Goal: Task Accomplishment & Management: Use online tool/utility

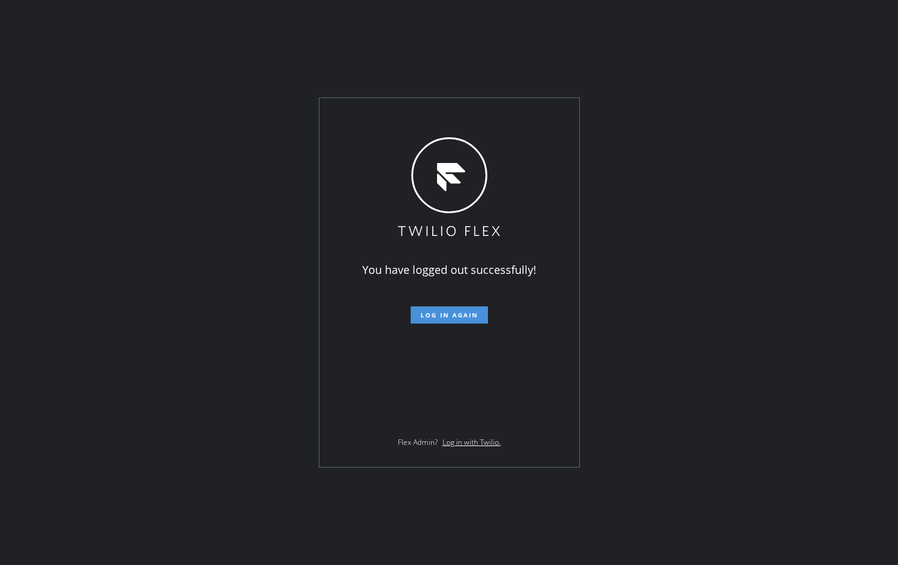
click at [458, 318] on span "Log in again" at bounding box center [450, 315] width 58 height 9
click at [437, 318] on span "Log in again" at bounding box center [450, 315] width 58 height 9
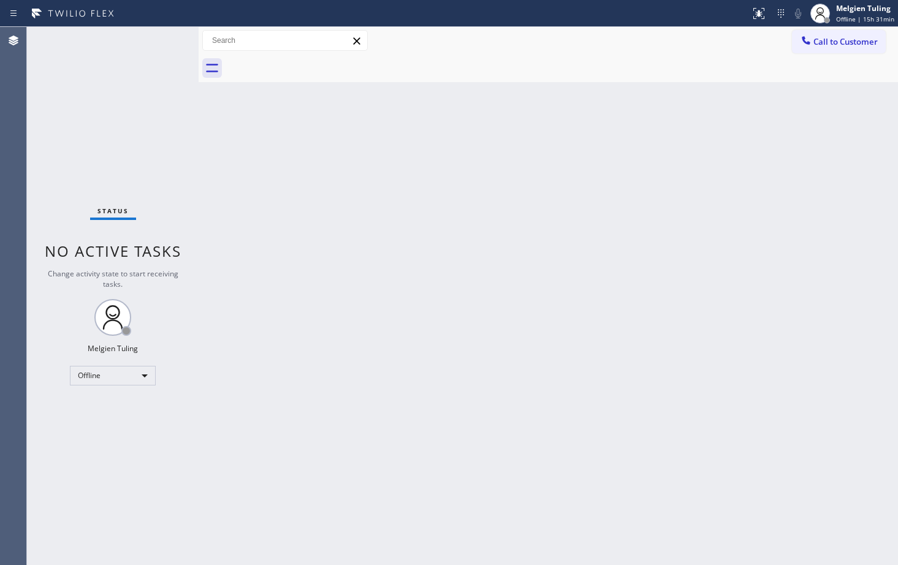
click at [120, 446] on div "Status No active tasks Change activity state to start receiving tasks. Melgien …" at bounding box center [113, 296] width 172 height 538
click at [141, 374] on div "Offline" at bounding box center [113, 376] width 86 height 20
click at [90, 410] on li "Available" at bounding box center [112, 408] width 83 height 15
click at [98, 437] on div "Status No active tasks You are ready to start receiving tasks. Melgien Tuling A…" at bounding box center [113, 296] width 172 height 538
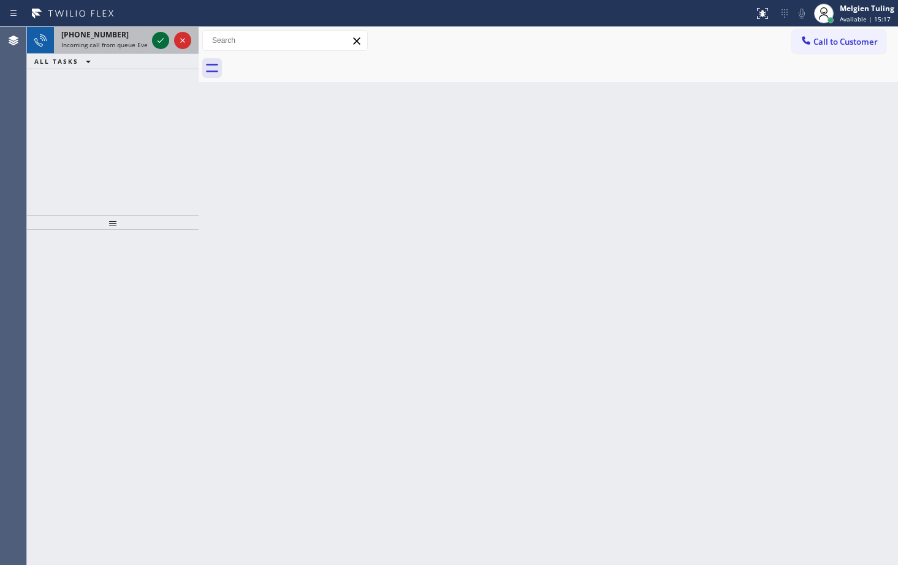
click at [156, 40] on icon at bounding box center [160, 40] width 15 height 15
click at [164, 41] on icon at bounding box center [160, 40] width 15 height 15
click at [161, 44] on icon at bounding box center [160, 40] width 15 height 15
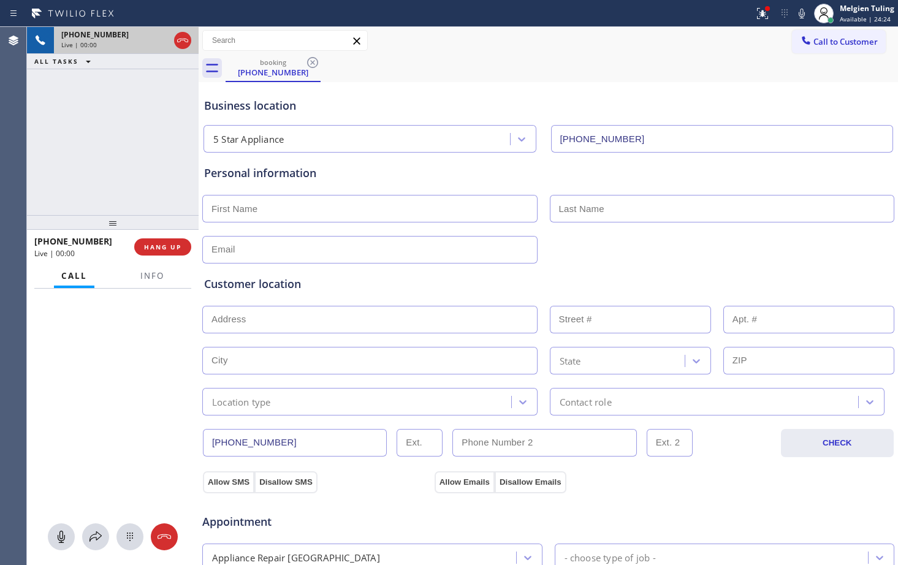
type input "[PHONE_NUMBER]"
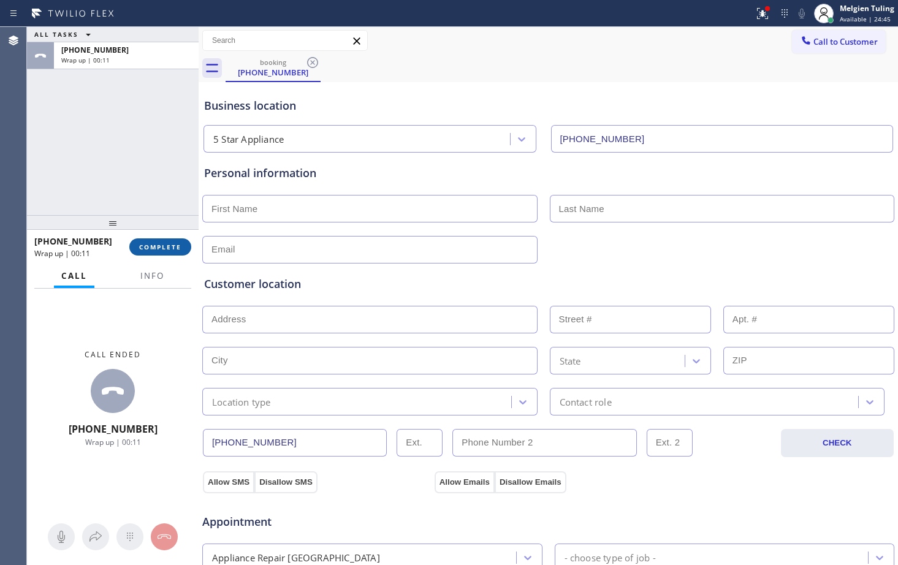
click at [159, 241] on button "COMPLETE" at bounding box center [160, 247] width 62 height 17
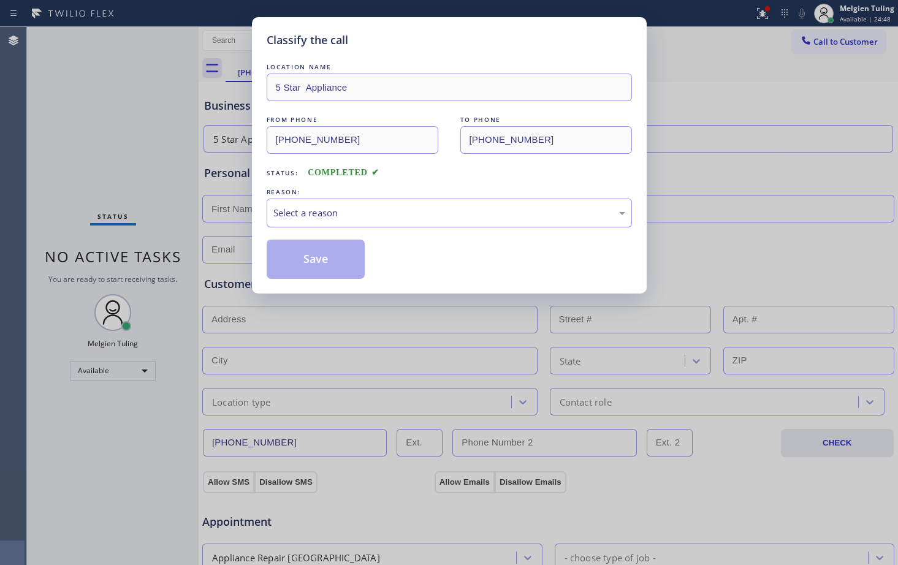
click at [332, 215] on div "Select a reason" at bounding box center [450, 213] width 352 height 14
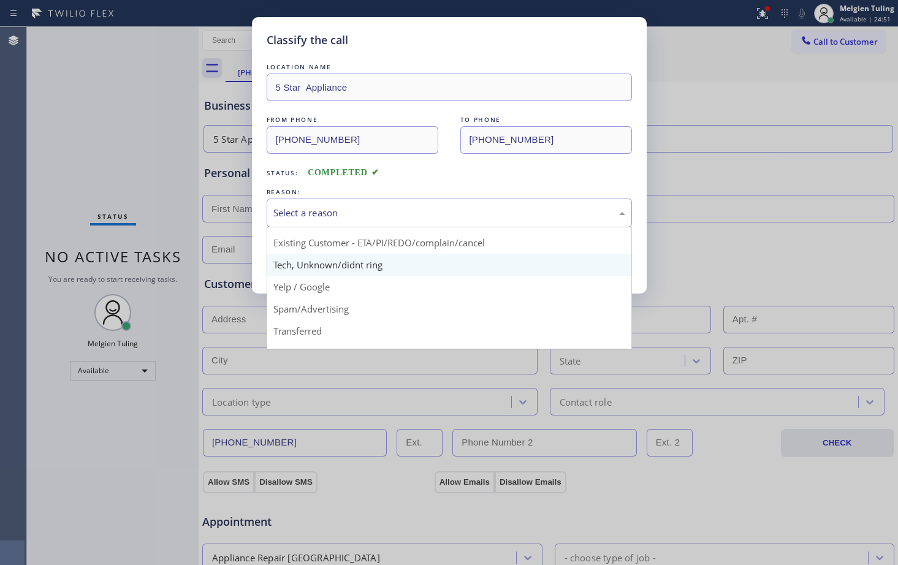
scroll to position [61, 0]
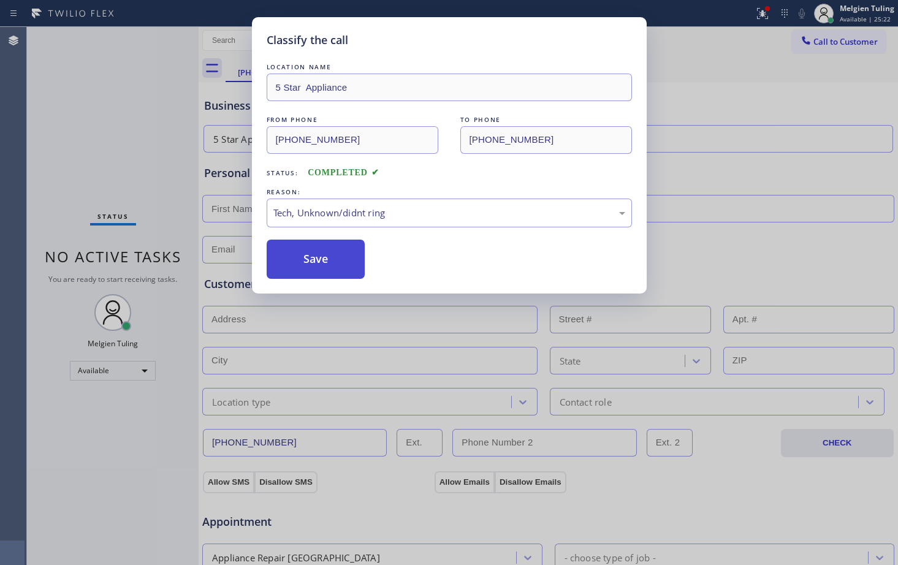
click at [316, 270] on button "Save" at bounding box center [316, 259] width 99 height 39
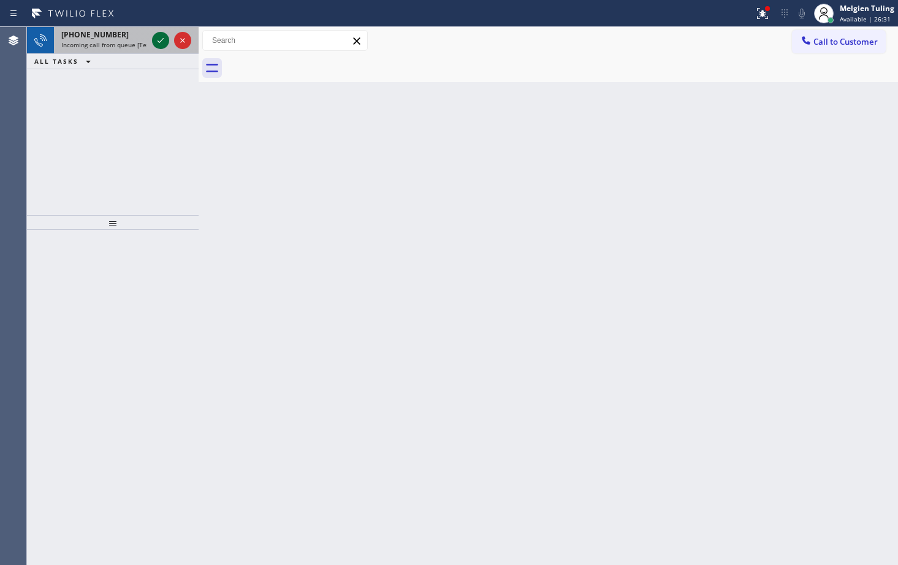
click at [155, 38] on icon at bounding box center [160, 40] width 15 height 15
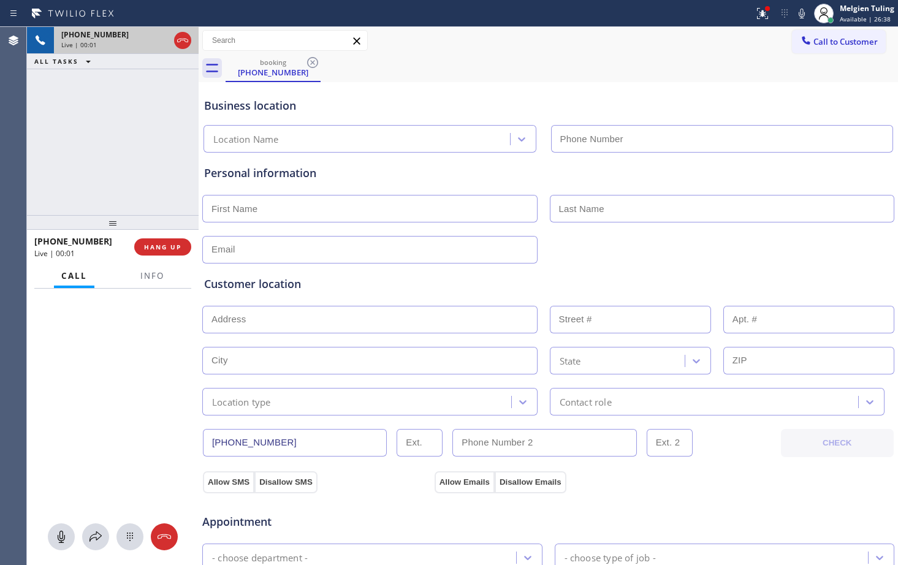
type input "[PHONE_NUMBER]"
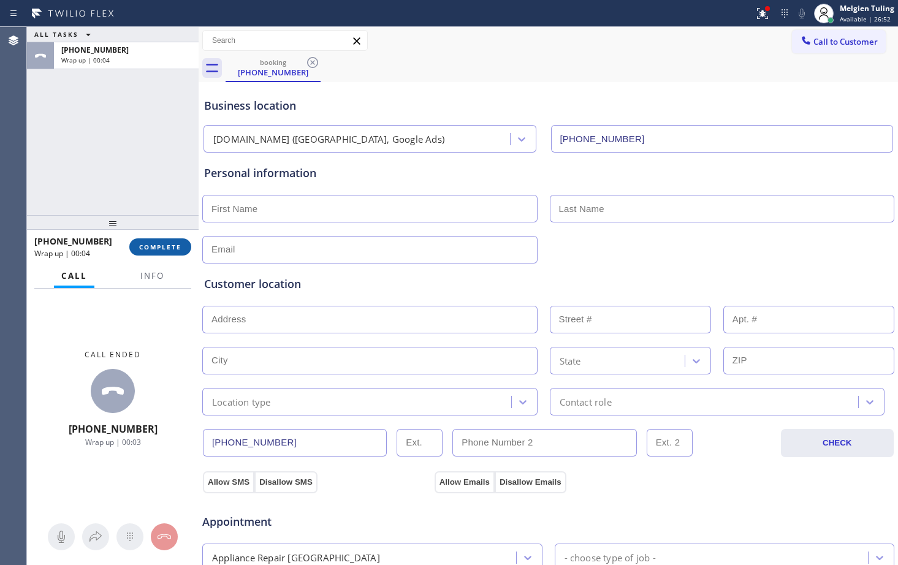
click at [157, 250] on span "COMPLETE" at bounding box center [160, 247] width 42 height 9
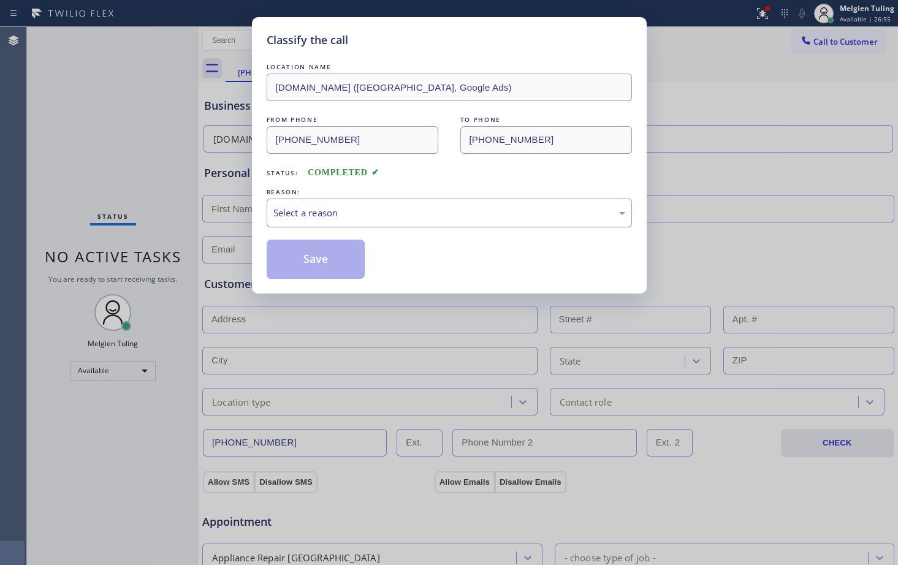
click at [315, 221] on div "Select a reason" at bounding box center [450, 213] width 366 height 29
click at [321, 262] on button "Save" at bounding box center [316, 259] width 99 height 39
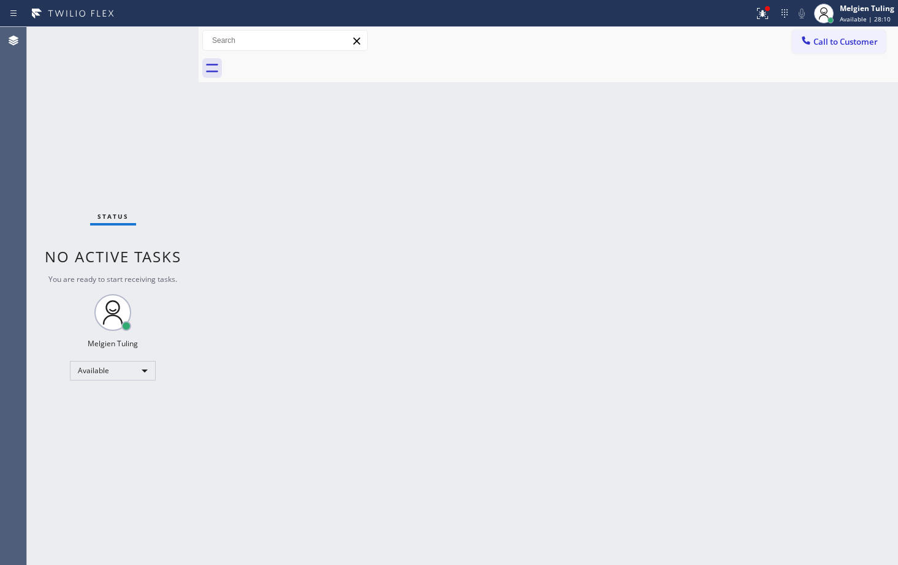
click at [593, 280] on div "Back to Dashboard Change Sender ID Customers Technicians Select a contact Outbo…" at bounding box center [549, 296] width 700 height 538
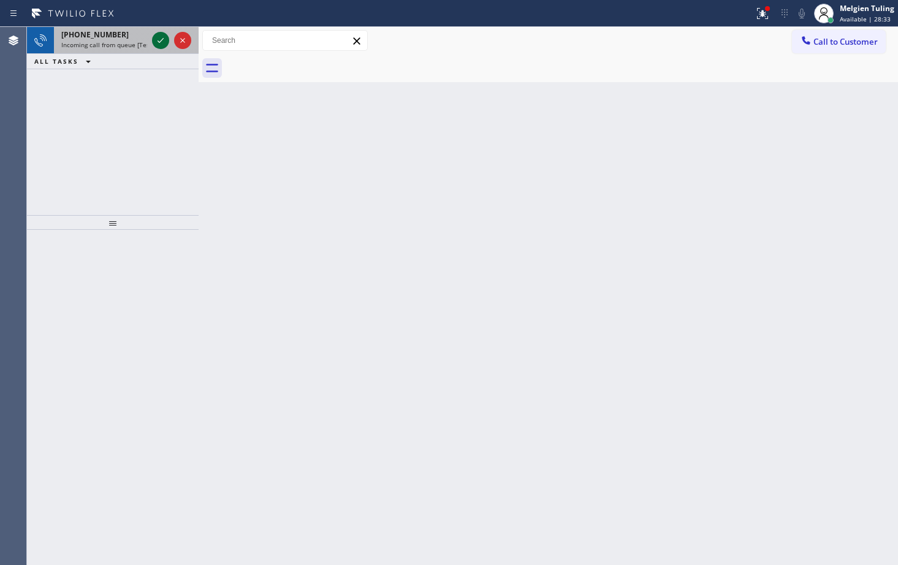
click at [158, 37] on icon at bounding box center [160, 40] width 15 height 15
click at [159, 45] on icon at bounding box center [160, 40] width 15 height 15
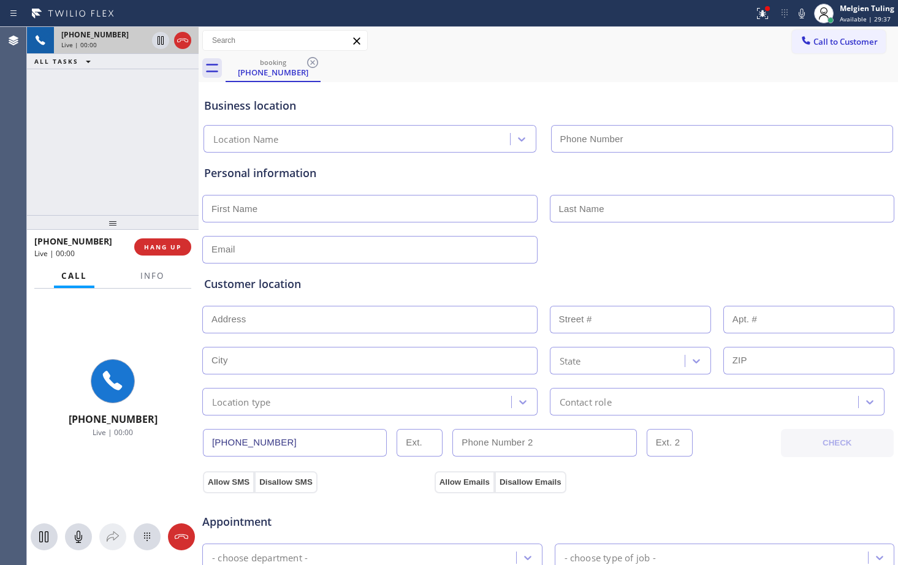
type input "[PHONE_NUMBER]"
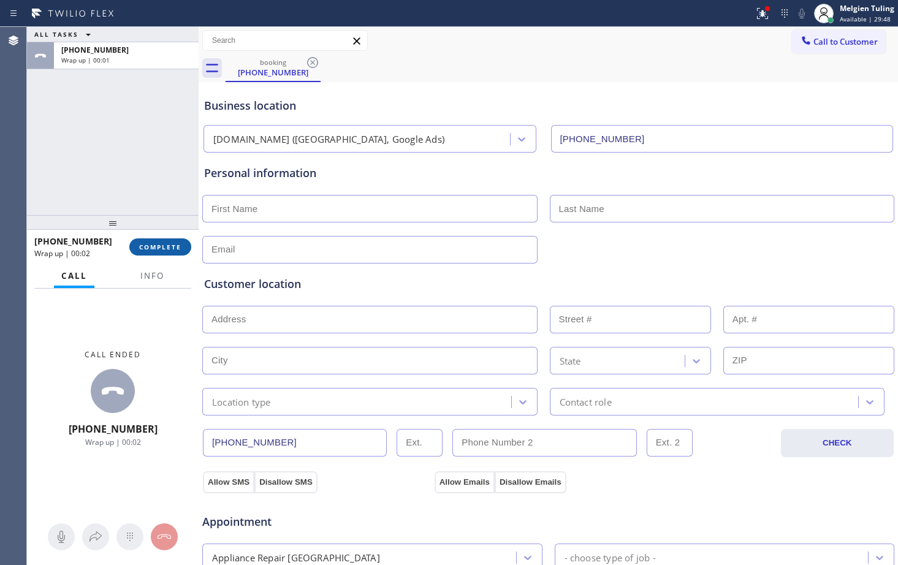
click at [160, 250] on span "COMPLETE" at bounding box center [160, 247] width 42 height 9
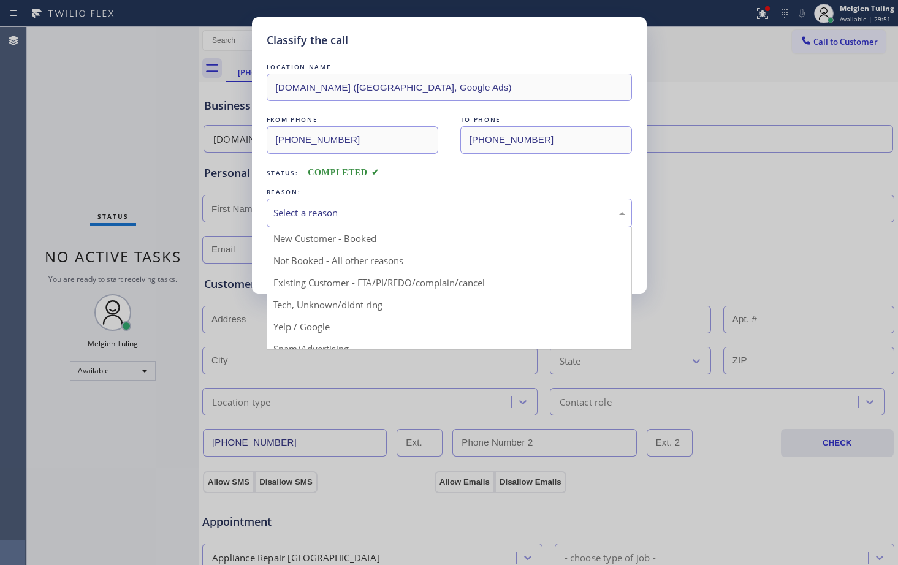
click at [297, 220] on div "Select a reason" at bounding box center [450, 213] width 352 height 14
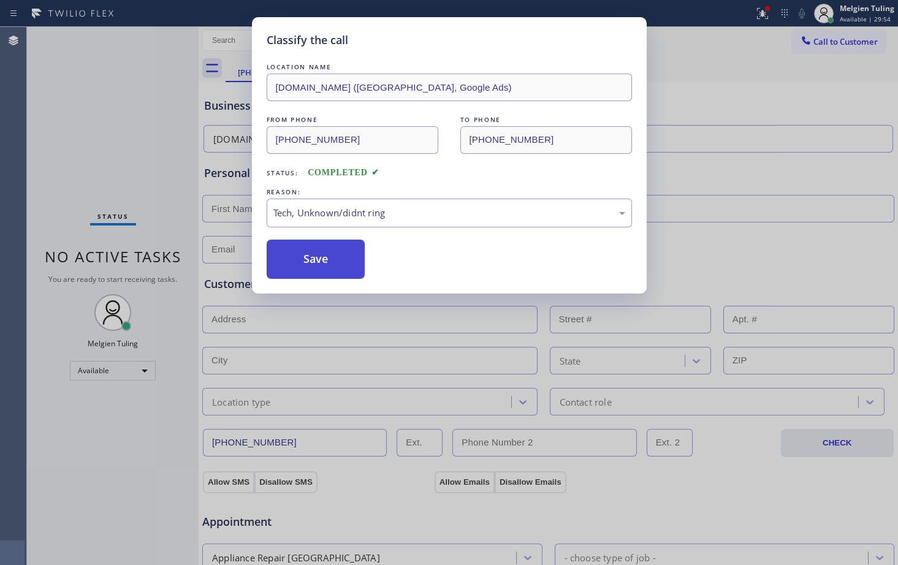
click at [286, 257] on button "Save" at bounding box center [316, 259] width 99 height 39
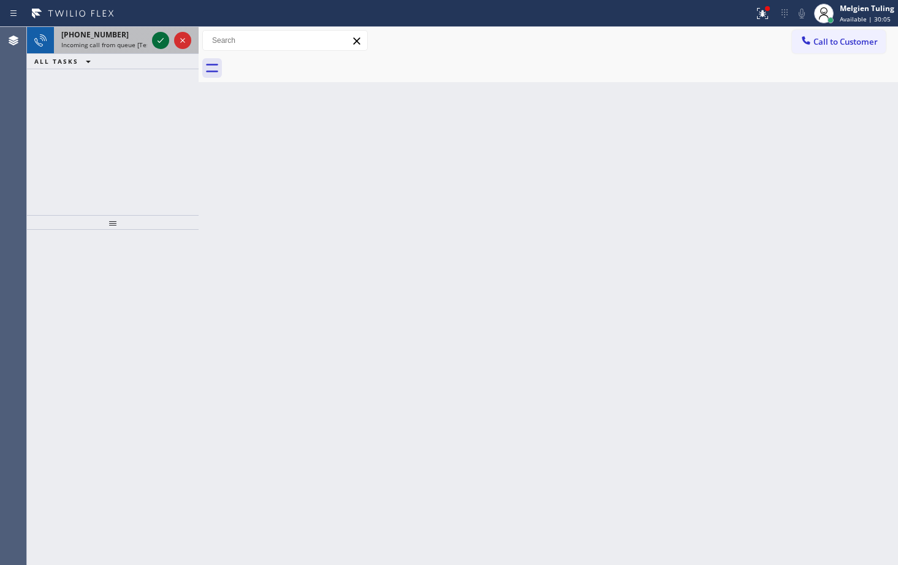
click at [159, 42] on icon at bounding box center [161, 40] width 6 height 5
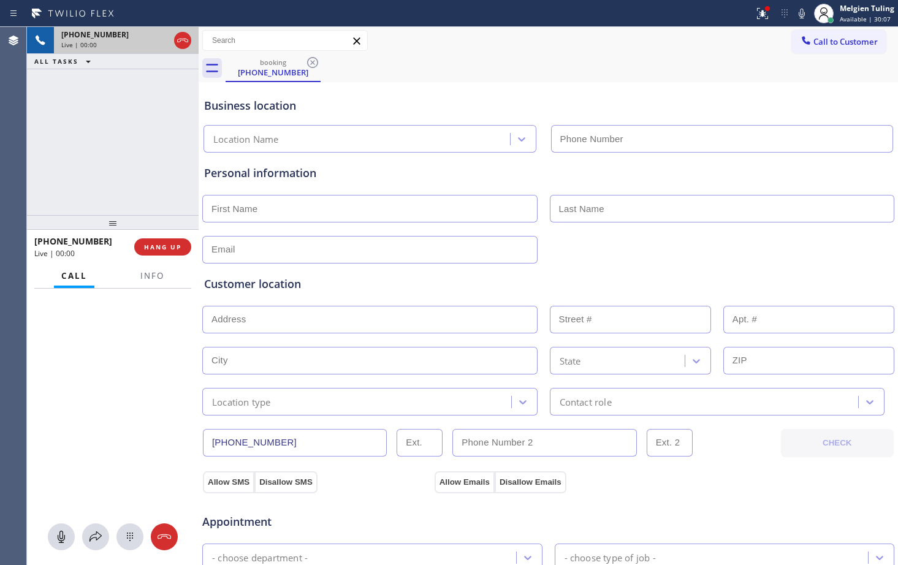
type input "[PHONE_NUMBER]"
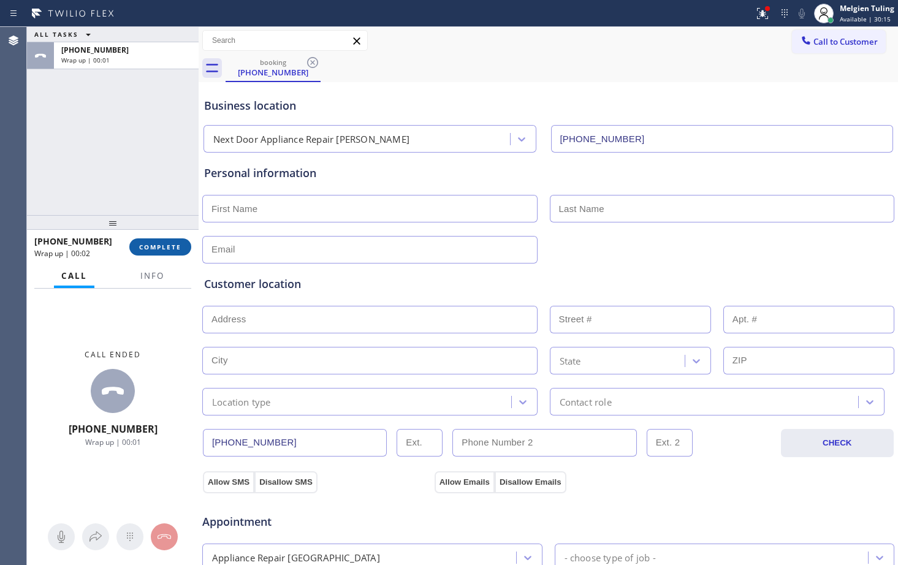
click at [170, 247] on span "COMPLETE" at bounding box center [160, 247] width 42 height 9
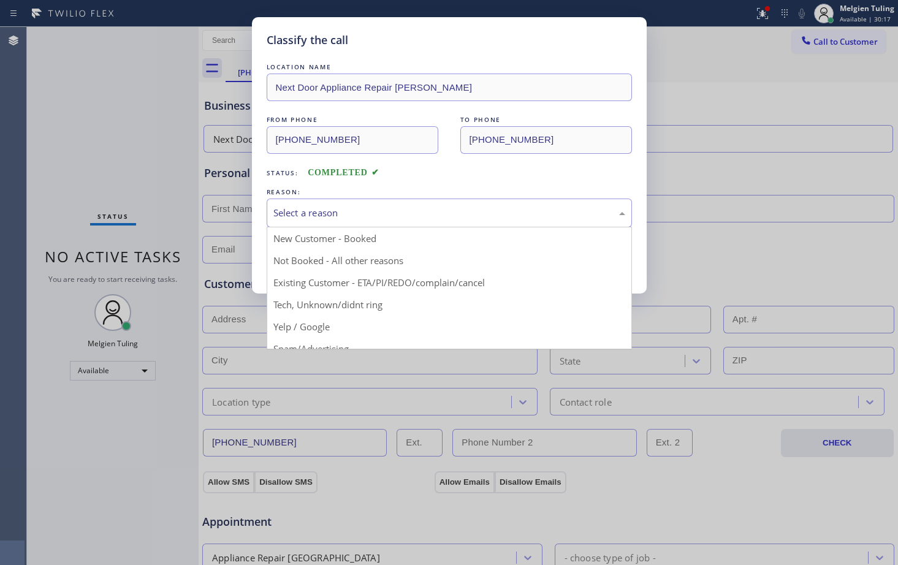
click at [321, 215] on div "Select a reason" at bounding box center [450, 213] width 352 height 14
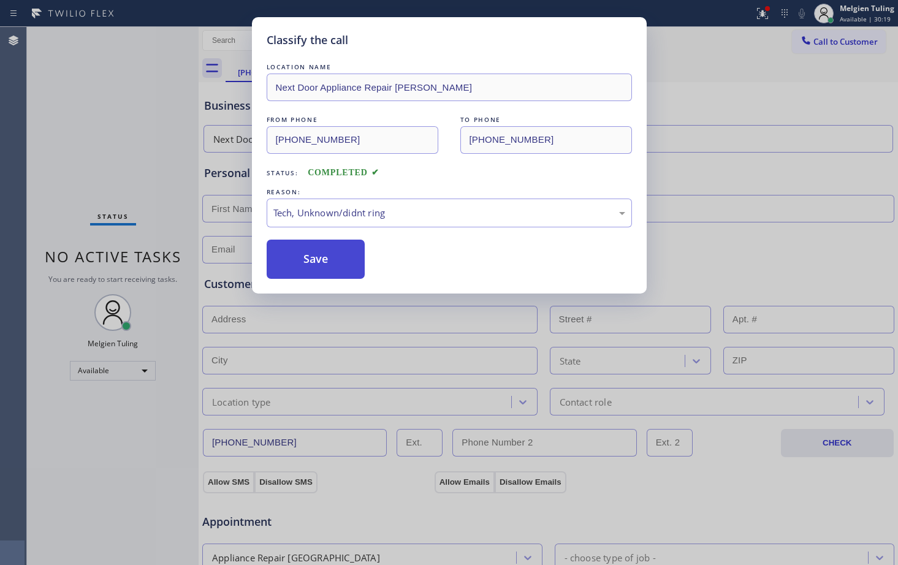
click at [308, 260] on button "Save" at bounding box center [316, 259] width 99 height 39
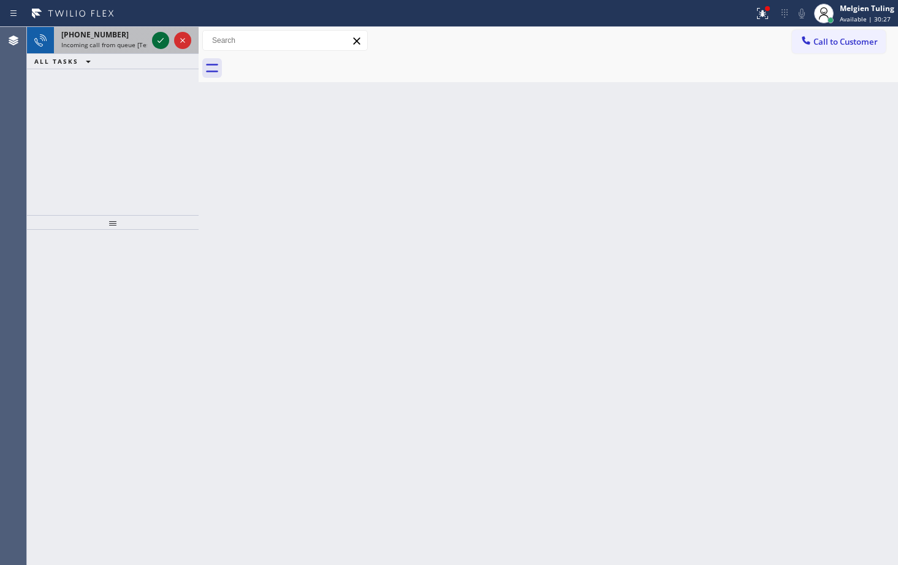
click at [156, 42] on icon at bounding box center [160, 40] width 15 height 15
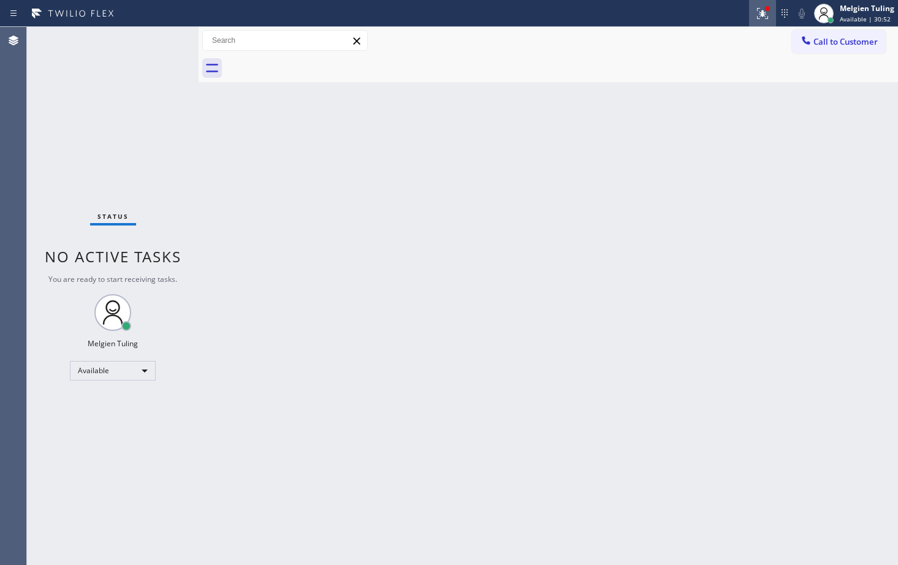
click at [762, 13] on icon at bounding box center [762, 12] width 7 height 4
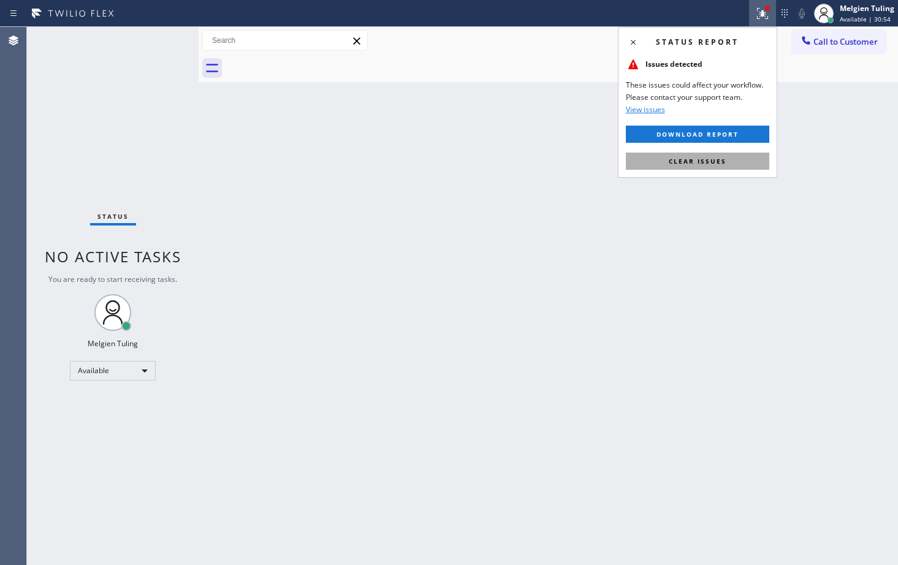
click at [684, 161] on span "Clear issues" at bounding box center [698, 161] width 58 height 9
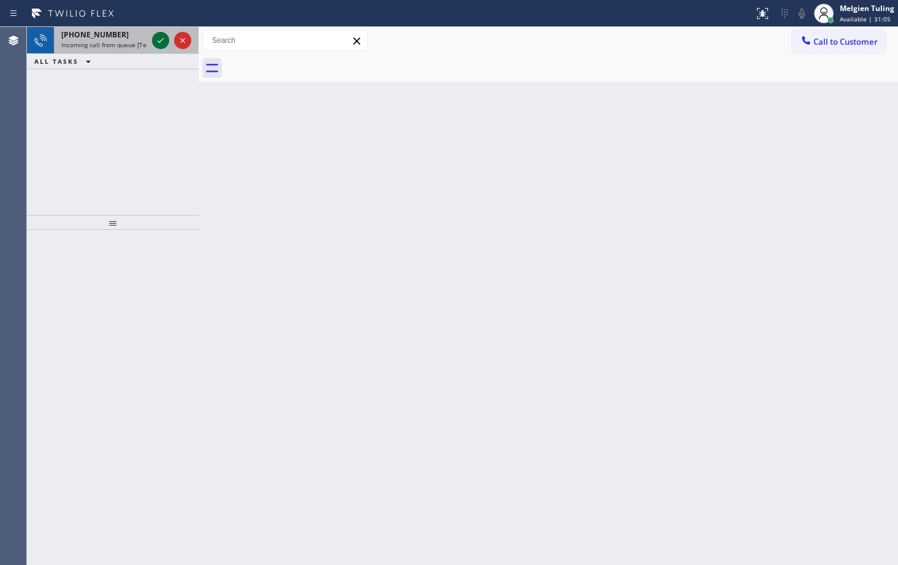
click at [162, 37] on icon at bounding box center [160, 40] width 15 height 15
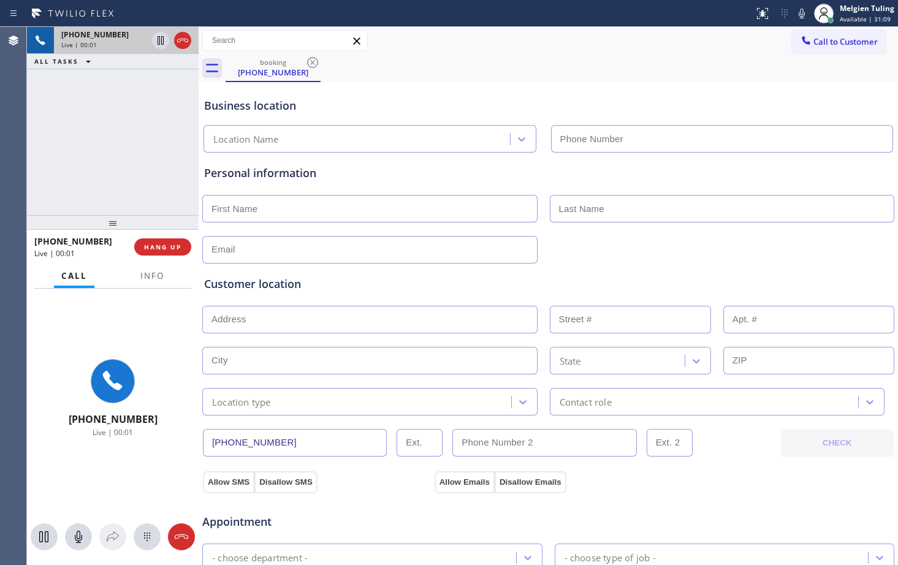
type input "[PHONE_NUMBER]"
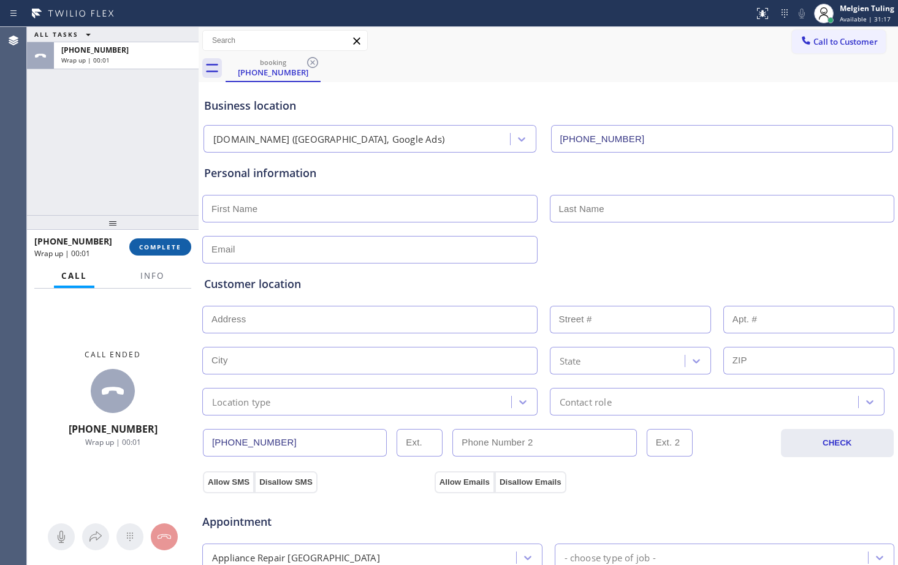
click at [170, 246] on span "COMPLETE" at bounding box center [160, 247] width 42 height 9
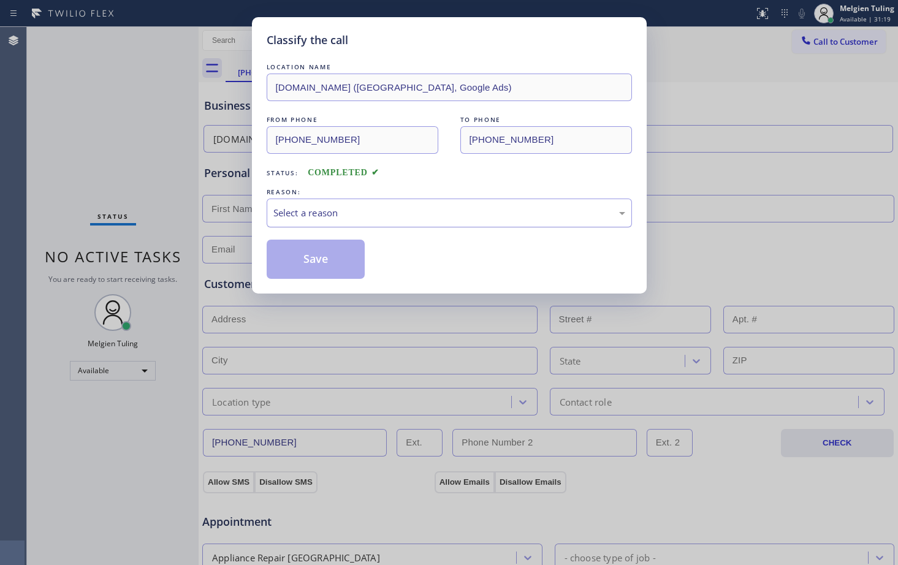
click at [299, 210] on div "Select a reason" at bounding box center [450, 213] width 352 height 14
click at [301, 245] on button "Save" at bounding box center [316, 259] width 99 height 39
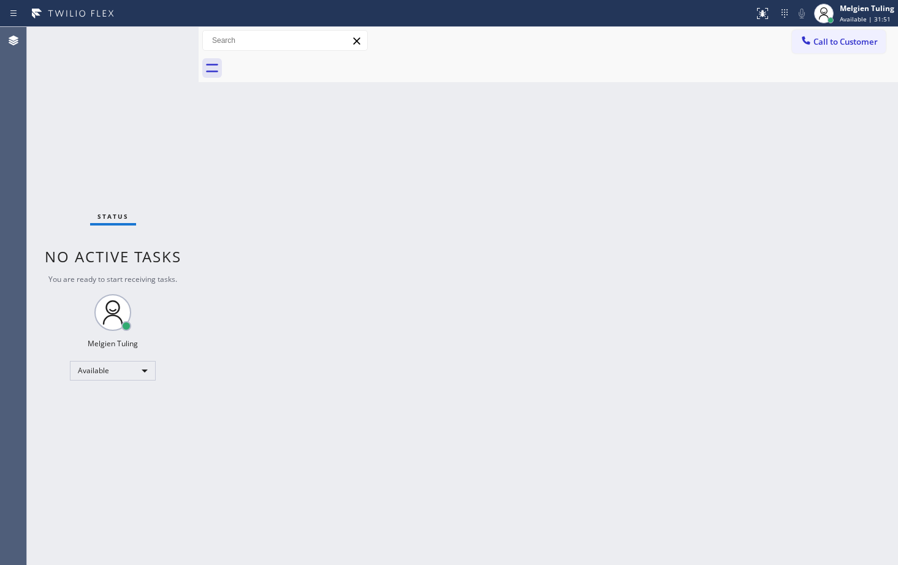
click at [161, 44] on div "Status No active tasks You are ready to start receiving tasks. Melgien Tuling A…" at bounding box center [113, 296] width 172 height 538
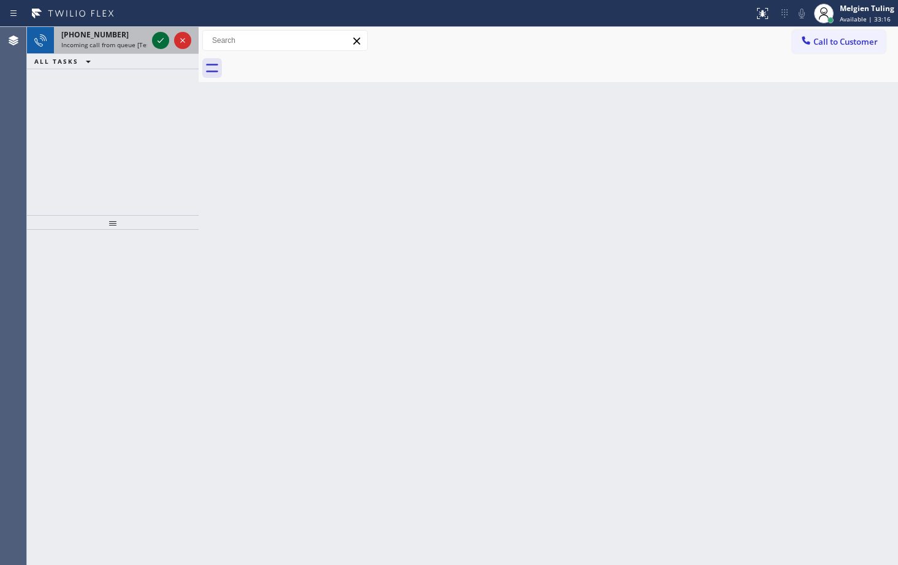
click at [158, 45] on icon at bounding box center [160, 40] width 15 height 15
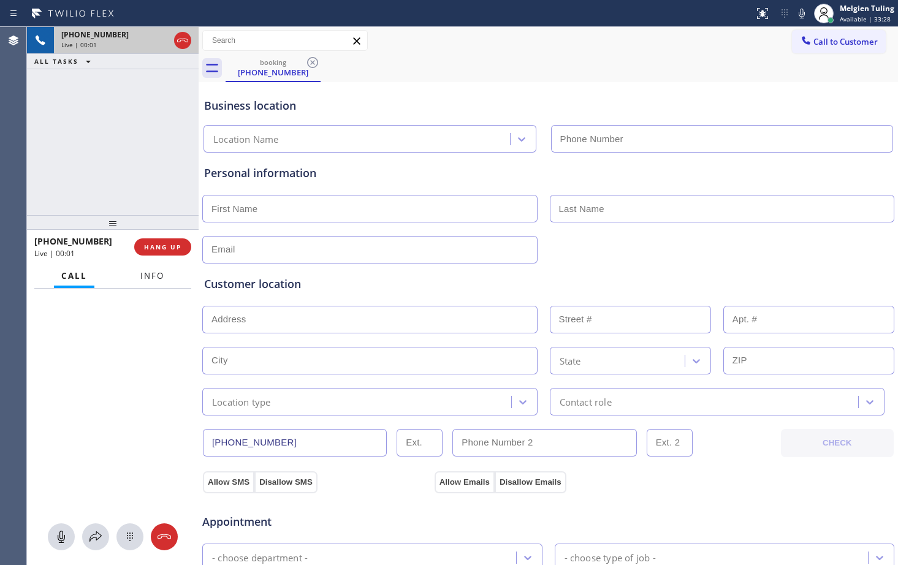
type input "[PHONE_NUMBER]"
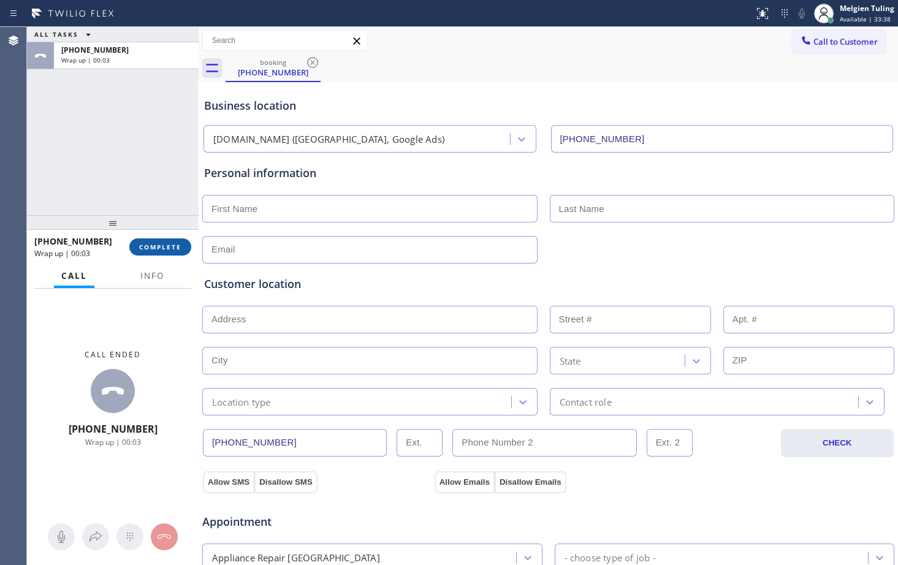
click at [170, 250] on span "COMPLETE" at bounding box center [160, 247] width 42 height 9
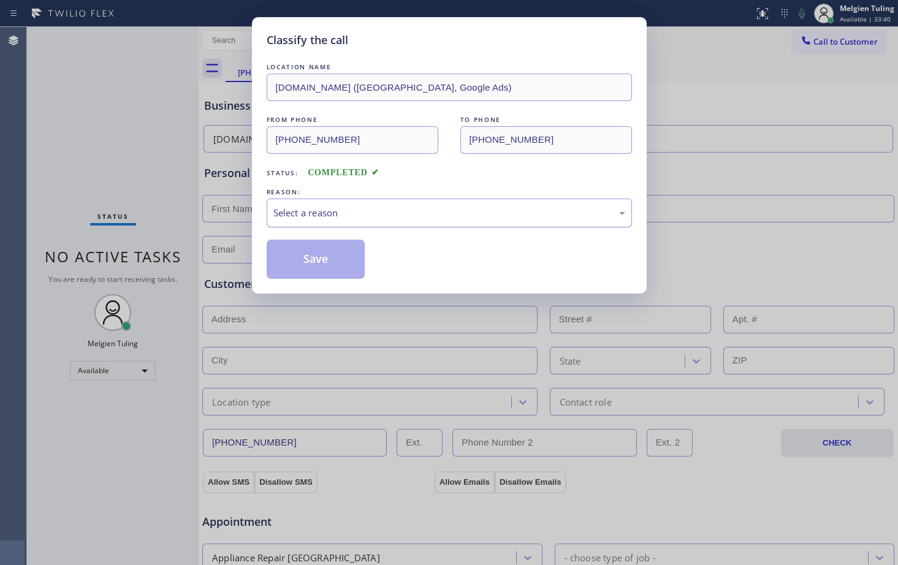
click at [316, 209] on div "Select a reason" at bounding box center [450, 213] width 352 height 14
click at [310, 264] on button "Save" at bounding box center [316, 259] width 99 height 39
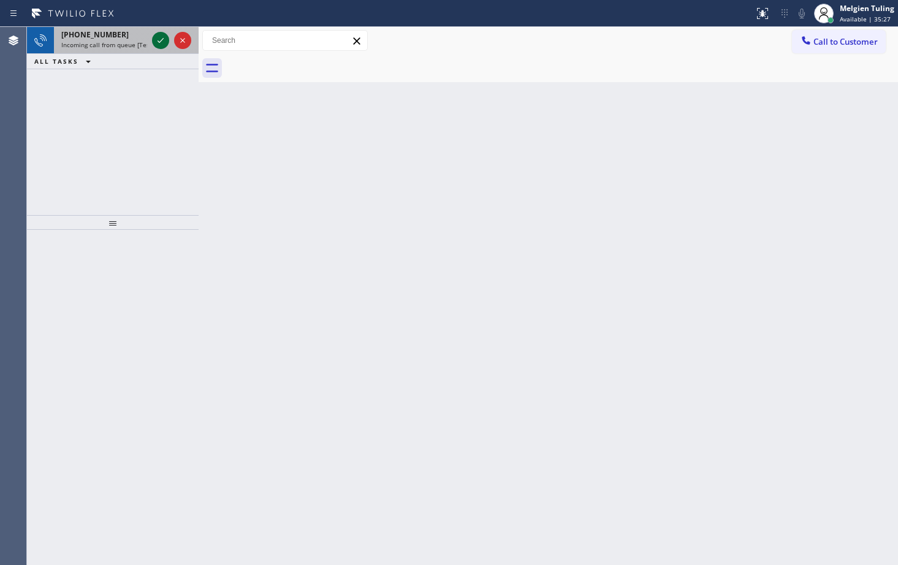
click at [155, 39] on icon at bounding box center [160, 40] width 15 height 15
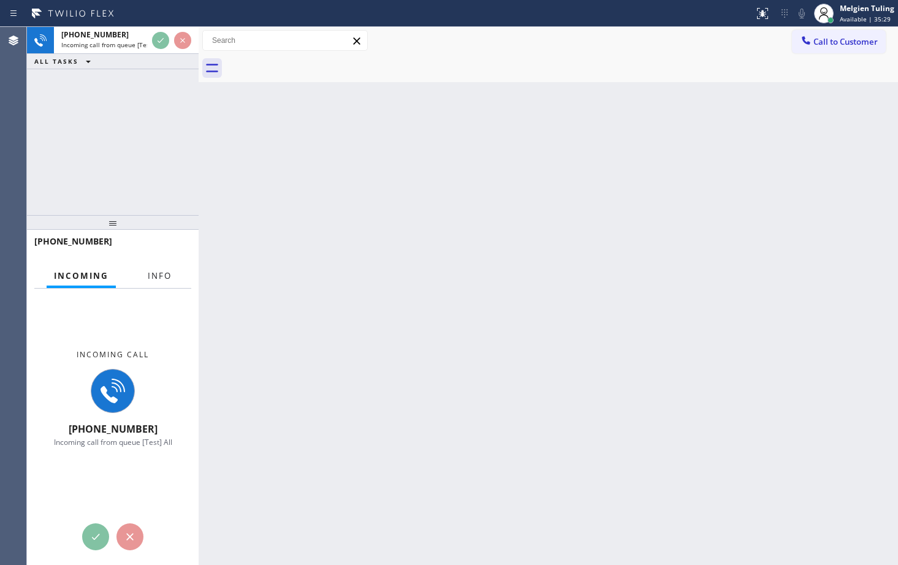
click at [156, 285] on button "Info" at bounding box center [159, 276] width 39 height 24
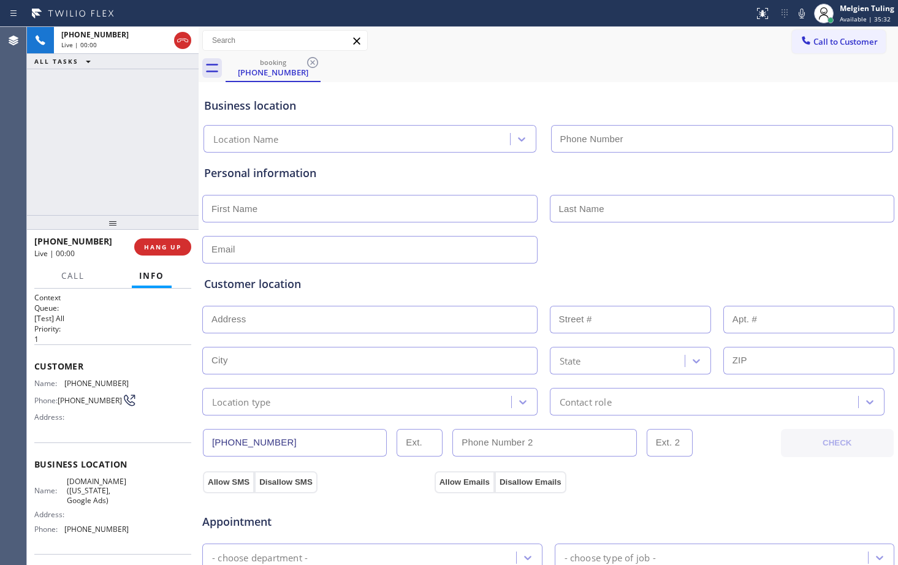
type input "[PHONE_NUMBER]"
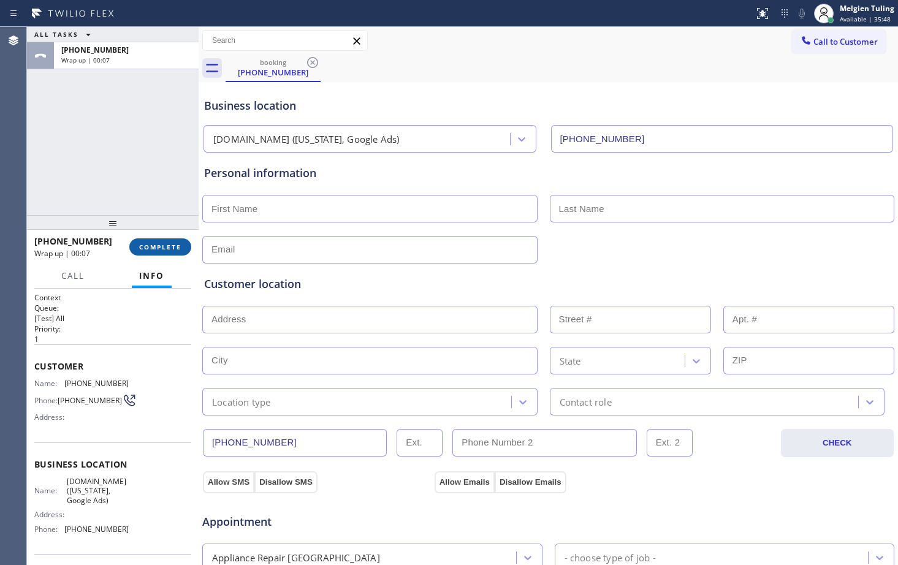
click at [157, 247] on span "COMPLETE" at bounding box center [160, 247] width 42 height 9
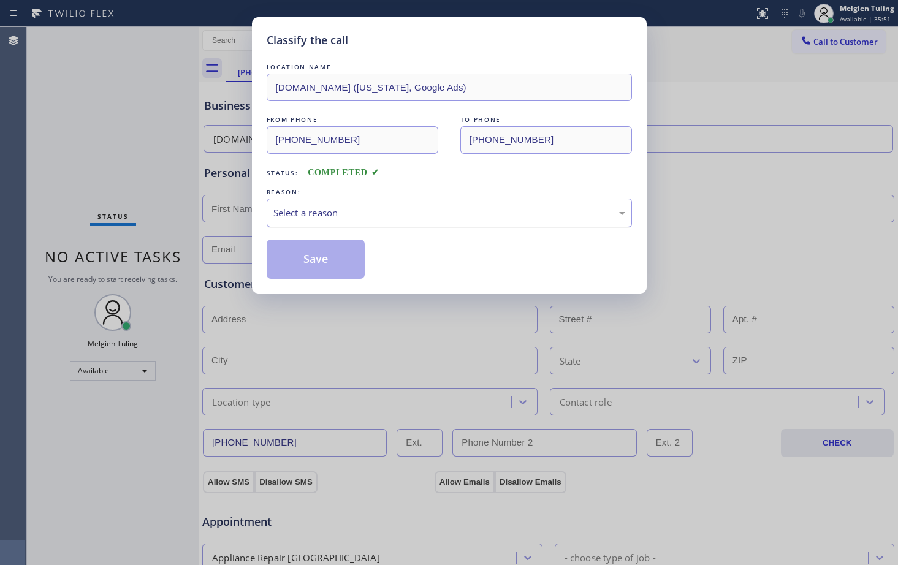
click at [294, 219] on div "Select a reason" at bounding box center [450, 213] width 352 height 14
click at [307, 267] on button "Save" at bounding box center [316, 259] width 99 height 39
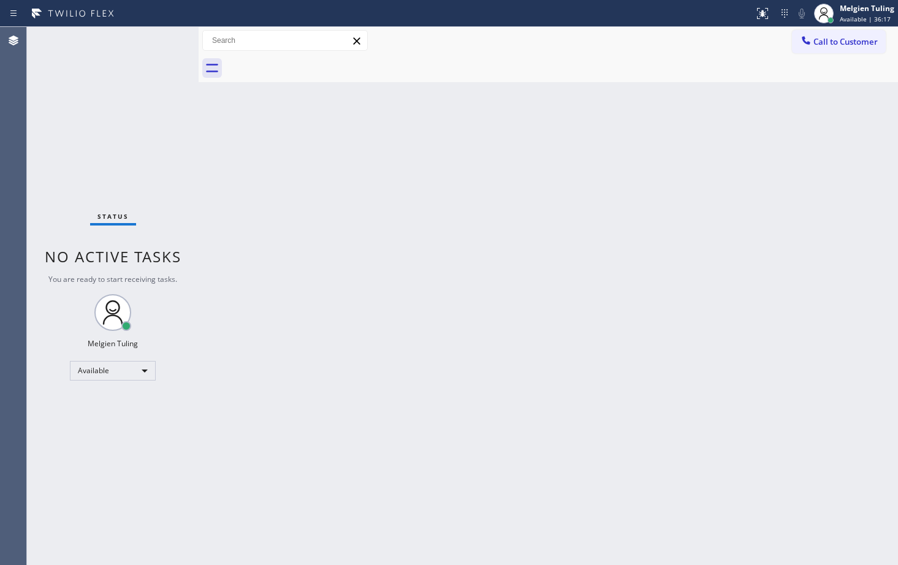
click at [154, 44] on div "Status No active tasks You are ready to start receiving tasks. Melgien Tuling A…" at bounding box center [113, 296] width 172 height 538
click at [160, 37] on div "Status No active tasks You are ready to start receiving tasks. Melgien Tuling A…" at bounding box center [113, 296] width 172 height 538
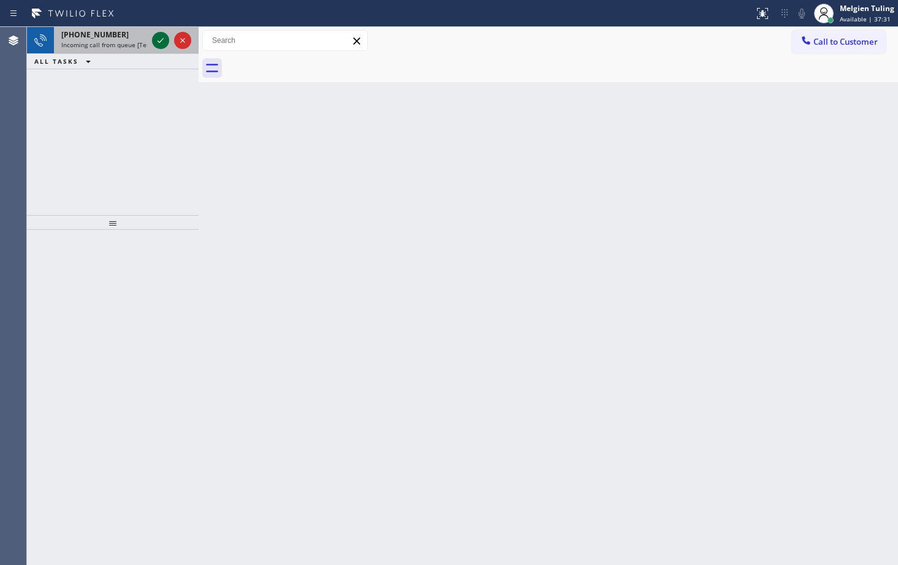
click at [159, 42] on icon at bounding box center [161, 40] width 6 height 5
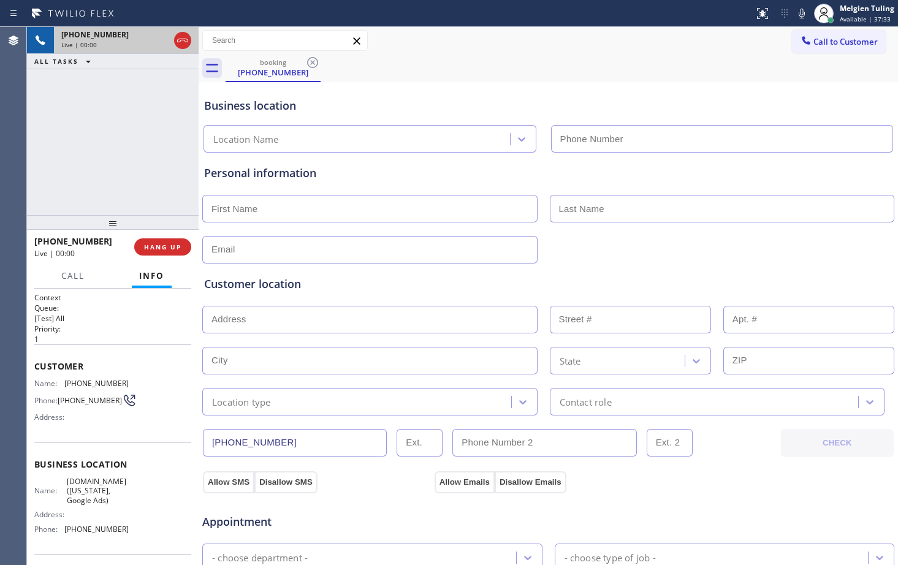
type input "[PHONE_NUMBER]"
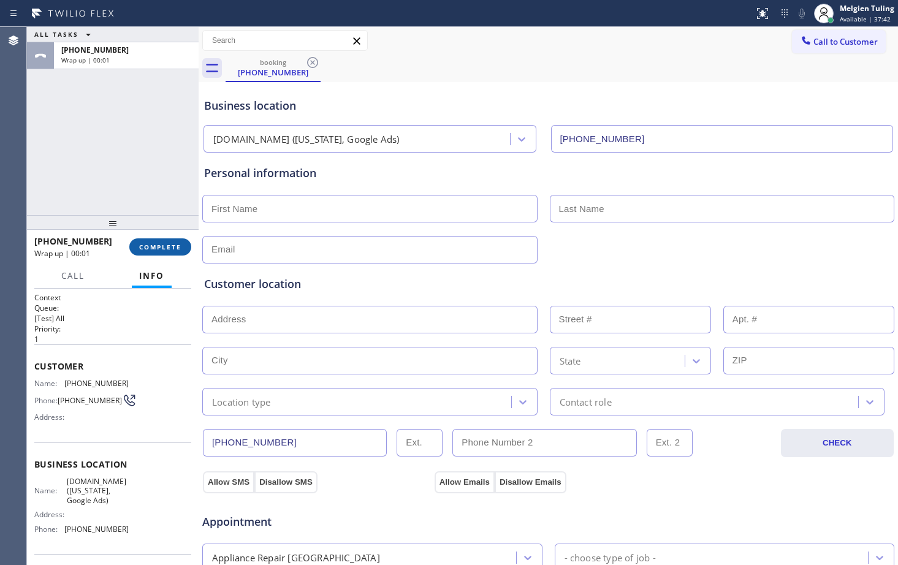
click at [179, 245] on span "COMPLETE" at bounding box center [160, 247] width 42 height 9
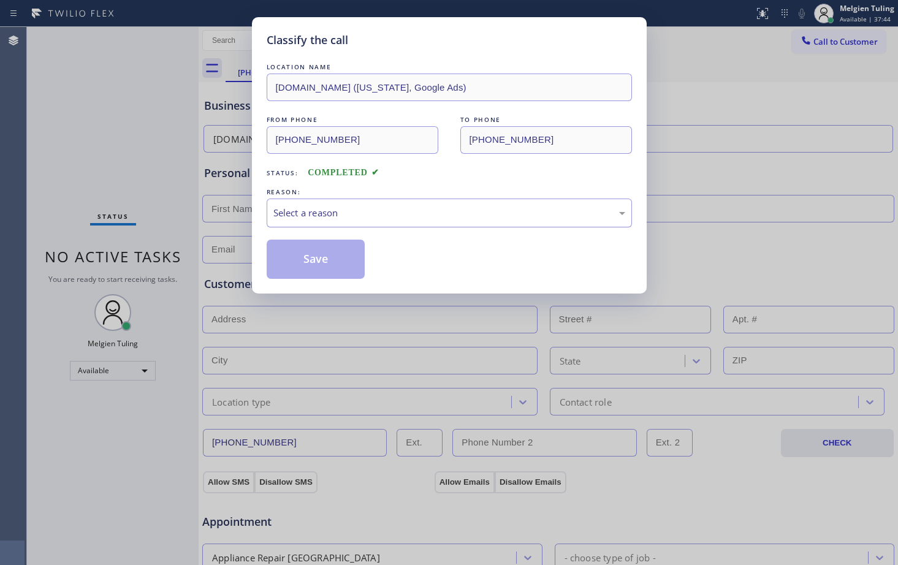
click at [289, 212] on div "Select a reason" at bounding box center [450, 213] width 352 height 14
click at [308, 261] on button "Save" at bounding box center [316, 259] width 99 height 39
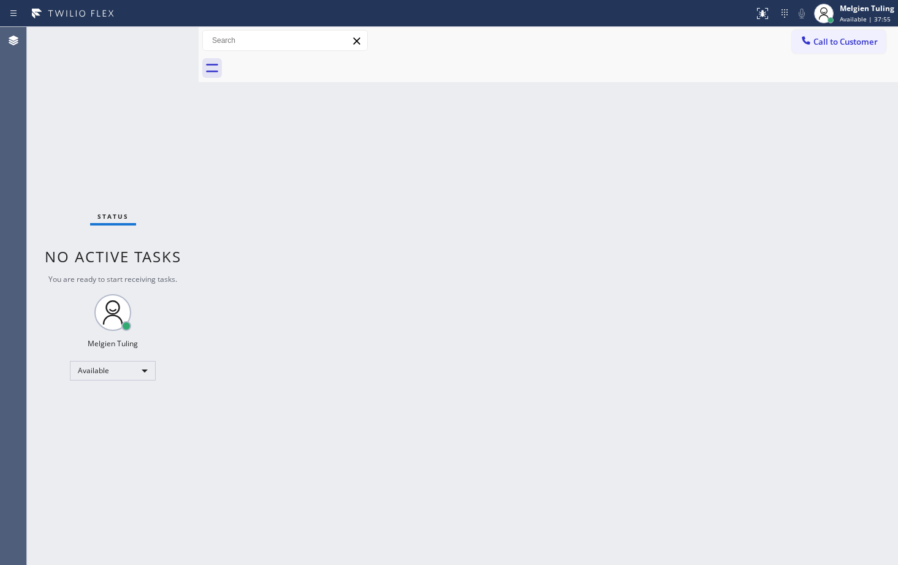
click at [158, 44] on div "Status No active tasks You are ready to start receiving tasks. Melgien Tuling A…" at bounding box center [113, 296] width 172 height 538
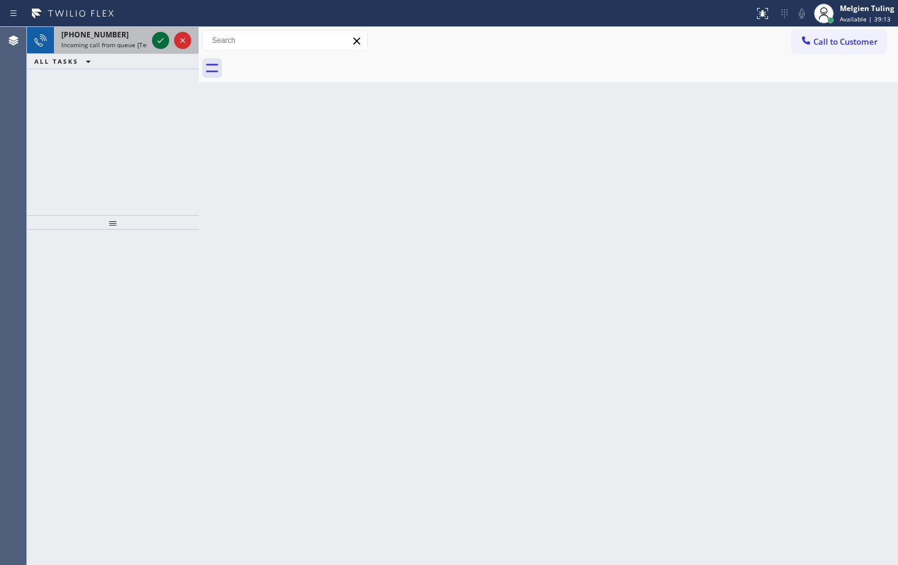
click at [155, 40] on icon at bounding box center [160, 40] width 15 height 15
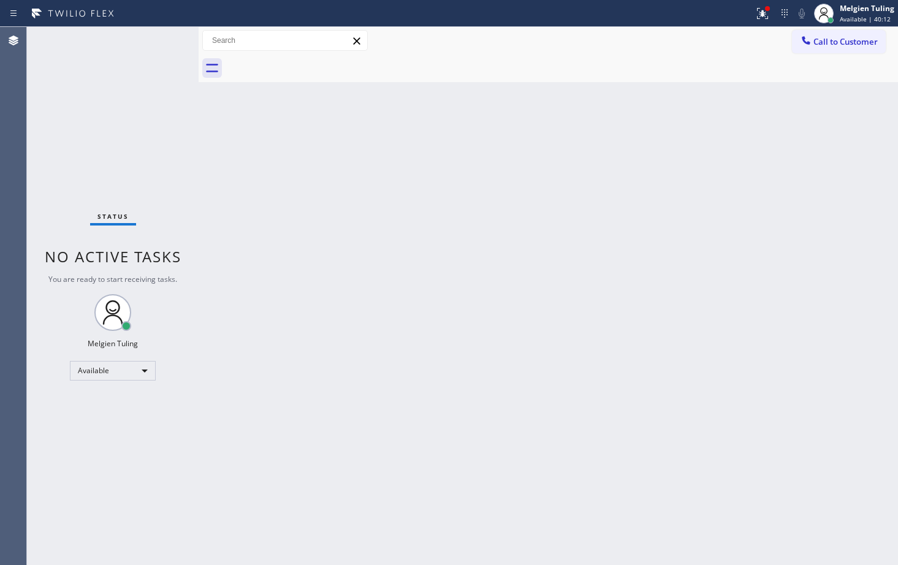
click at [163, 42] on div "Status No active tasks You are ready to start receiving tasks. Melgien Tuling A…" at bounding box center [113, 296] width 172 height 538
click at [767, 15] on icon at bounding box center [763, 13] width 15 height 15
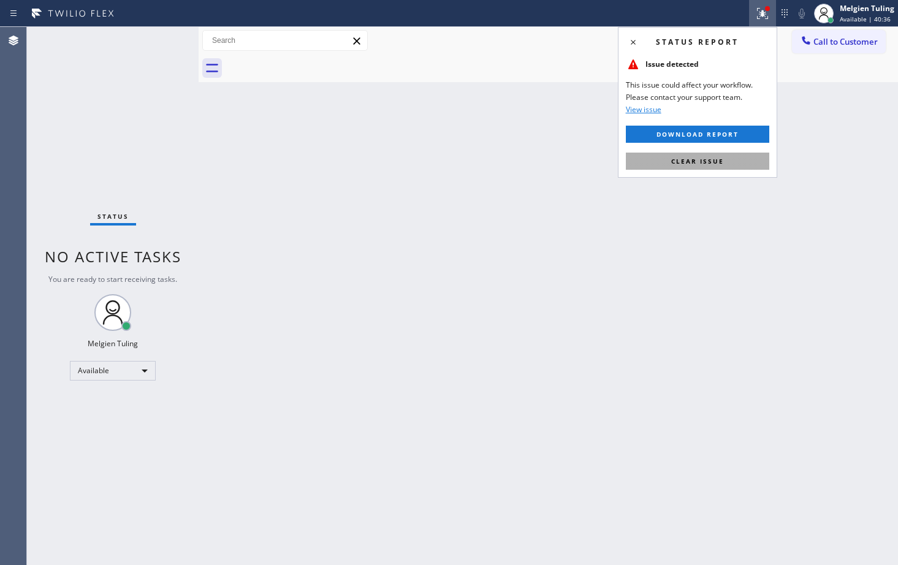
click at [713, 160] on span "Clear issue" at bounding box center [698, 161] width 53 height 9
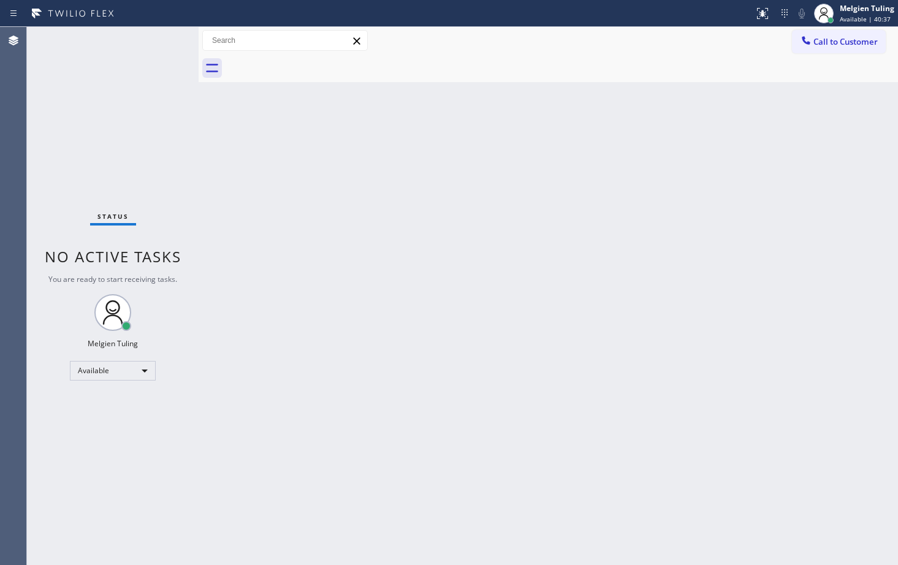
click at [624, 173] on div "Back to Dashboard Change Sender ID Customers Technicians Select a contact Outbo…" at bounding box center [549, 296] width 700 height 538
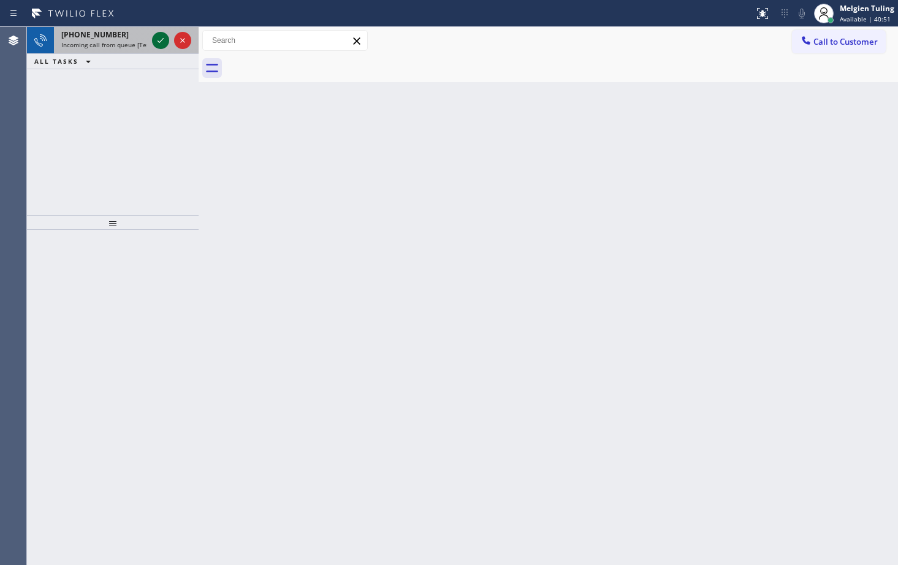
click at [153, 39] on div at bounding box center [160, 40] width 17 height 15
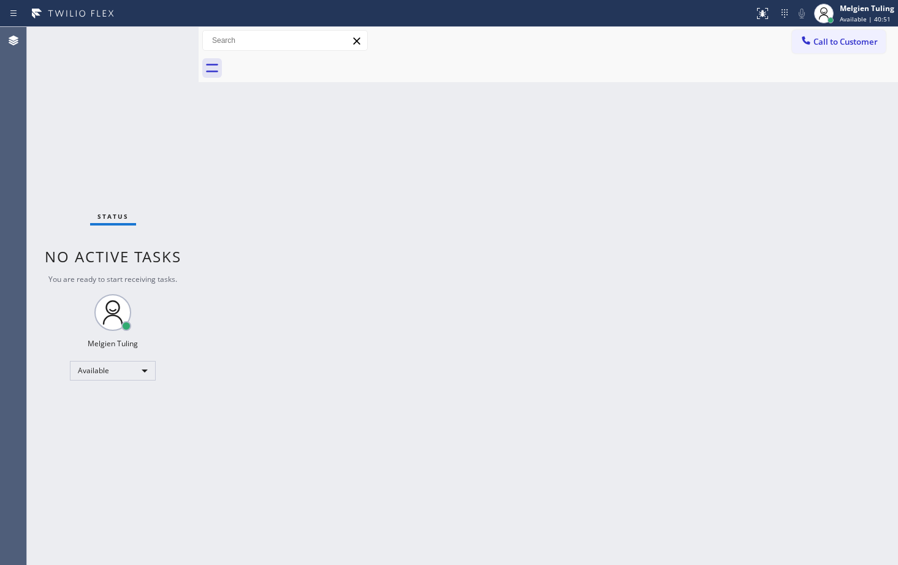
click at [153, 39] on div "Status No active tasks You are ready to start receiving tasks. Melgien Tuling A…" at bounding box center [113, 296] width 172 height 538
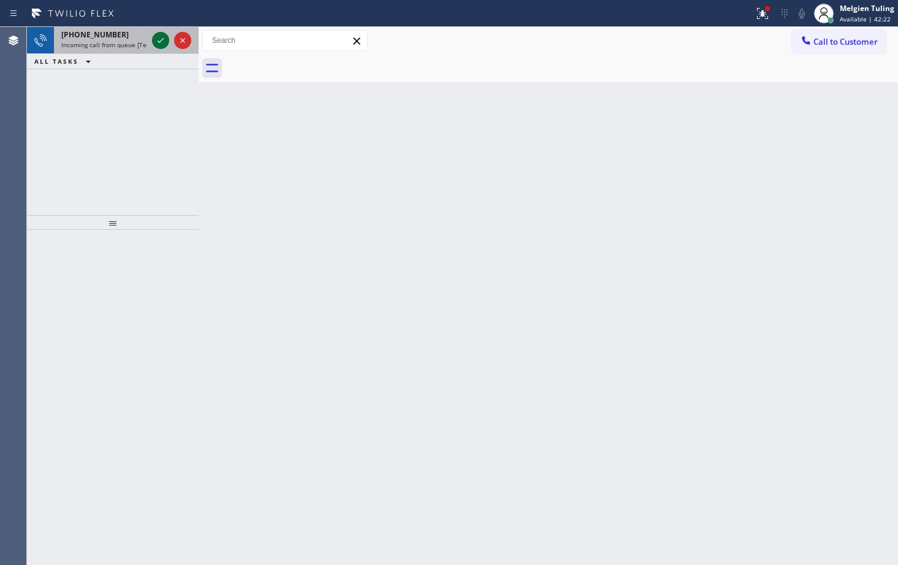
click at [163, 47] on icon at bounding box center [160, 40] width 15 height 15
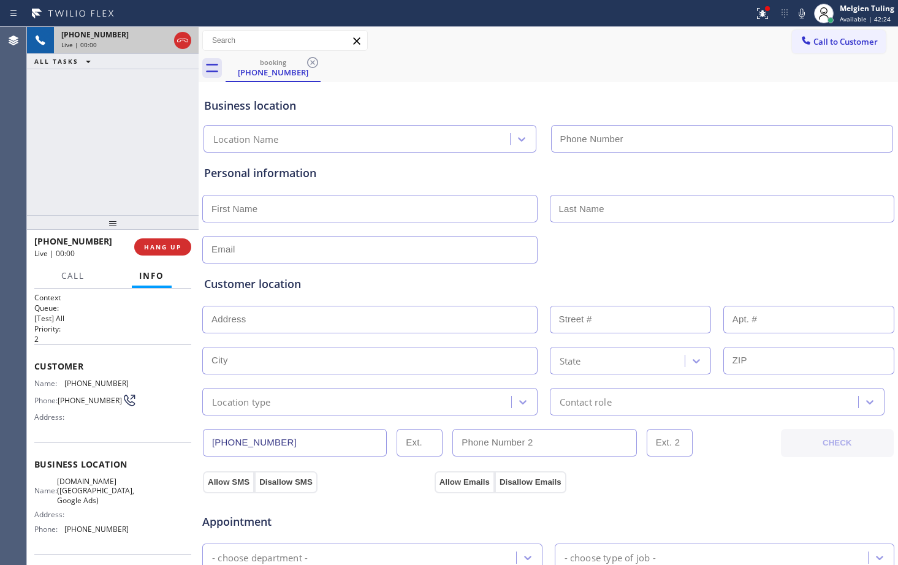
type input "[PHONE_NUMBER]"
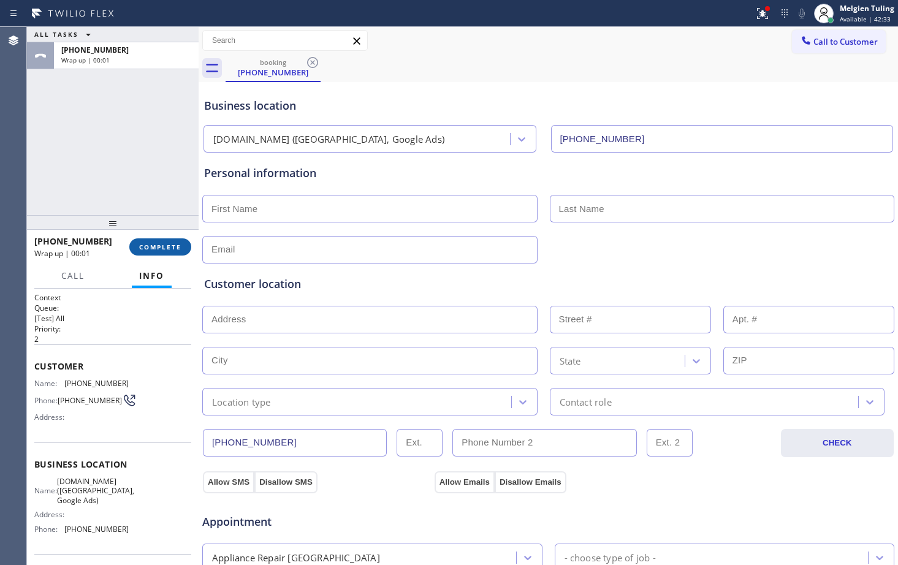
click at [167, 252] on button "COMPLETE" at bounding box center [160, 247] width 62 height 17
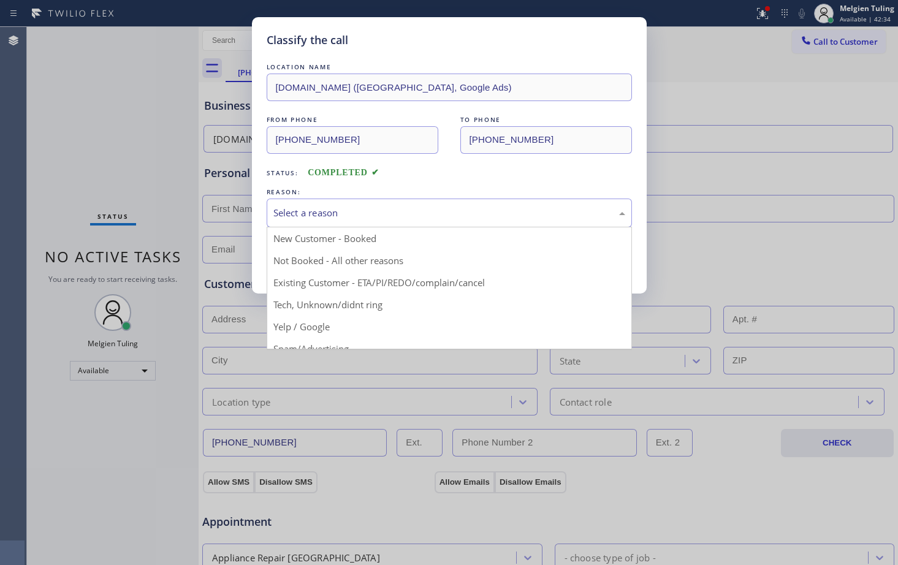
click at [305, 219] on div "Select a reason" at bounding box center [450, 213] width 352 height 14
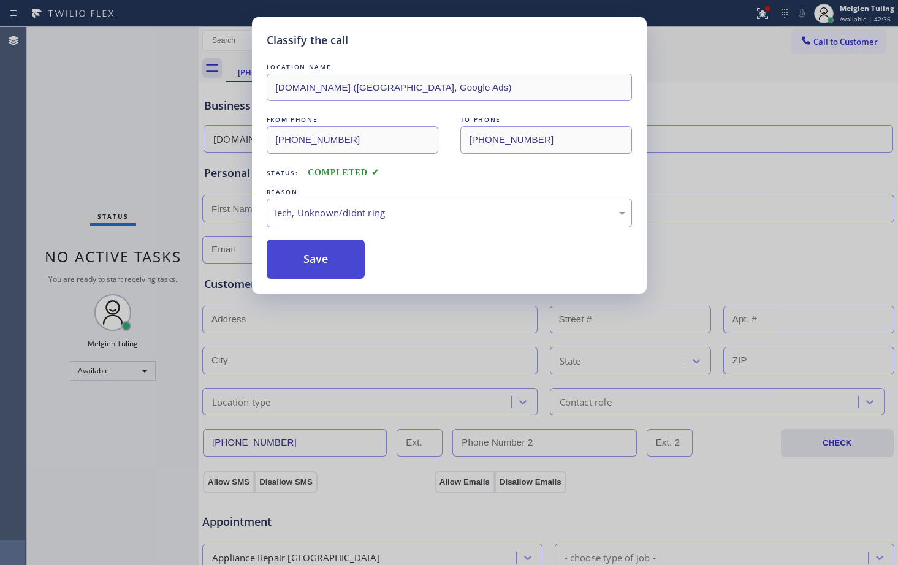
click at [318, 258] on button "Save" at bounding box center [316, 259] width 99 height 39
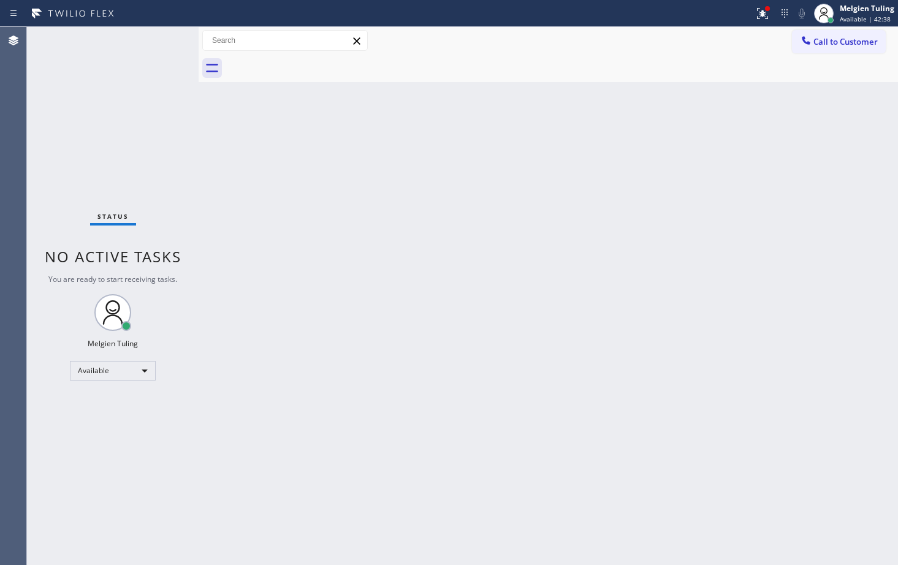
click at [350, 186] on div "Back to Dashboard Change Sender ID Customers Technicians Select a contact Outbo…" at bounding box center [549, 296] width 700 height 538
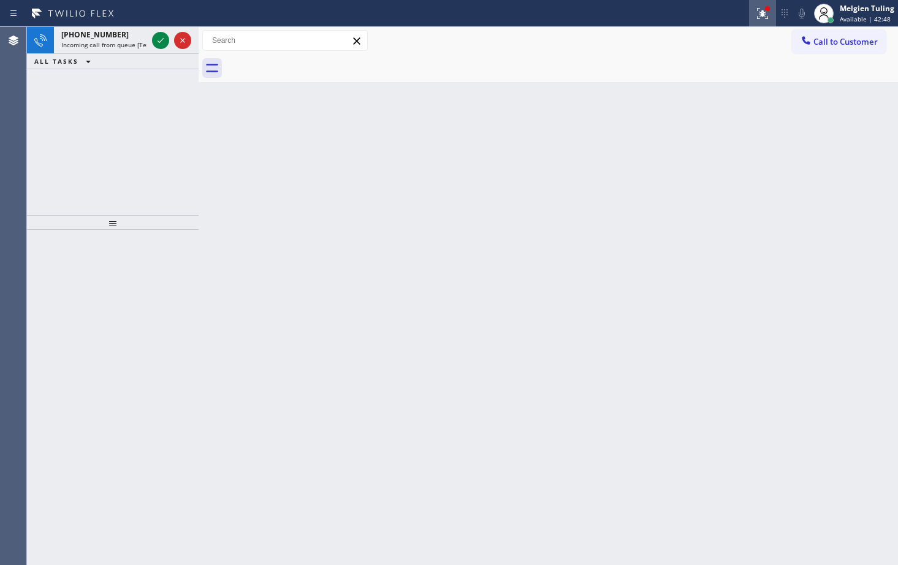
click at [762, 10] on icon at bounding box center [763, 13] width 15 height 15
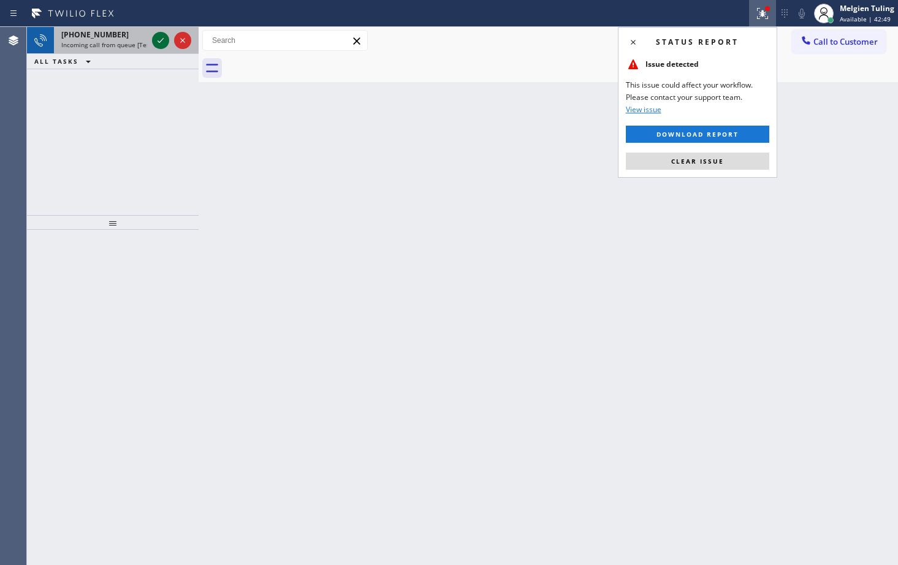
click at [164, 38] on icon at bounding box center [160, 40] width 15 height 15
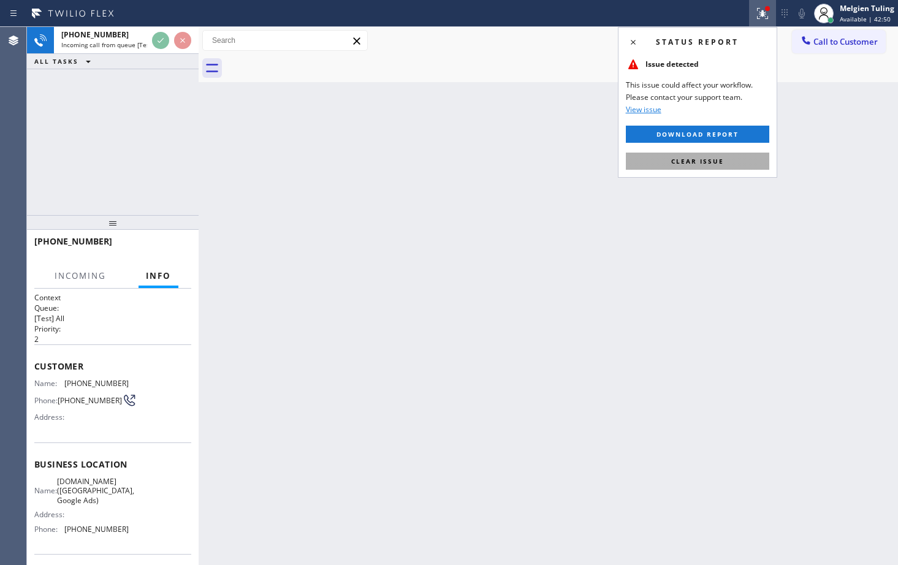
click at [708, 160] on span "Clear issue" at bounding box center [698, 161] width 53 height 9
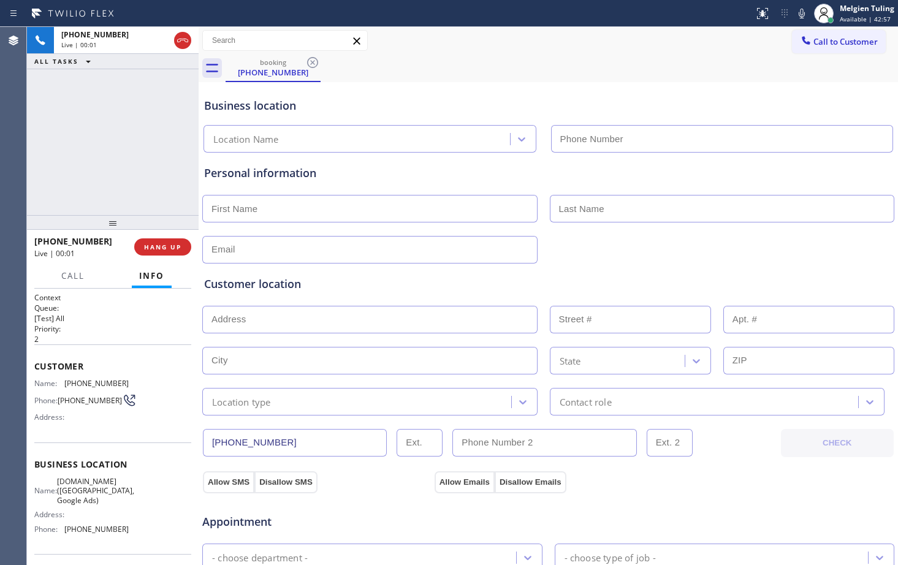
type input "[PHONE_NUMBER]"
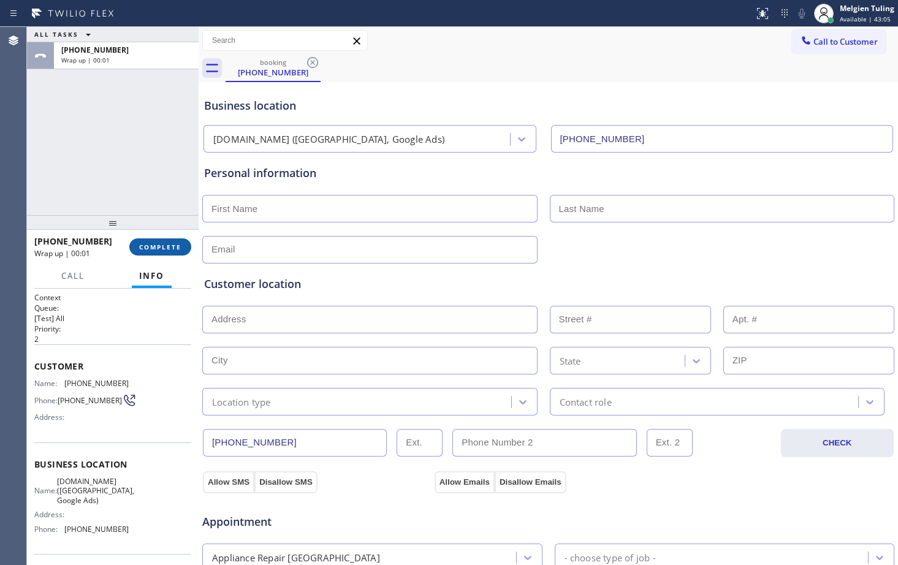
click at [181, 249] on span "COMPLETE" at bounding box center [160, 247] width 42 height 9
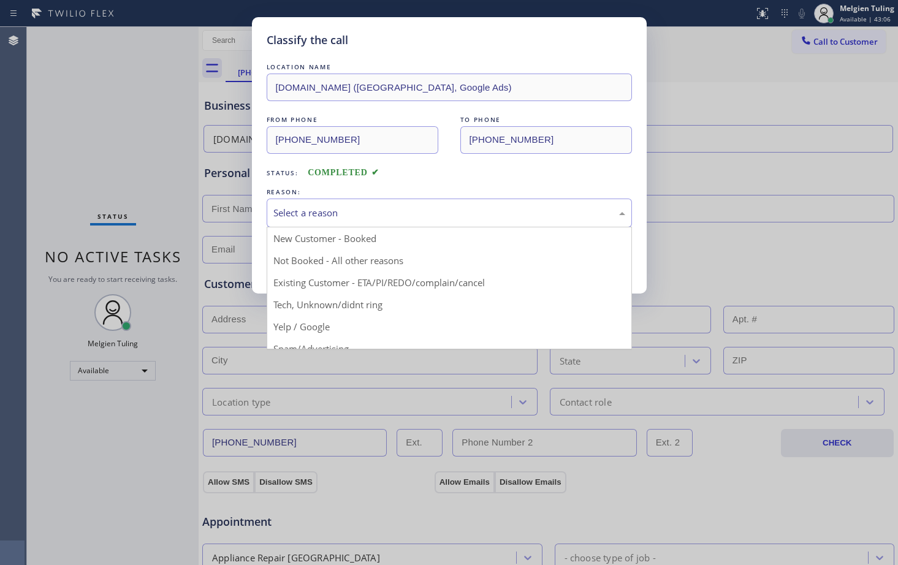
click at [312, 216] on div "Select a reason" at bounding box center [450, 213] width 352 height 14
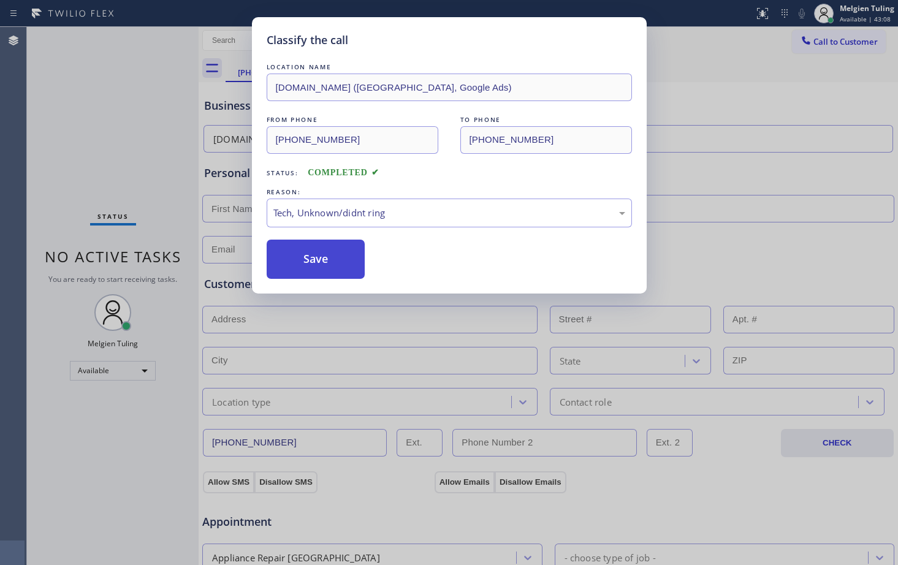
click at [293, 268] on button "Save" at bounding box center [316, 259] width 99 height 39
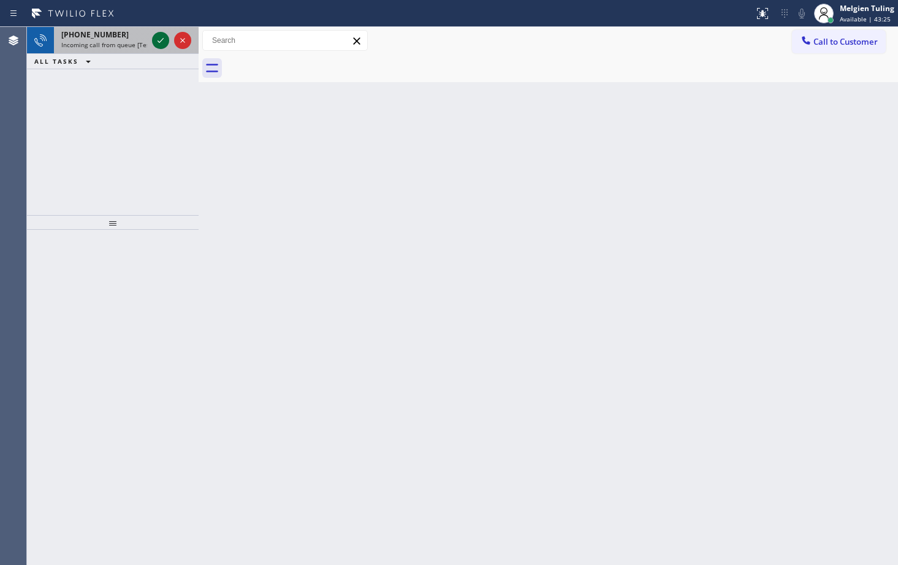
click at [162, 45] on icon at bounding box center [160, 40] width 15 height 15
click at [166, 46] on icon at bounding box center [160, 40] width 15 height 15
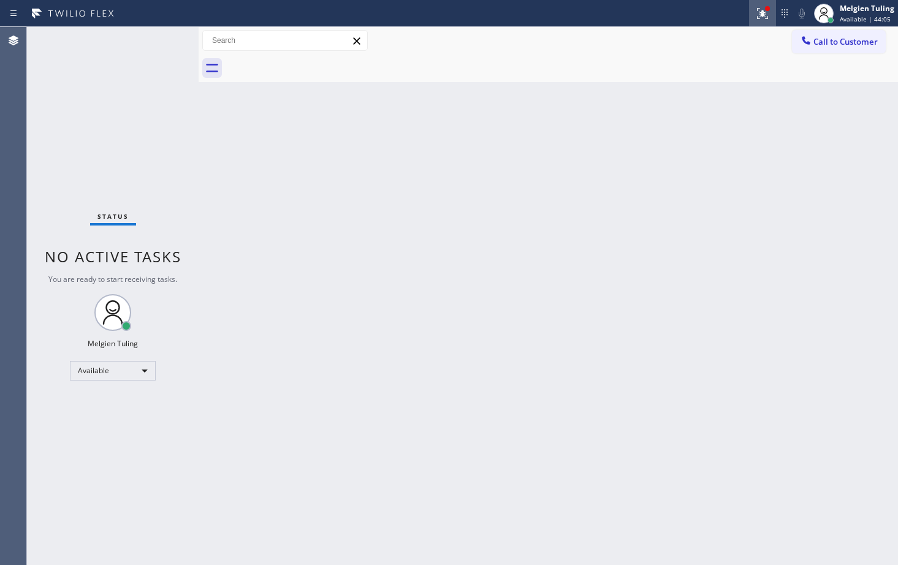
click at [759, 17] on icon at bounding box center [762, 13] width 11 height 11
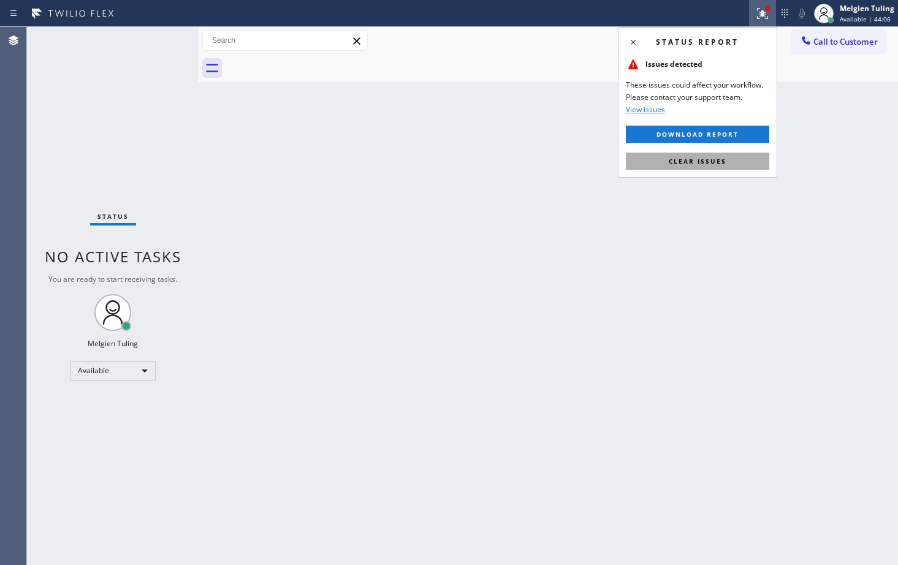
click at [710, 162] on span "Clear issues" at bounding box center [698, 161] width 58 height 9
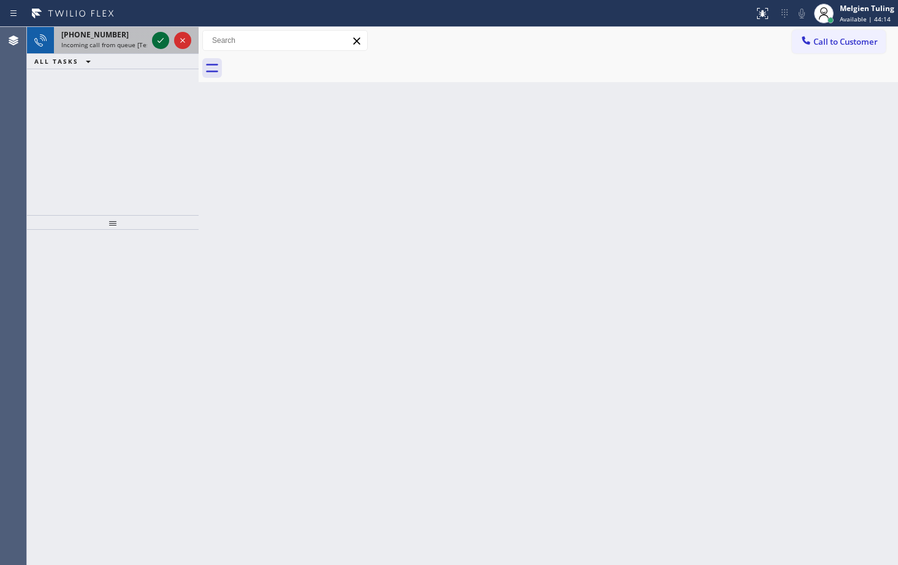
click at [161, 38] on icon at bounding box center [160, 40] width 15 height 15
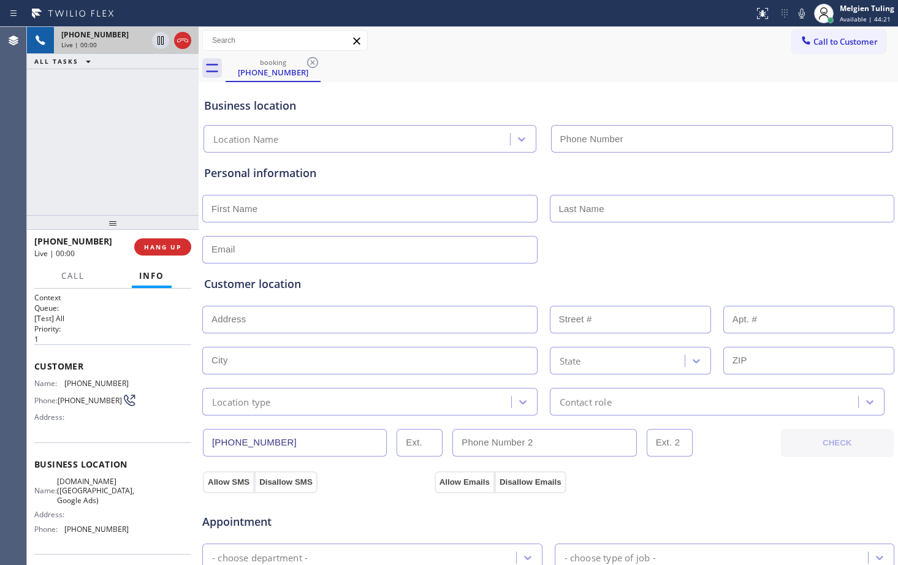
type input "[PHONE_NUMBER]"
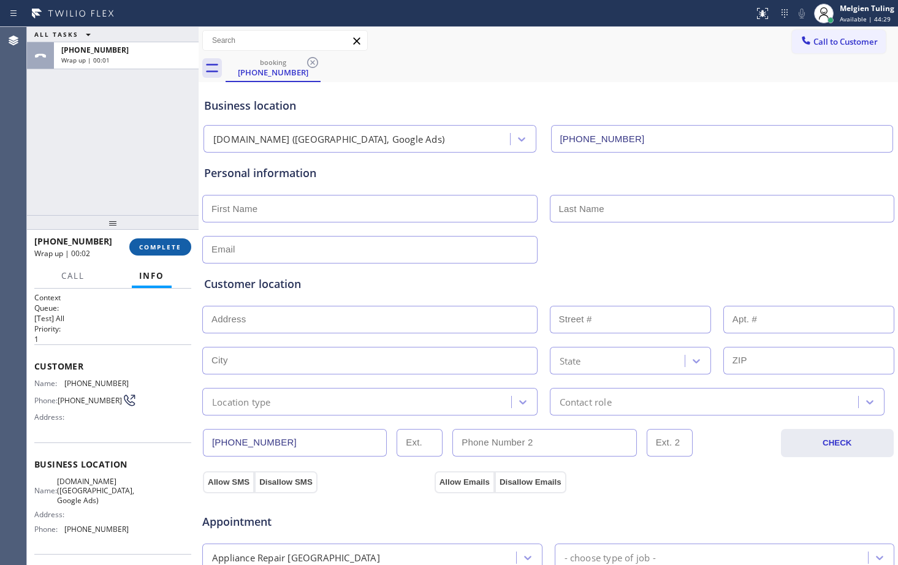
click at [178, 248] on span "COMPLETE" at bounding box center [160, 247] width 42 height 9
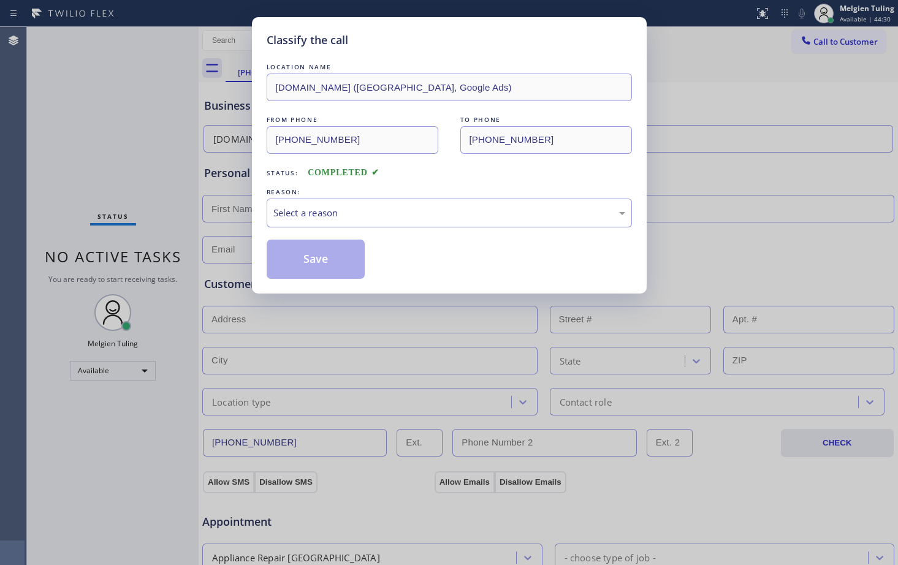
click at [288, 203] on div "Select a reason" at bounding box center [450, 213] width 366 height 29
click at [299, 265] on button "Save" at bounding box center [316, 259] width 99 height 39
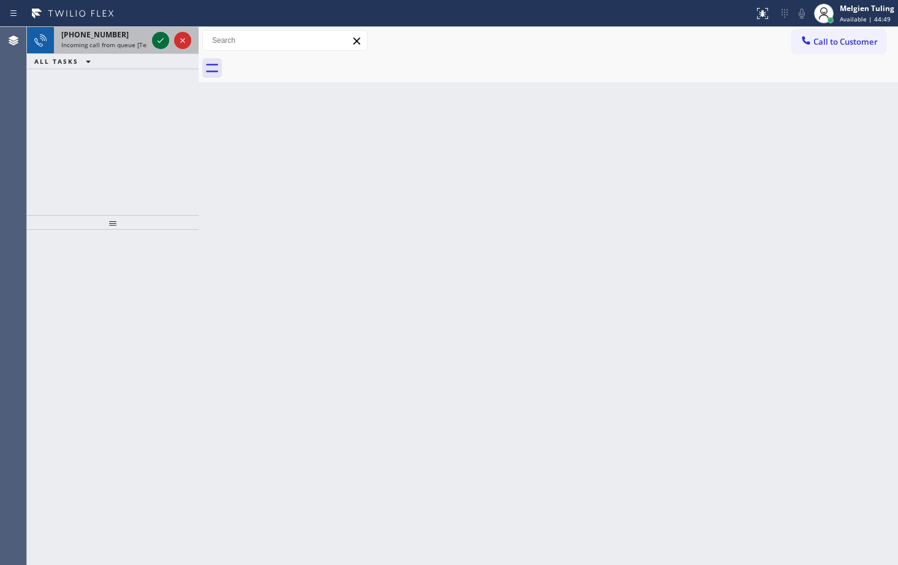
click at [166, 40] on icon at bounding box center [160, 40] width 15 height 15
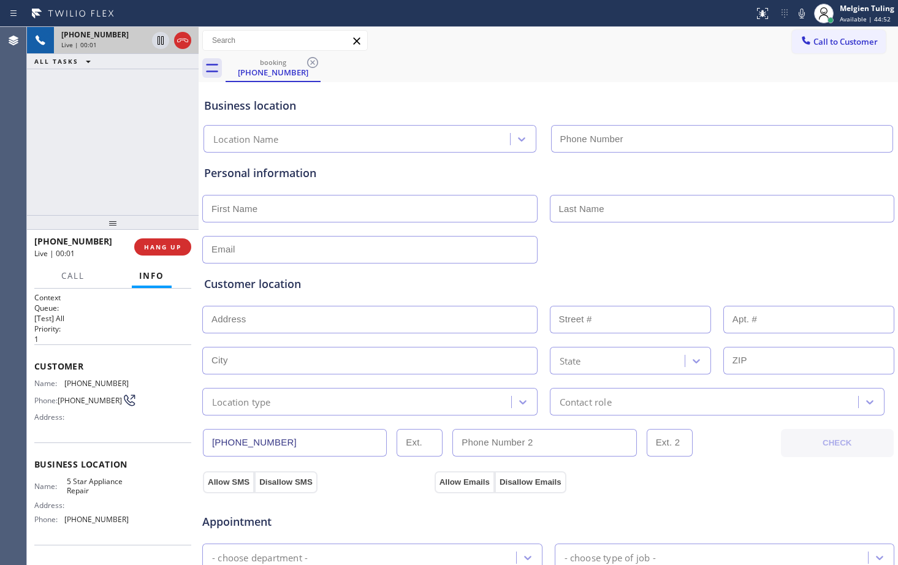
type input "[PHONE_NUMBER]"
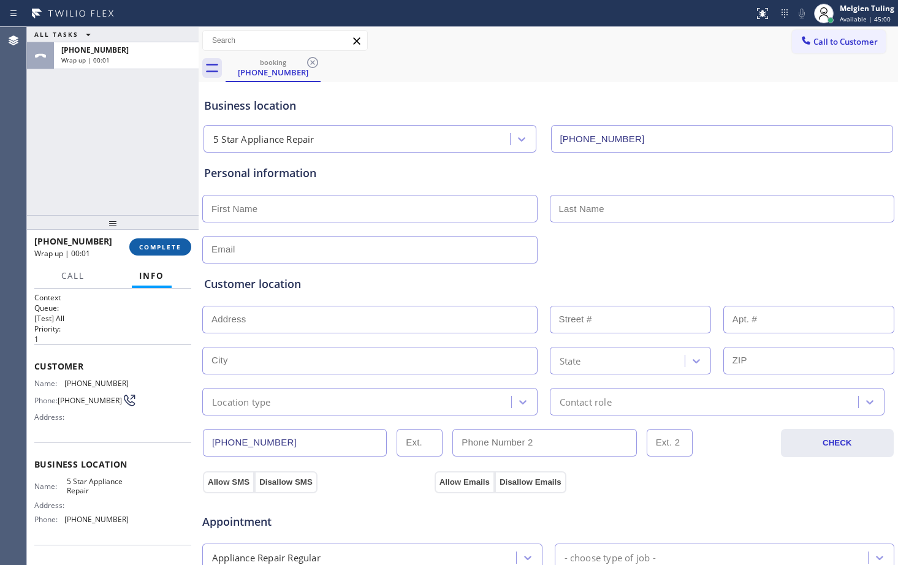
click at [166, 247] on span "COMPLETE" at bounding box center [160, 247] width 42 height 9
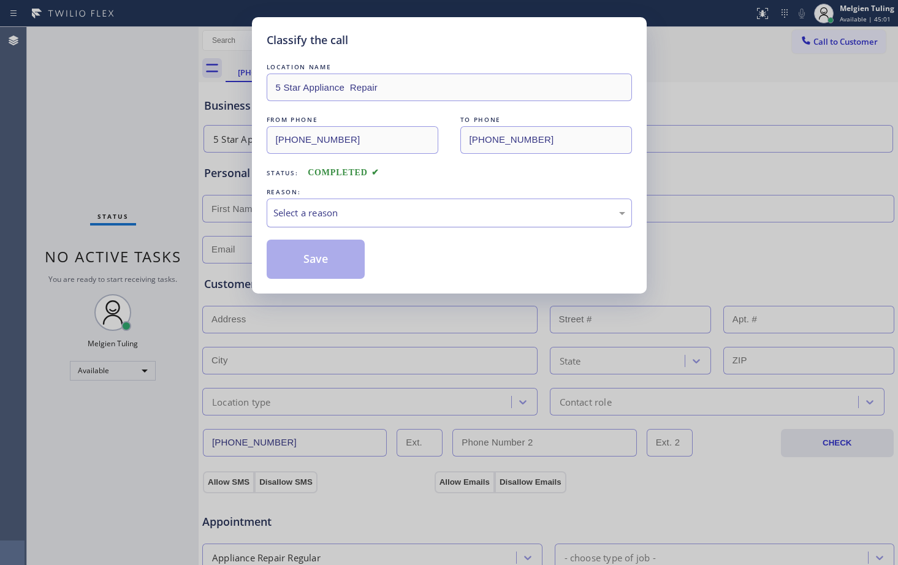
click at [295, 209] on div "Select a reason" at bounding box center [450, 213] width 352 height 14
click at [310, 258] on button "Save" at bounding box center [316, 259] width 99 height 39
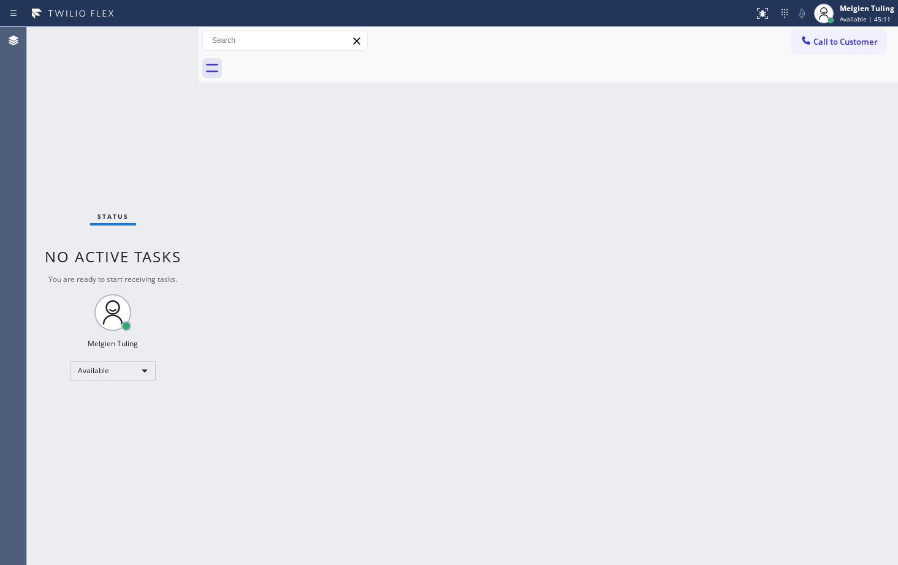
click at [154, 38] on div "Status No active tasks You are ready to start receiving tasks. Melgien Tuling A…" at bounding box center [113, 296] width 172 height 538
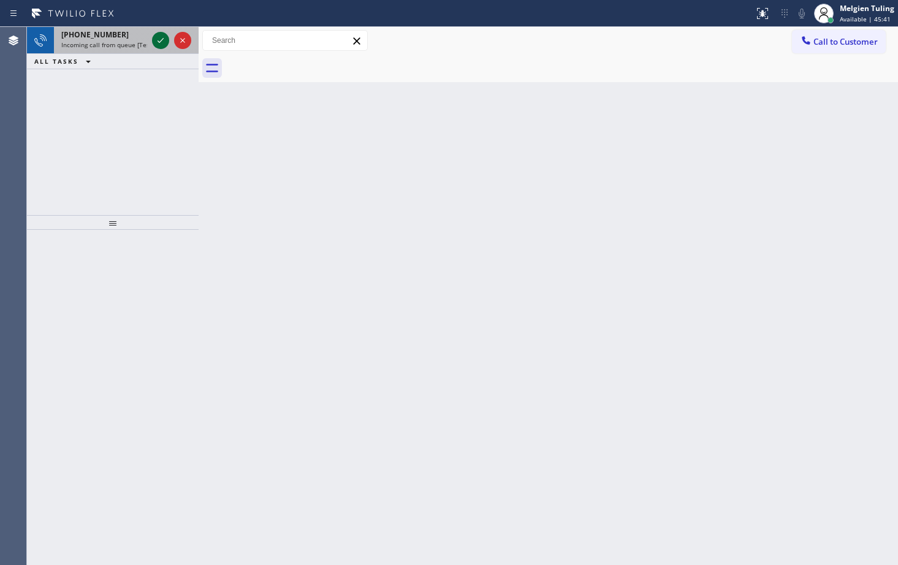
click at [164, 37] on icon at bounding box center [160, 40] width 15 height 15
click at [163, 41] on icon at bounding box center [160, 40] width 15 height 15
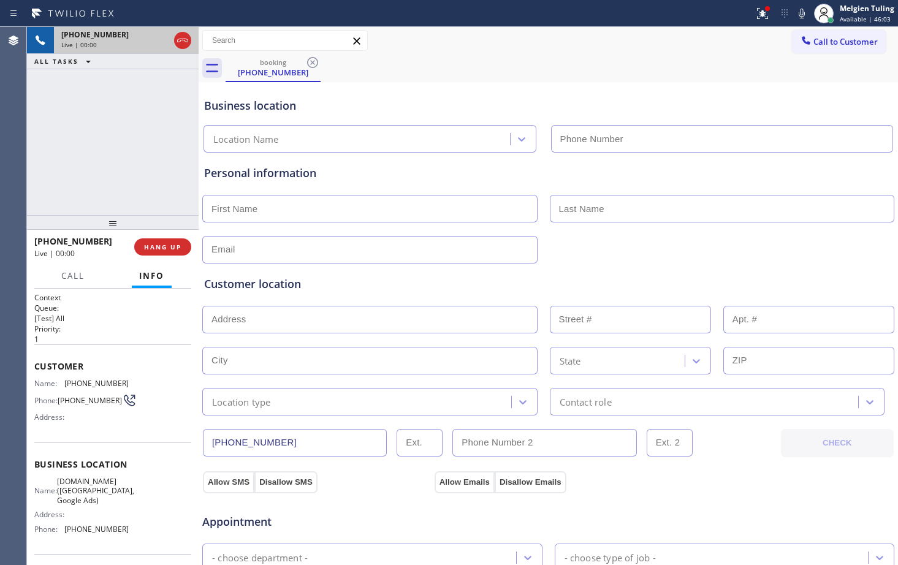
type input "[PHONE_NUMBER]"
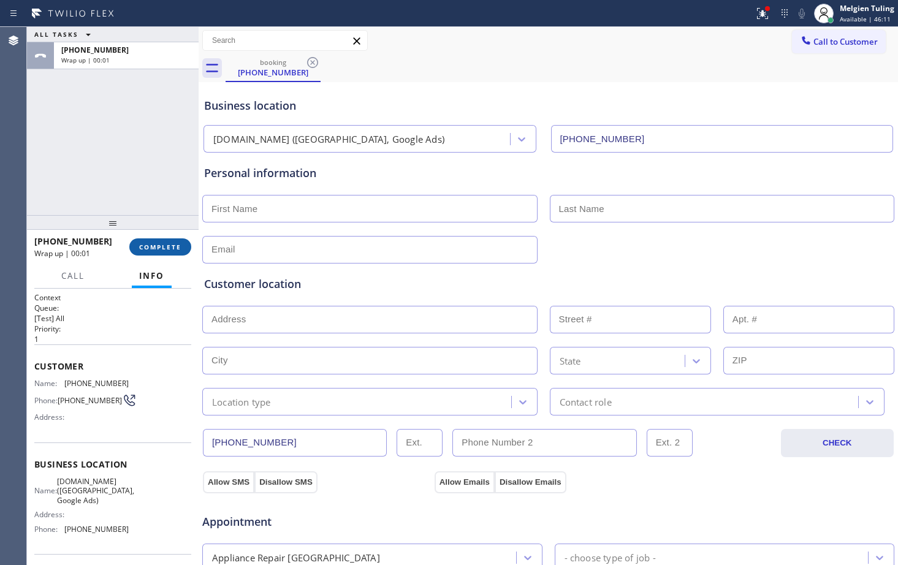
click at [164, 248] on span "COMPLETE" at bounding box center [160, 247] width 42 height 9
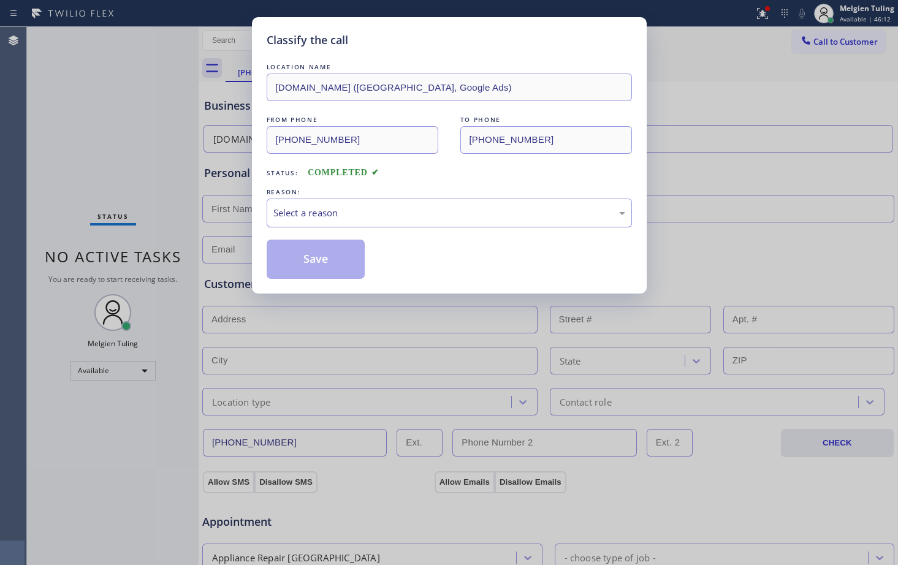
click at [303, 211] on div "Select a reason" at bounding box center [450, 213] width 352 height 14
click at [307, 263] on button "Save" at bounding box center [316, 259] width 99 height 39
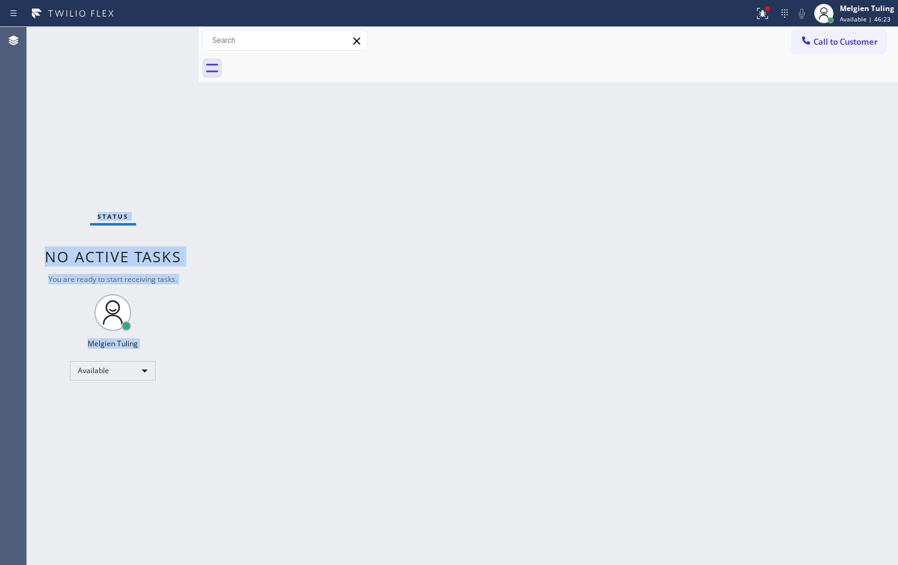
click at [161, 45] on div "Status No active tasks You are ready to start receiving tasks. Melgien Tuling A…" at bounding box center [113, 296] width 172 height 538
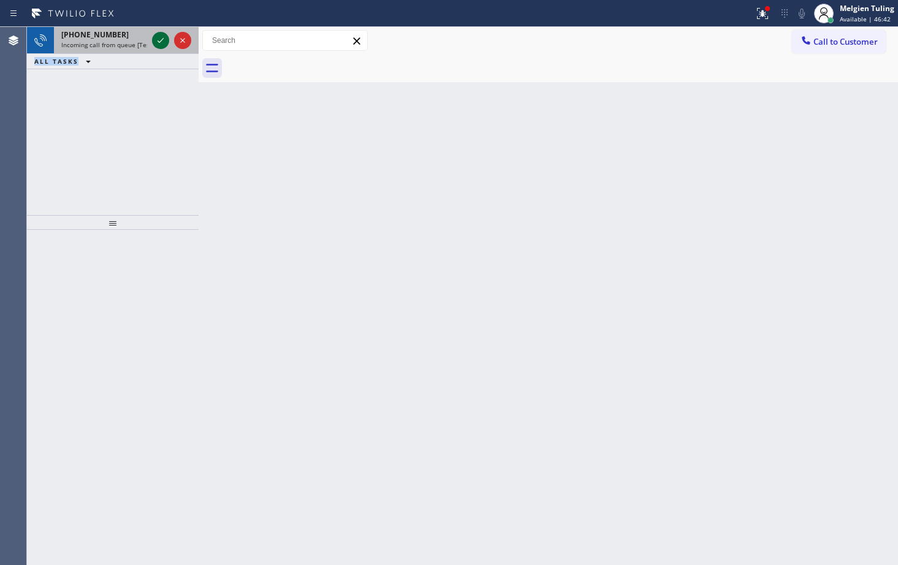
click at [164, 47] on icon at bounding box center [160, 40] width 15 height 15
click at [159, 43] on icon at bounding box center [160, 40] width 15 height 15
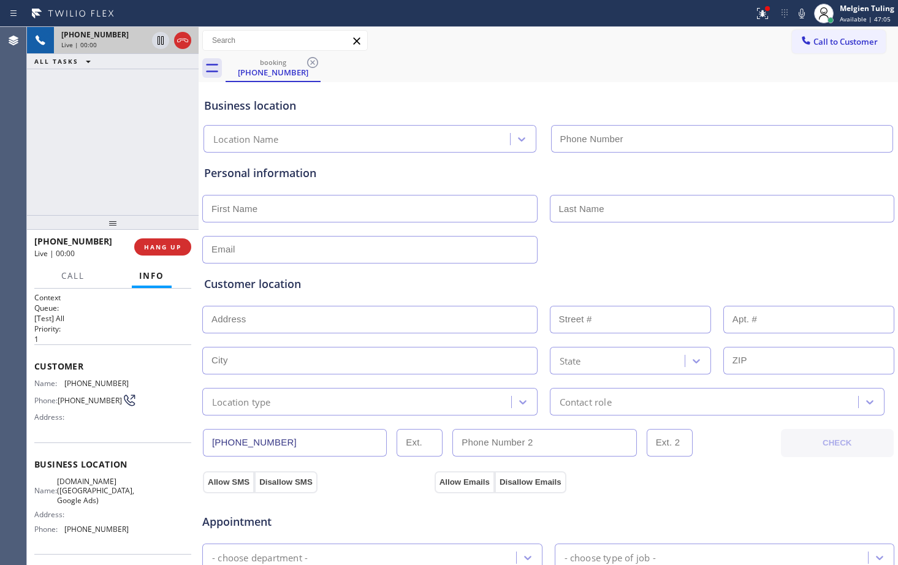
type input "[PHONE_NUMBER]"
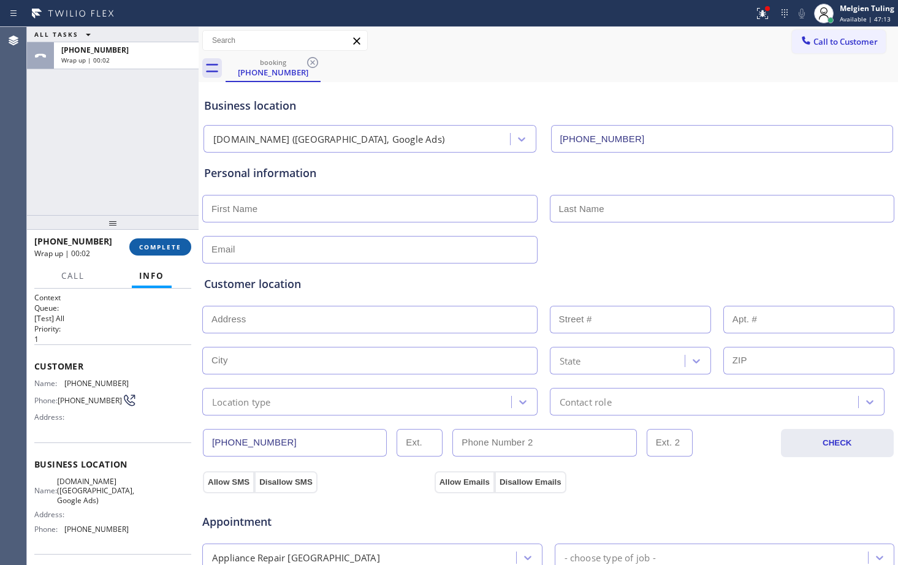
click at [175, 245] on span "COMPLETE" at bounding box center [160, 247] width 42 height 9
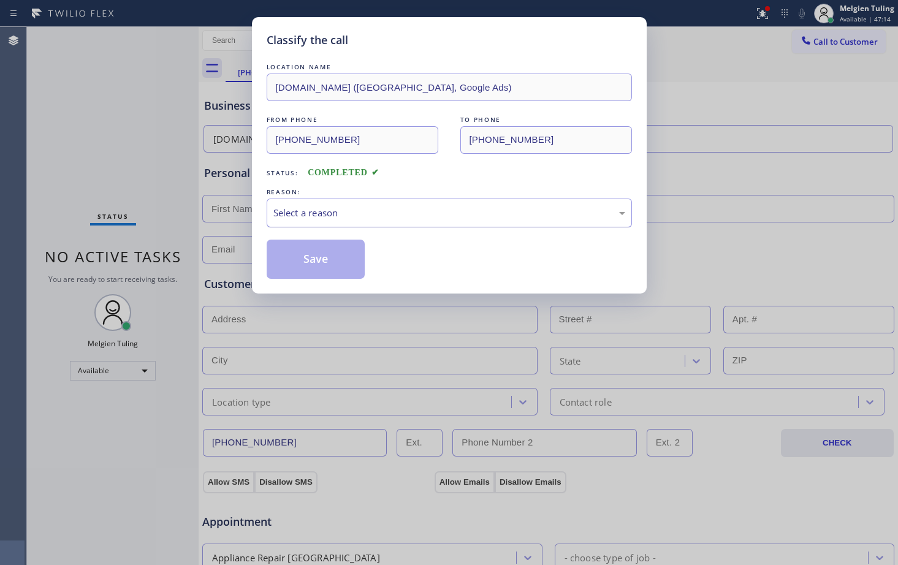
click at [291, 218] on div "Select a reason" at bounding box center [450, 213] width 352 height 14
click at [317, 265] on button "Save" at bounding box center [316, 259] width 99 height 39
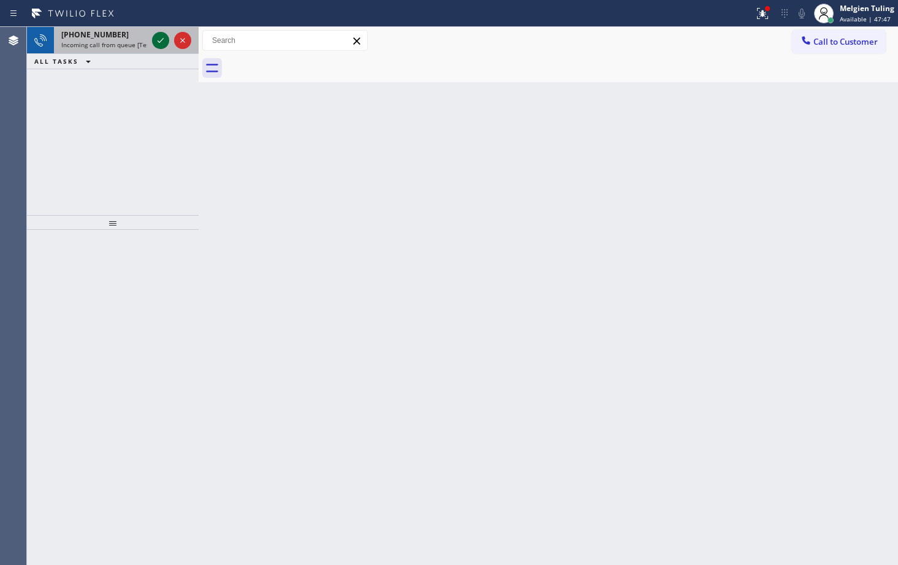
click at [162, 47] on icon at bounding box center [160, 40] width 15 height 15
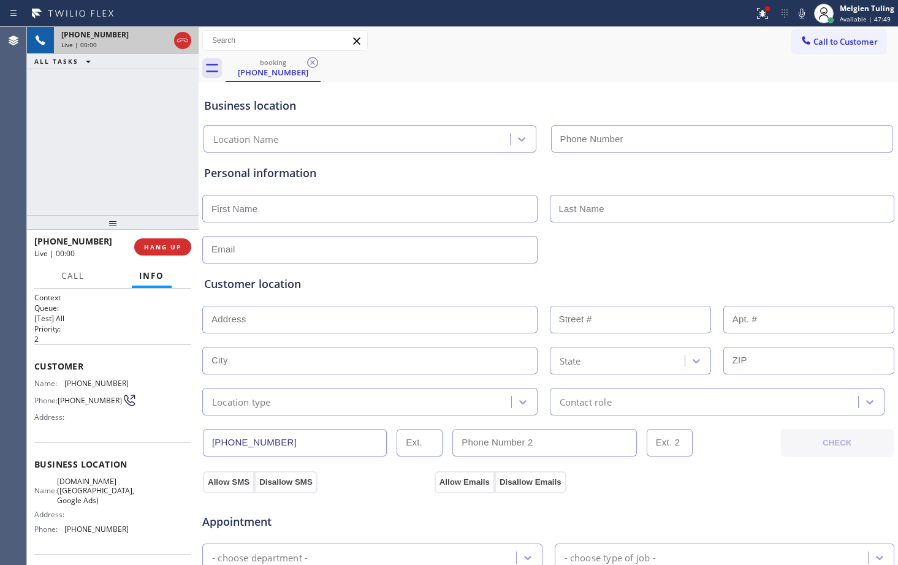
type input "[PHONE_NUMBER]"
click at [161, 40] on div "[PHONE_NUMBER] Live | 00:00" at bounding box center [113, 40] width 118 height 27
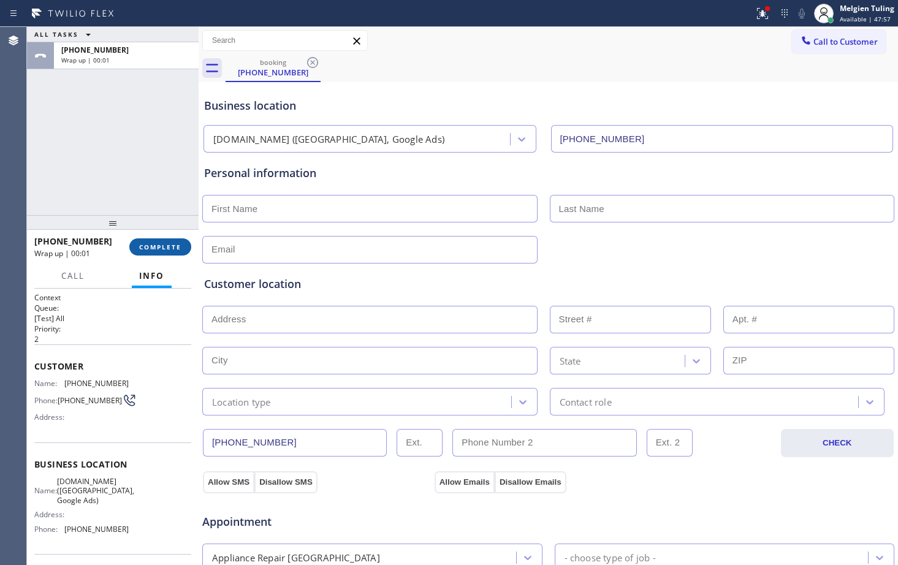
click at [161, 244] on span "COMPLETE" at bounding box center [160, 247] width 42 height 9
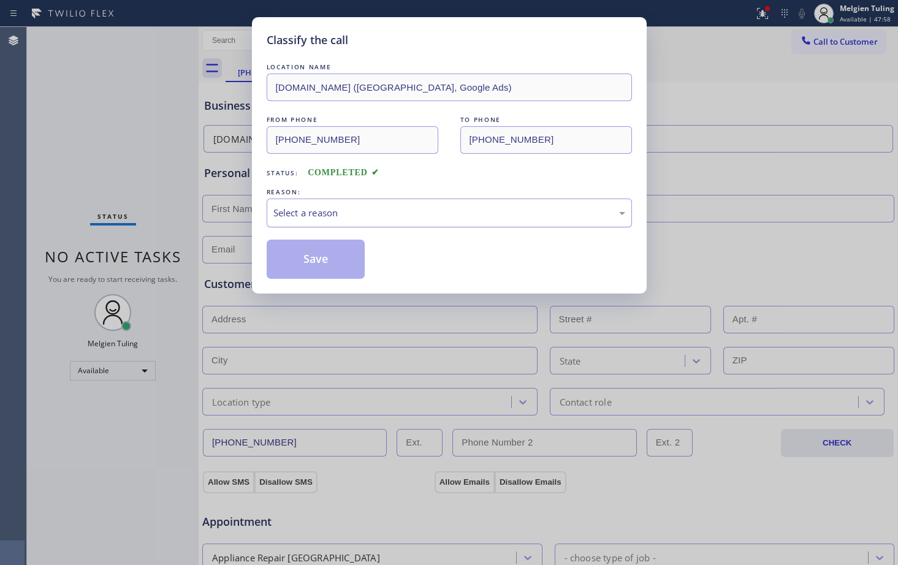
click at [330, 218] on div "Select a reason" at bounding box center [450, 213] width 352 height 14
click at [312, 272] on button "Save" at bounding box center [316, 259] width 99 height 39
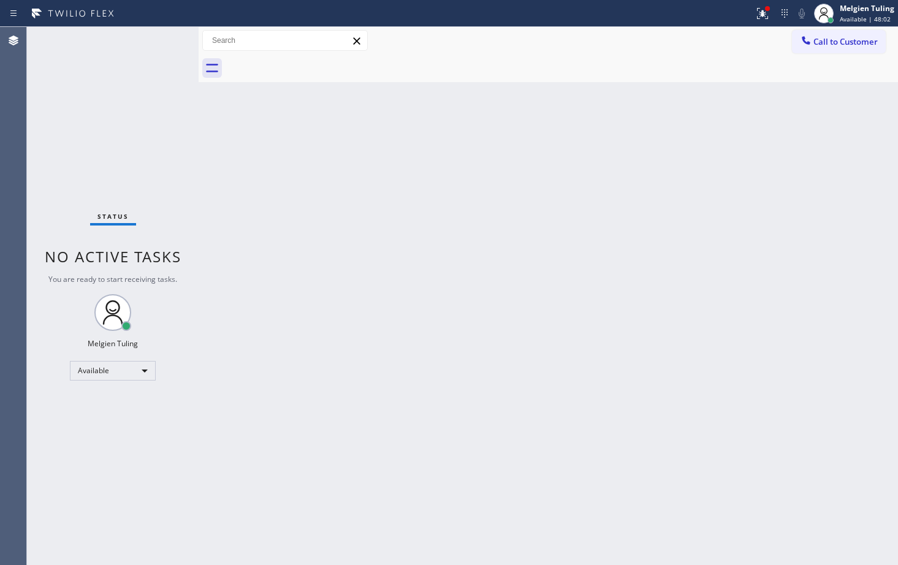
click at [299, 206] on div "Back to Dashboard Change Sender ID Customers Technicians Select a contact Outbo…" at bounding box center [549, 296] width 700 height 538
click at [767, 18] on icon at bounding box center [763, 13] width 15 height 15
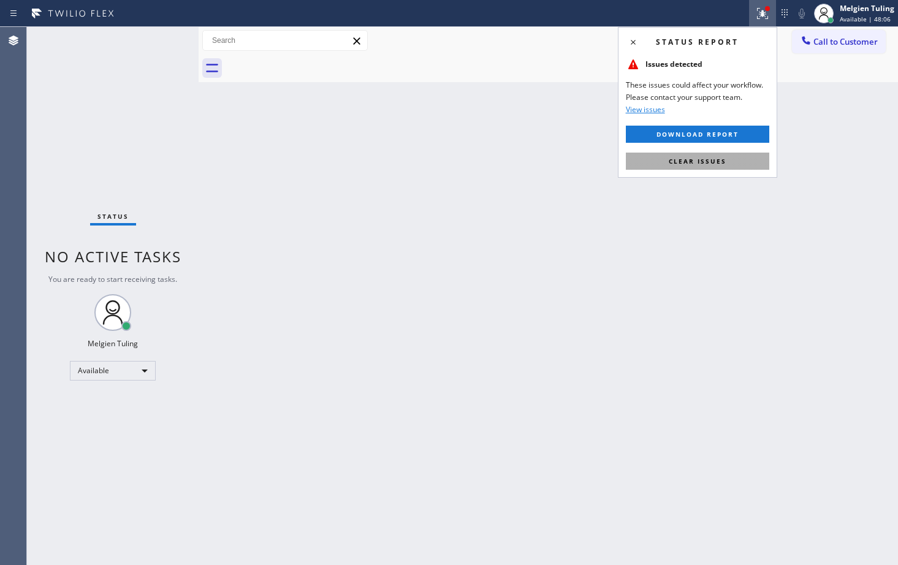
click at [683, 163] on span "Clear issues" at bounding box center [698, 161] width 58 height 9
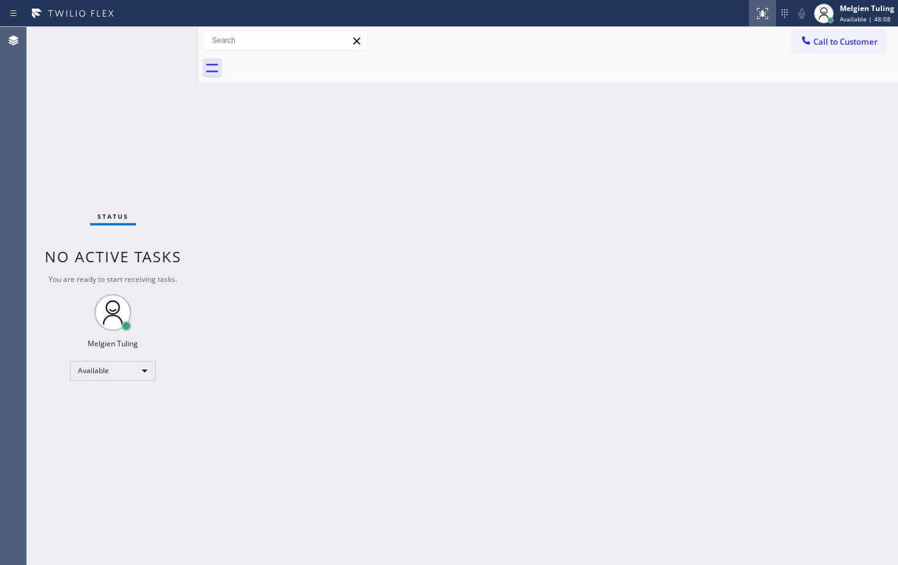
click at [758, 11] on icon at bounding box center [763, 13] width 15 height 15
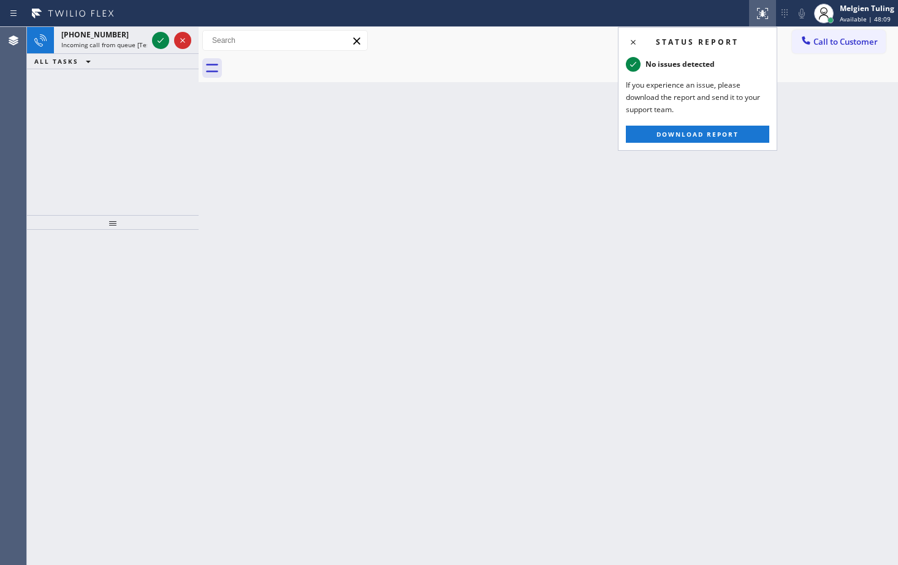
click at [419, 115] on div "Back to Dashboard Change Sender ID Customers Technicians Select a contact Outbo…" at bounding box center [549, 296] width 700 height 538
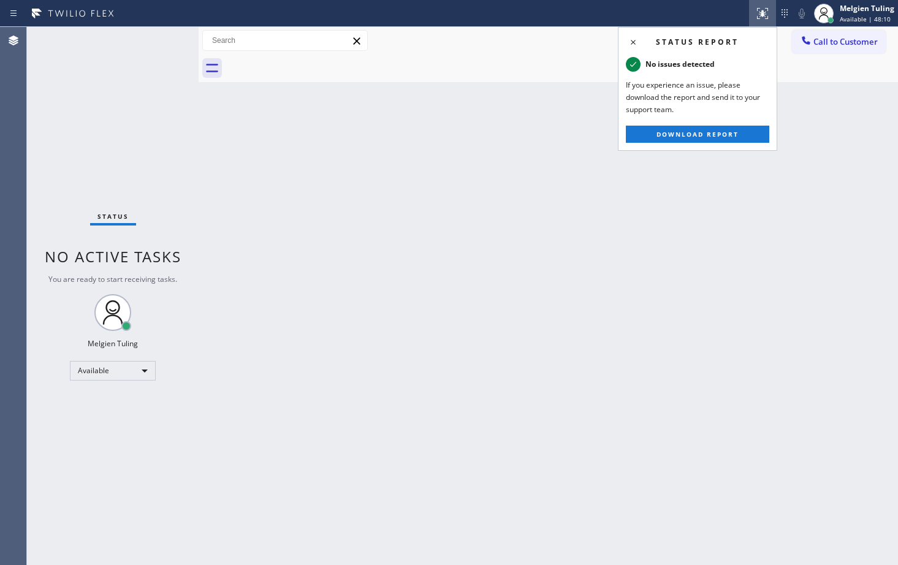
click at [162, 45] on div "Status No active tasks You are ready to start receiving tasks. Melgien Tuling A…" at bounding box center [113, 296] width 172 height 538
click at [632, 43] on icon at bounding box center [633, 42] width 15 height 15
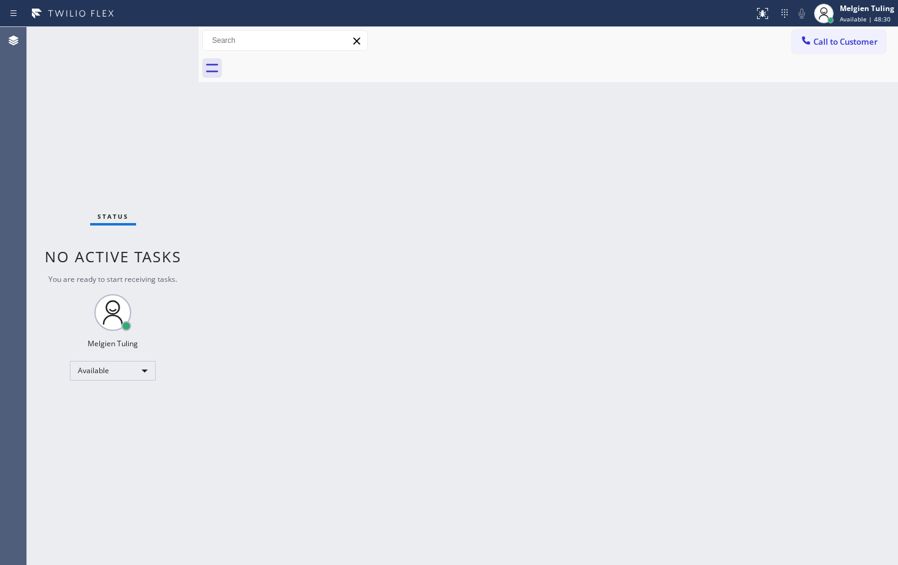
click at [165, 39] on div "Status No active tasks You are ready to start receiving tasks. Melgien Tuling A…" at bounding box center [113, 296] width 172 height 538
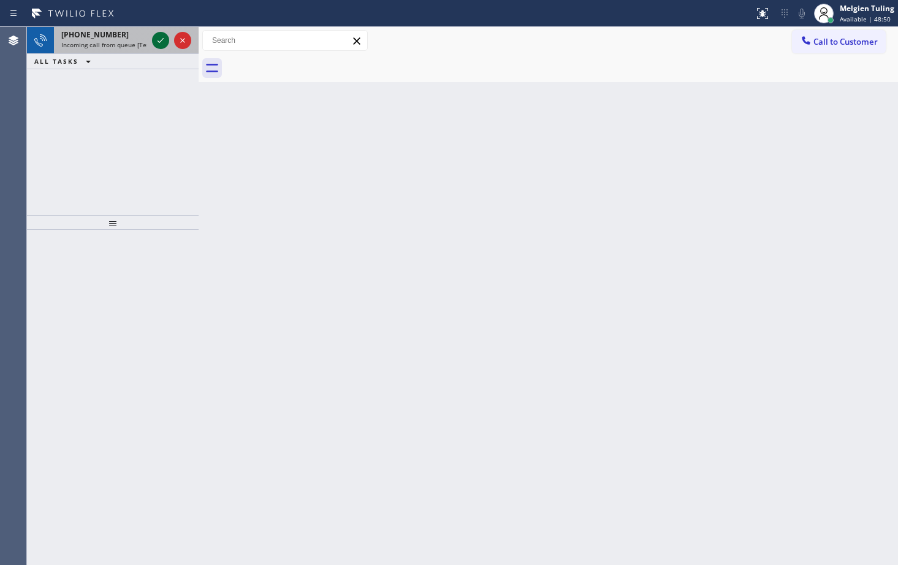
click at [161, 43] on icon at bounding box center [160, 40] width 15 height 15
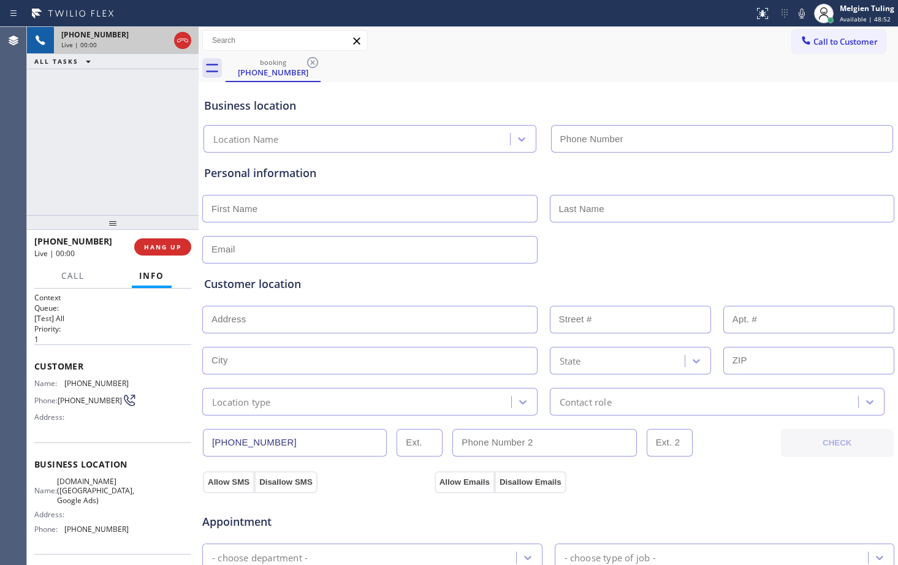
type input "[PHONE_NUMBER]"
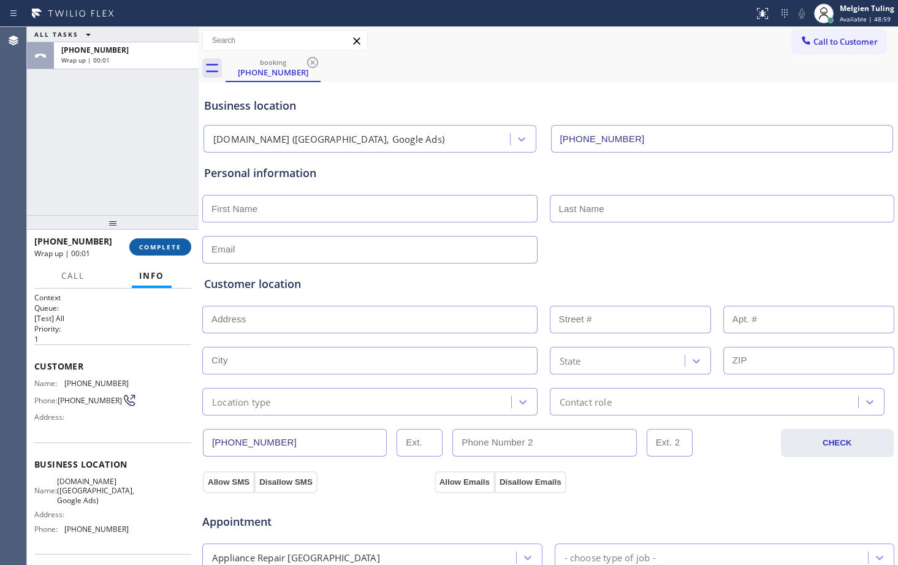
click at [154, 247] on span "COMPLETE" at bounding box center [160, 247] width 42 height 9
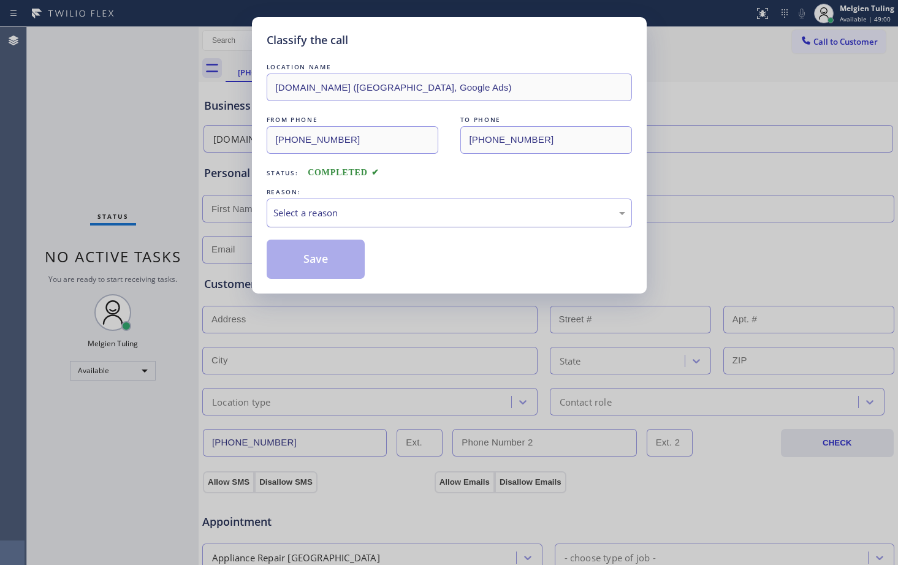
click at [310, 207] on div "Select a reason" at bounding box center [450, 213] width 352 height 14
click at [314, 253] on button "Save" at bounding box center [316, 259] width 99 height 39
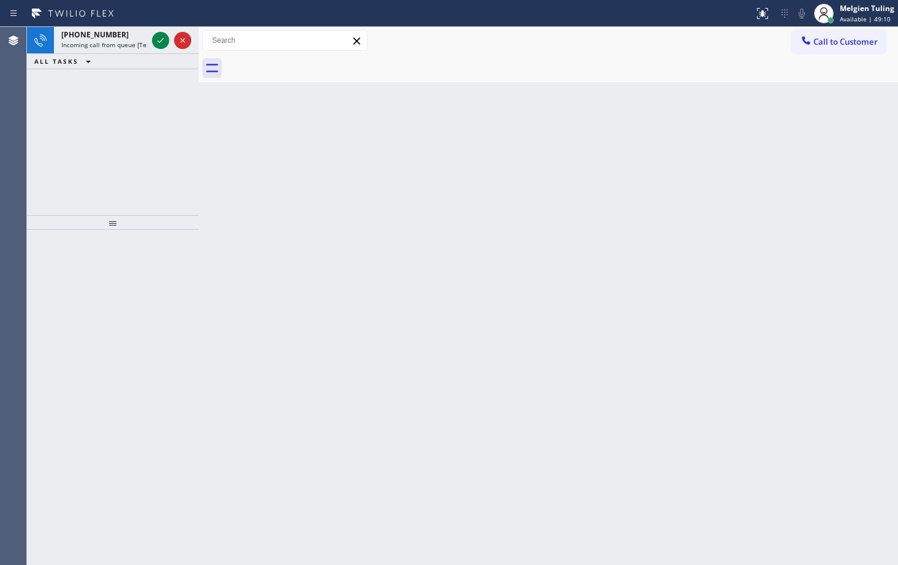
click at [154, 45] on icon at bounding box center [160, 40] width 15 height 15
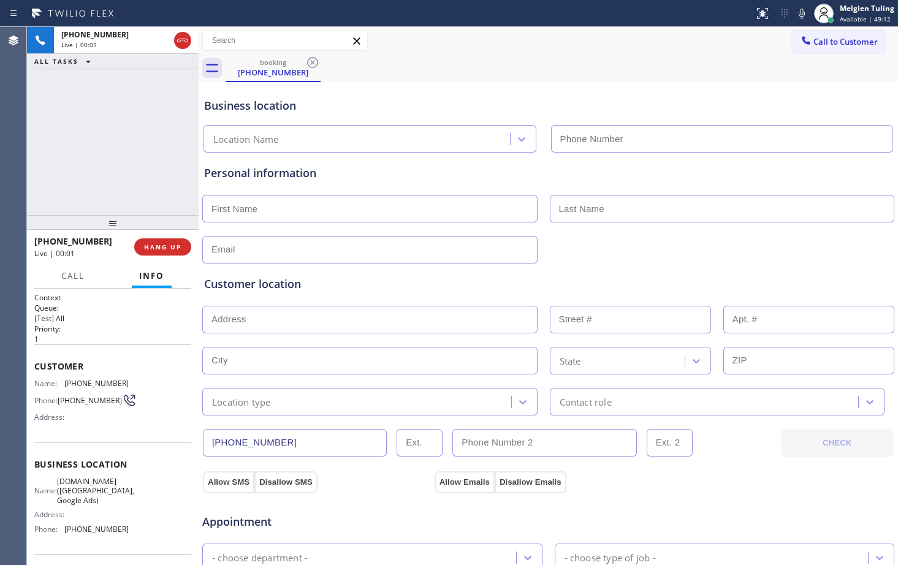
type input "[PHONE_NUMBER]"
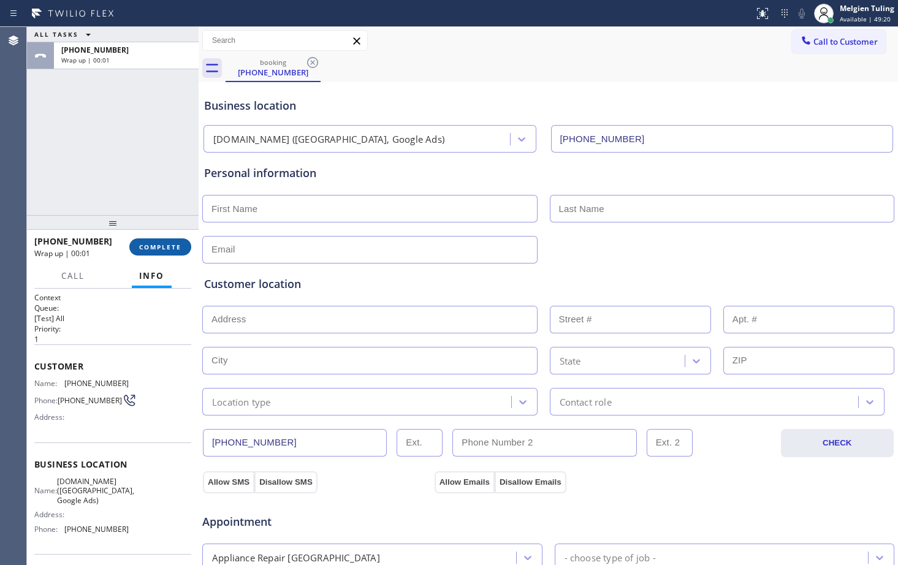
click at [170, 245] on span "COMPLETE" at bounding box center [160, 247] width 42 height 9
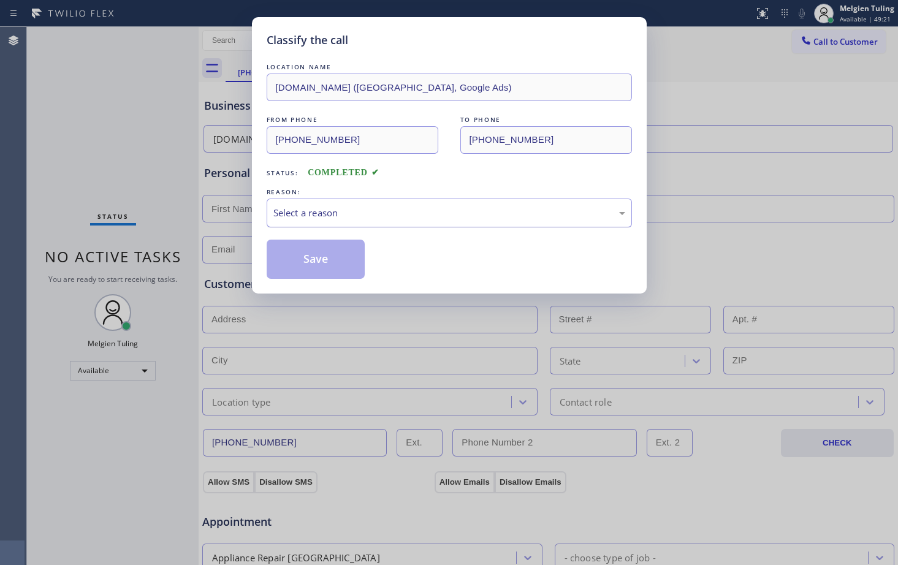
click at [321, 217] on div "Select a reason" at bounding box center [450, 213] width 352 height 14
click at [312, 251] on button "Save" at bounding box center [316, 259] width 99 height 39
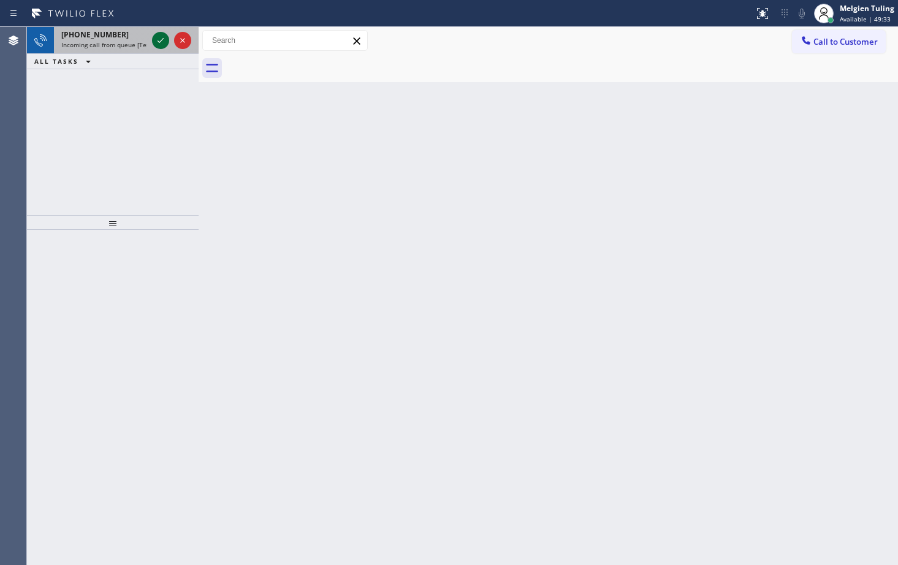
click at [156, 44] on icon at bounding box center [160, 40] width 15 height 15
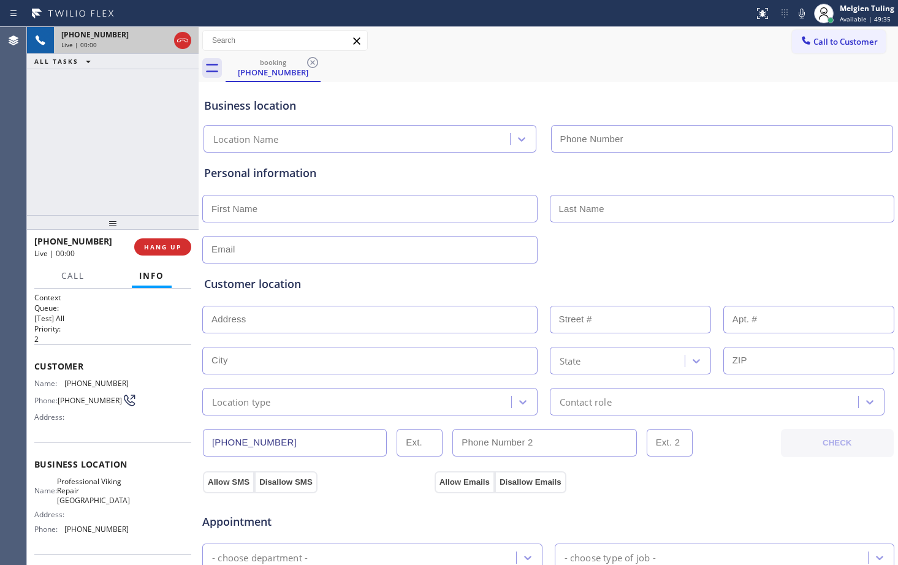
type input "[PHONE_NUMBER]"
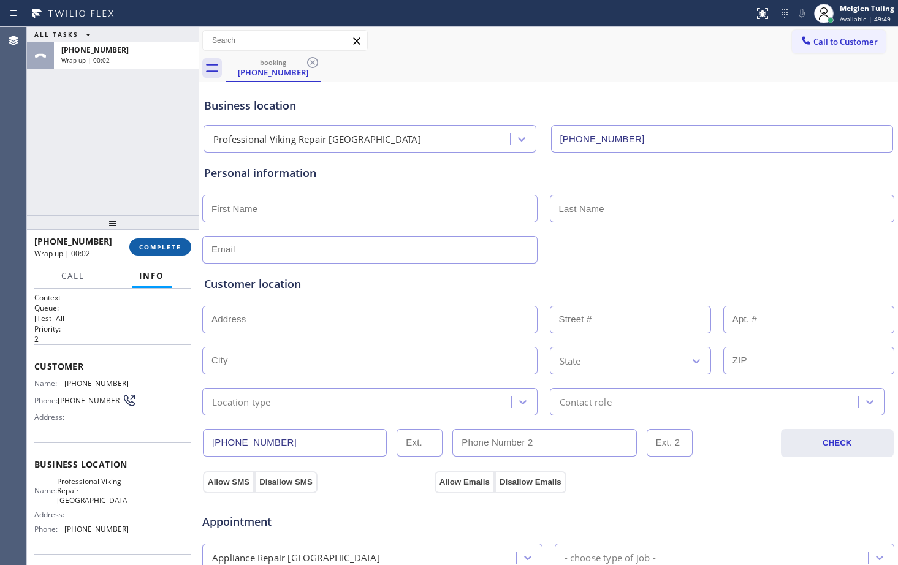
click at [174, 251] on span "COMPLETE" at bounding box center [160, 247] width 42 height 9
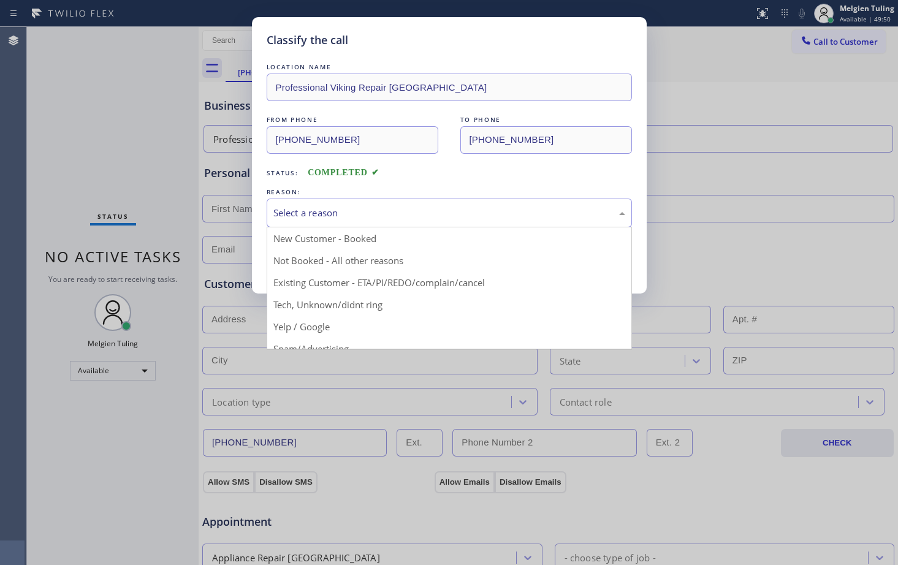
click at [305, 217] on div "Select a reason" at bounding box center [450, 213] width 352 height 14
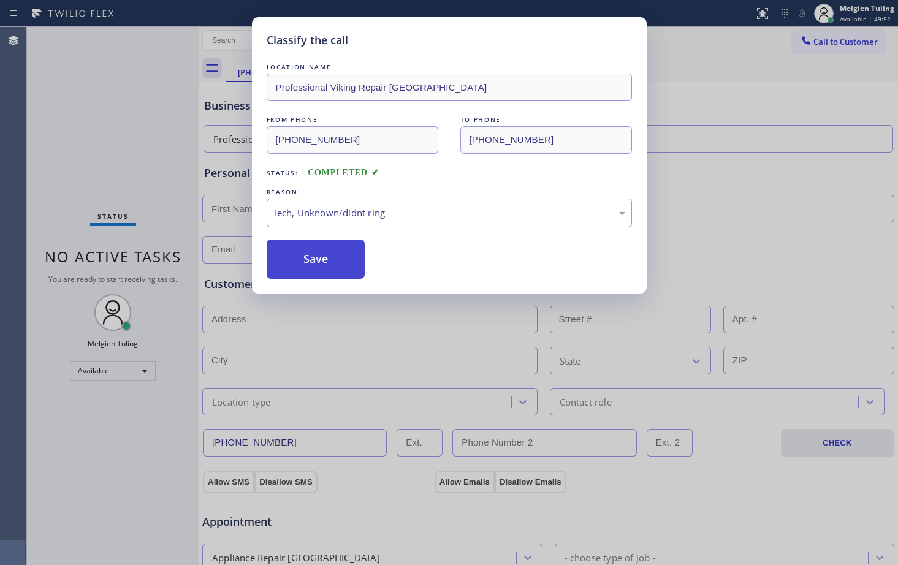
click at [329, 262] on button "Save" at bounding box center [316, 259] width 99 height 39
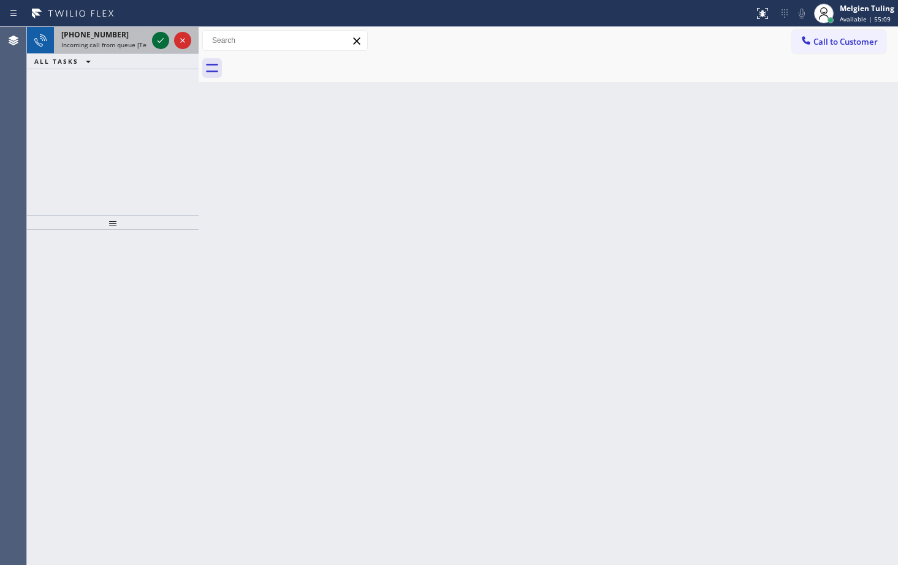
click at [153, 45] on icon at bounding box center [160, 40] width 15 height 15
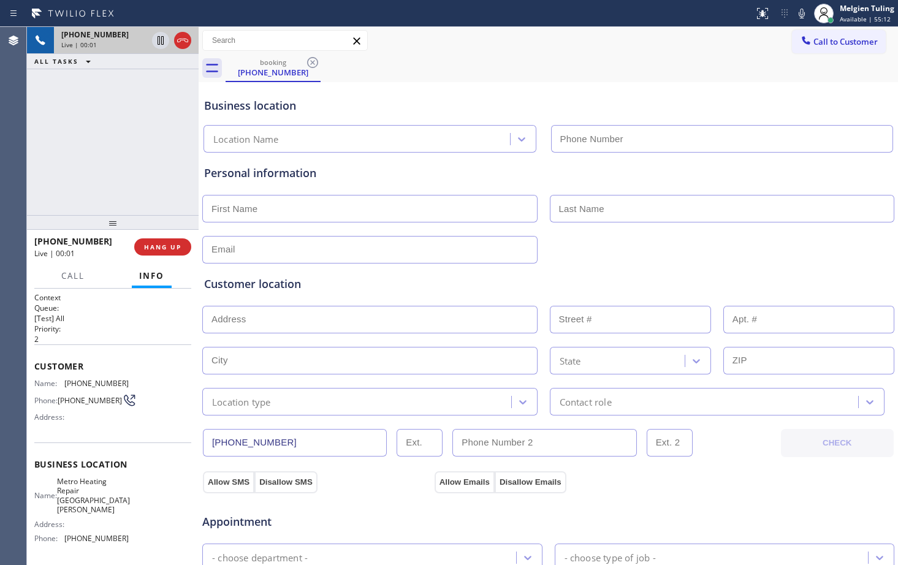
type input "[PHONE_NUMBER]"
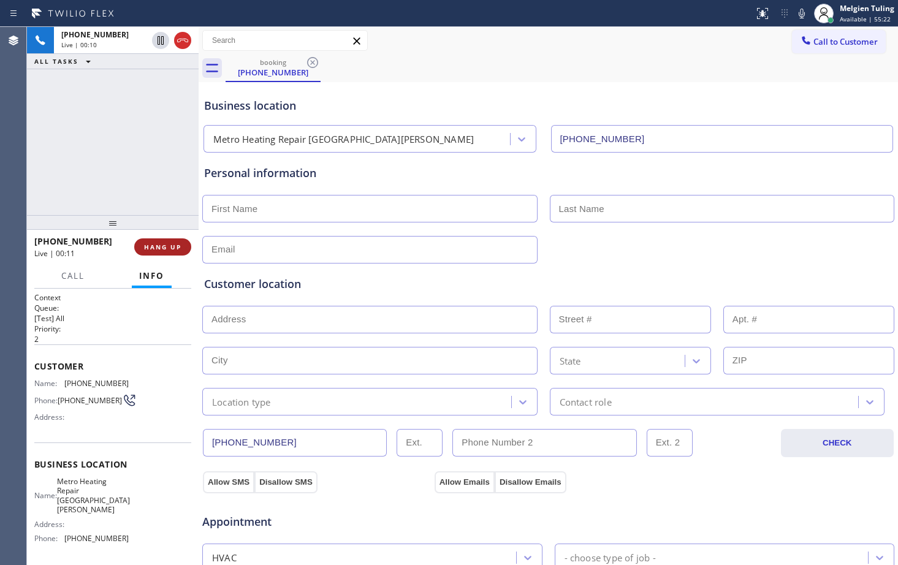
click at [147, 240] on button "HANG UP" at bounding box center [162, 247] width 57 height 17
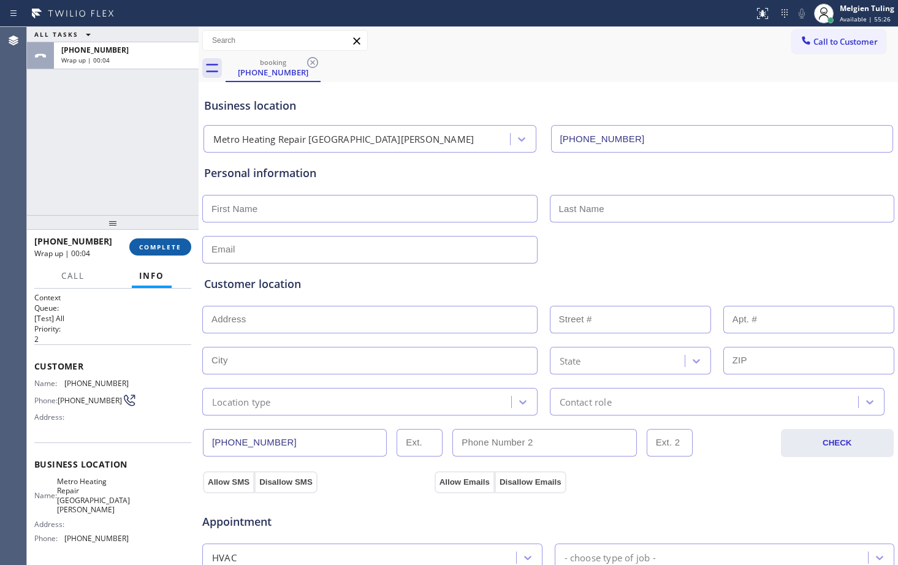
click at [158, 252] on button "COMPLETE" at bounding box center [160, 247] width 62 height 17
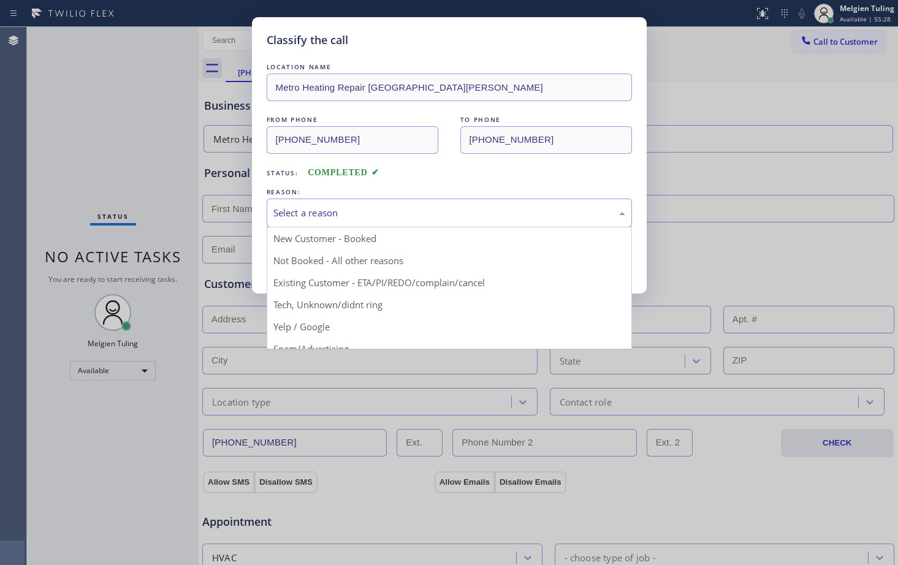
click at [345, 209] on div "Select a reason" at bounding box center [450, 213] width 352 height 14
click at [359, 206] on div "Tech, Unknown/didnt ring" at bounding box center [450, 213] width 352 height 14
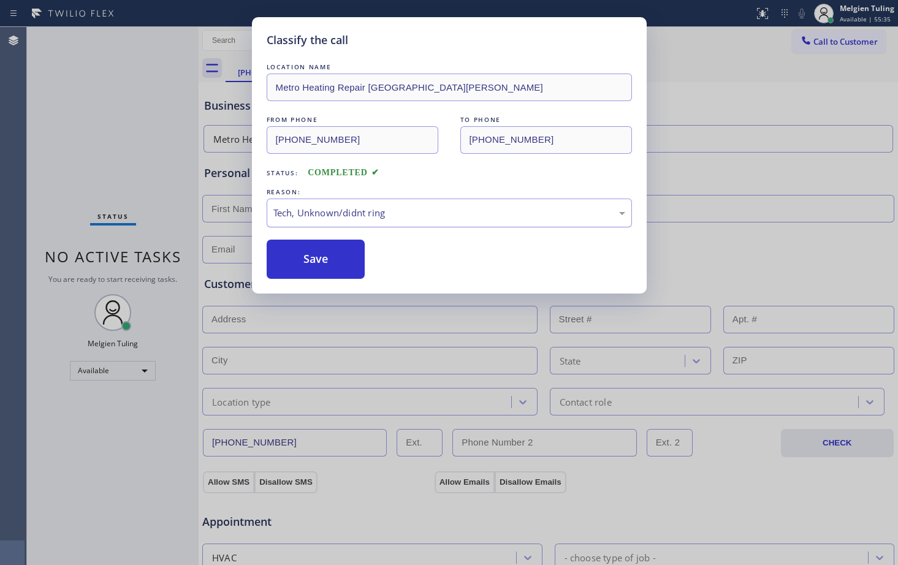
click at [322, 212] on div "Tech, Unknown/didnt ring" at bounding box center [450, 213] width 352 height 14
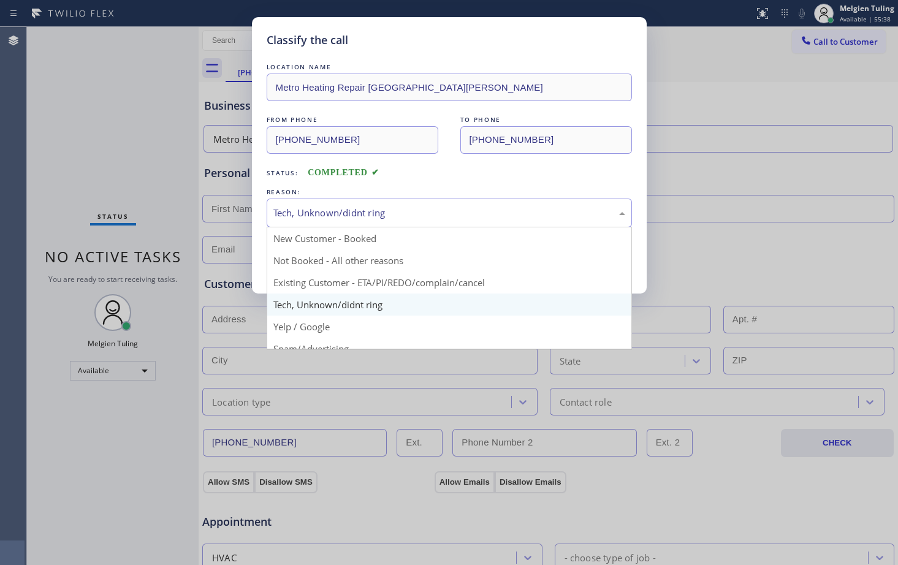
click at [339, 218] on div "Tech, Unknown/didnt ring" at bounding box center [450, 213] width 352 height 14
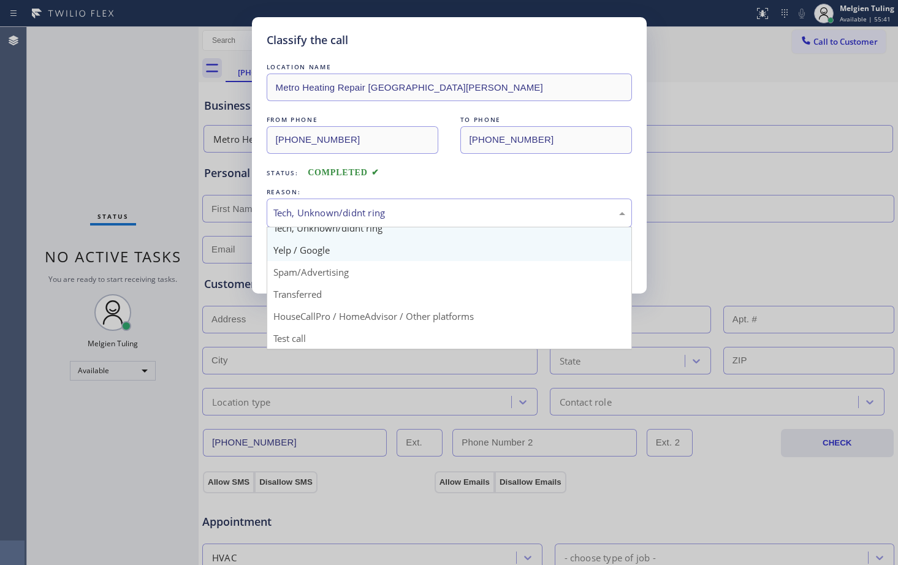
scroll to position [77, 0]
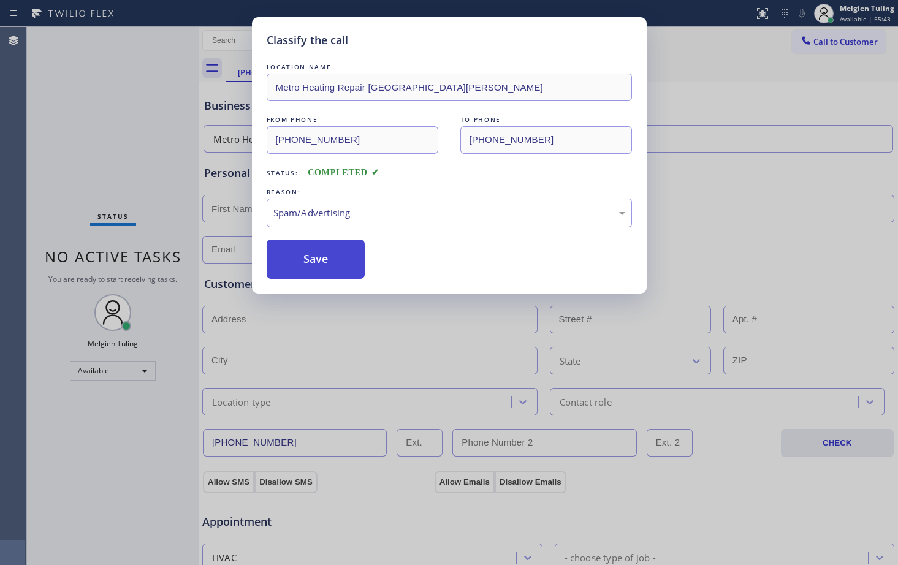
click at [310, 272] on button "Save" at bounding box center [316, 259] width 99 height 39
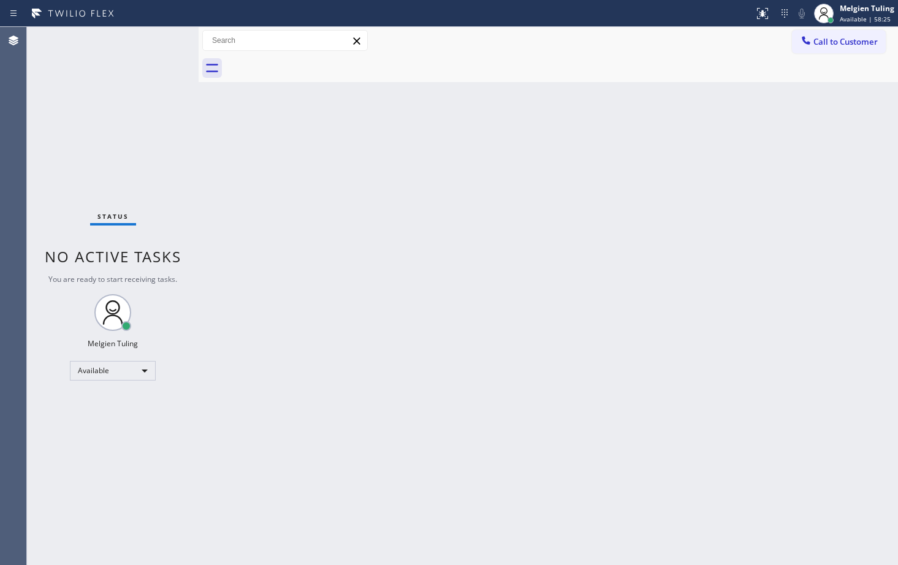
click at [92, 475] on div "Status No active tasks You are ready to start receiving tasks. Melgien Tuling A…" at bounding box center [113, 296] width 172 height 538
click at [85, 496] on div "Status No active tasks You are ready to start receiving tasks. Melgien Tuling A…" at bounding box center [113, 296] width 172 height 538
click at [145, 370] on div "Available" at bounding box center [113, 371] width 86 height 20
click at [89, 434] on li "Break" at bounding box center [112, 434] width 83 height 15
click at [144, 377] on div "Break" at bounding box center [113, 376] width 86 height 20
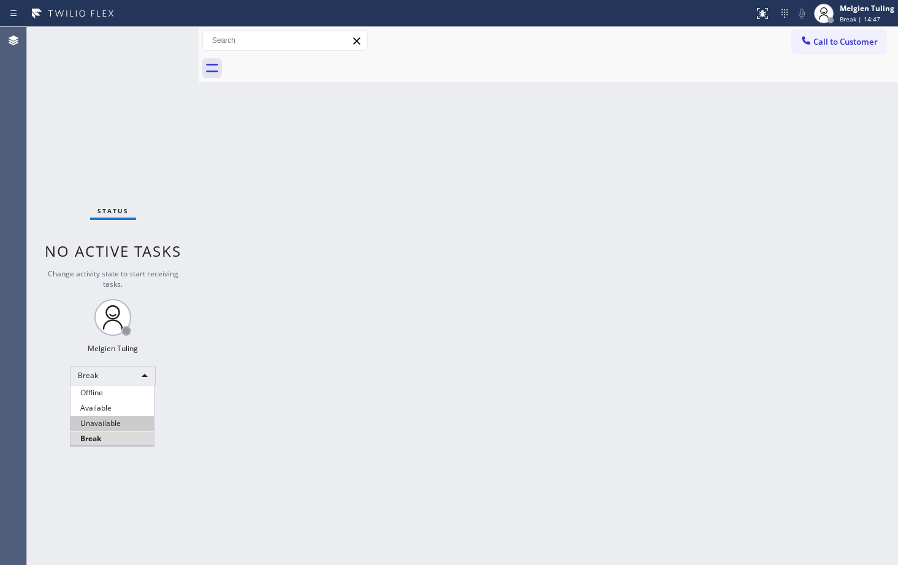
click at [107, 425] on li "Unavailable" at bounding box center [112, 423] width 83 height 15
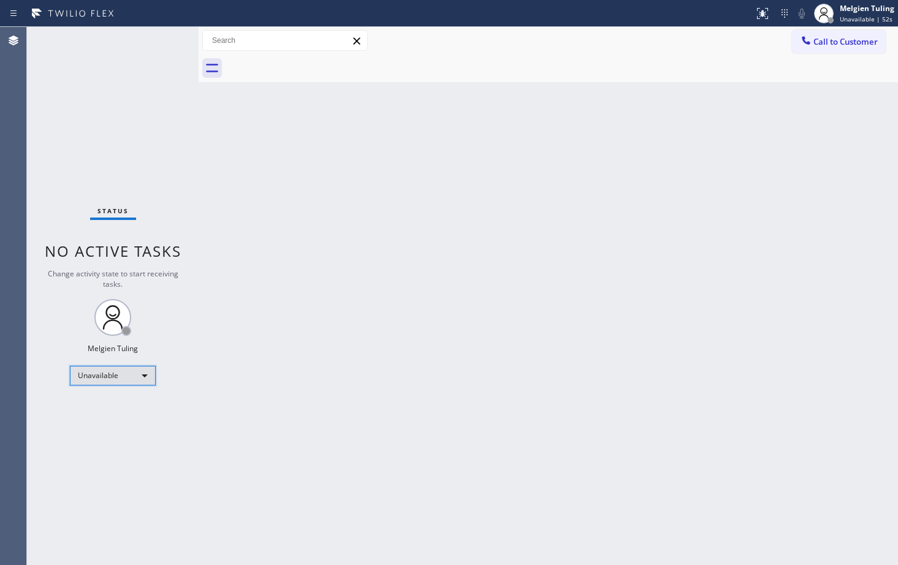
click at [140, 373] on div "Unavailable" at bounding box center [113, 376] width 86 height 20
click at [105, 410] on li "Available" at bounding box center [112, 408] width 83 height 15
drag, startPoint x: 354, startPoint y: 157, endPoint x: 397, endPoint y: 136, distance: 47.5
click at [354, 158] on div "Back to Dashboard Change Sender ID Customers Technicians Select a contact Outbo…" at bounding box center [549, 296] width 700 height 538
click at [527, 385] on div "Back to Dashboard Change Sender ID Customers Technicians Select a contact Outbo…" at bounding box center [549, 296] width 700 height 538
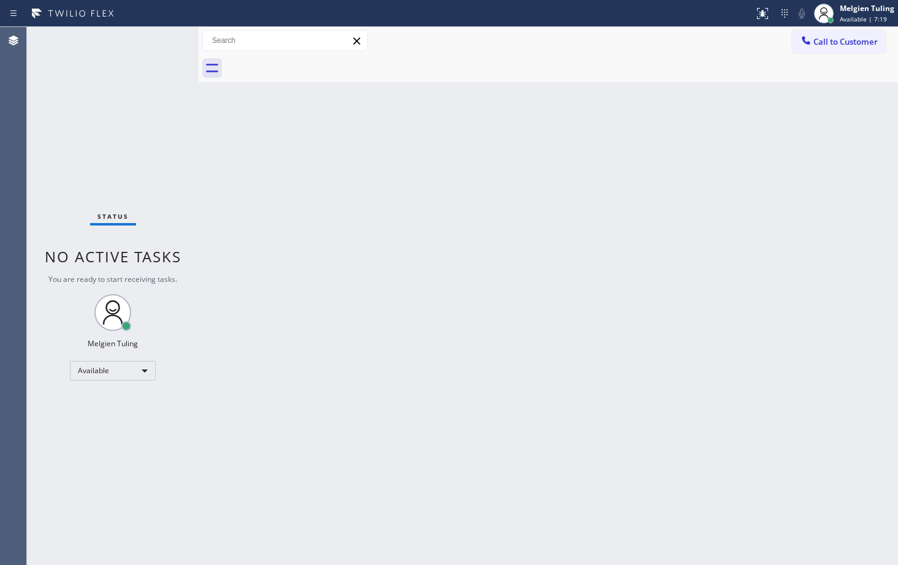
click at [130, 443] on div "Status No active tasks You are ready to start receiving tasks. Melgien Tuling A…" at bounding box center [113, 296] width 172 height 538
drag, startPoint x: 523, startPoint y: 183, endPoint x: 533, endPoint y: 170, distance: 15.7
click at [523, 183] on div "Back to Dashboard Change Sender ID Customers Technicians Select a contact Outbo…" at bounding box center [549, 296] width 700 height 538
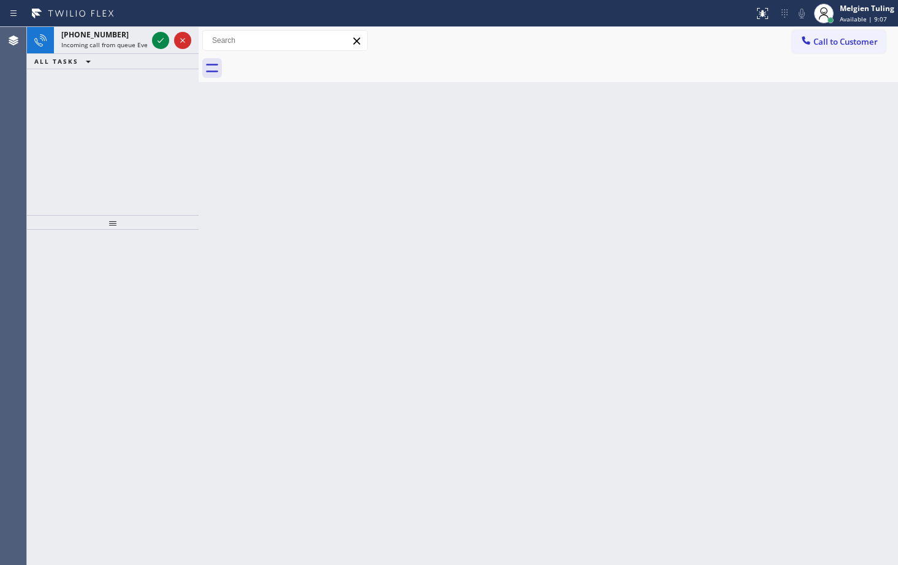
drag, startPoint x: 69, startPoint y: 318, endPoint x: 99, endPoint y: 285, distance: 45.2
click at [69, 318] on div at bounding box center [113, 397] width 172 height 335
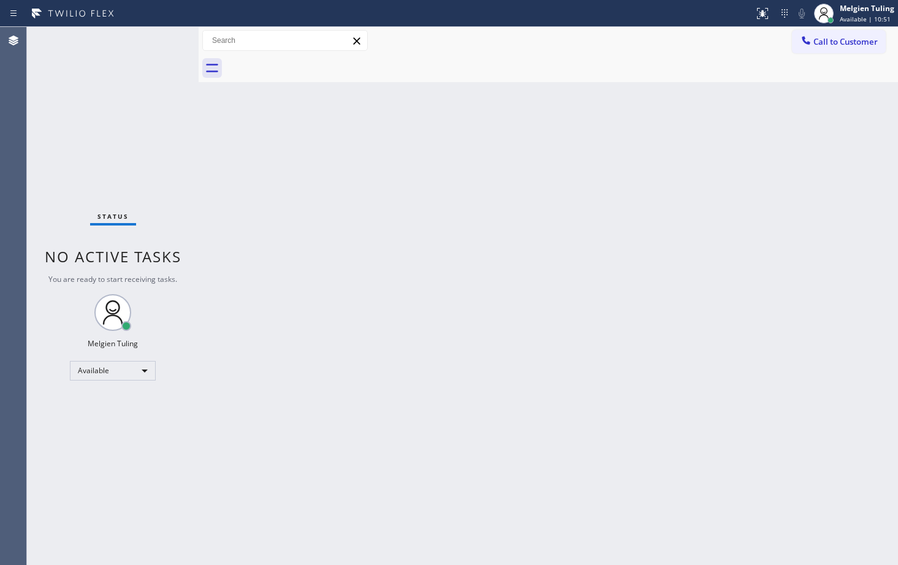
click at [121, 407] on div "Status No active tasks You are ready to start receiving tasks. Melgien Tuling A…" at bounding box center [113, 296] width 172 height 538
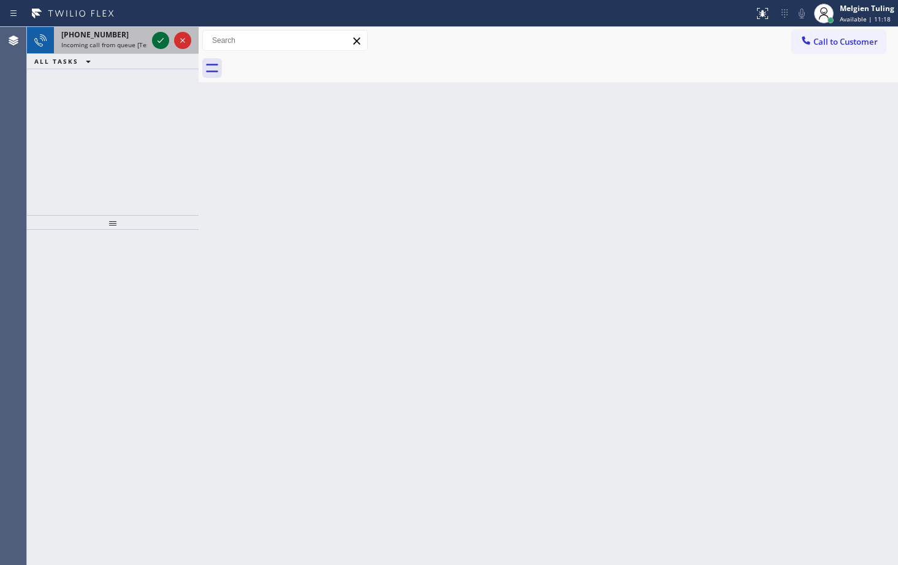
click at [164, 39] on icon at bounding box center [160, 40] width 15 height 15
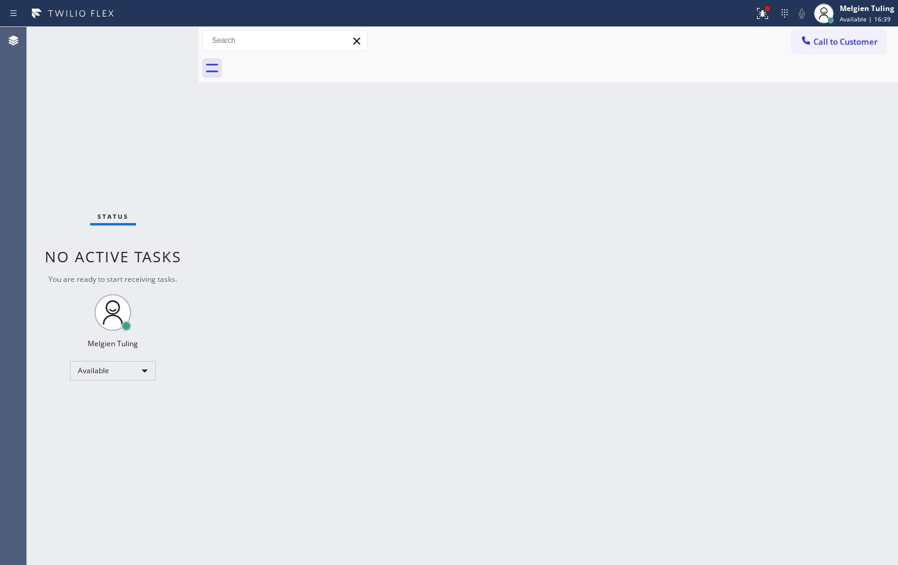
click at [288, 202] on div "Back to Dashboard Change Sender ID Customers Technicians Select a contact Outbo…" at bounding box center [549, 296] width 700 height 538
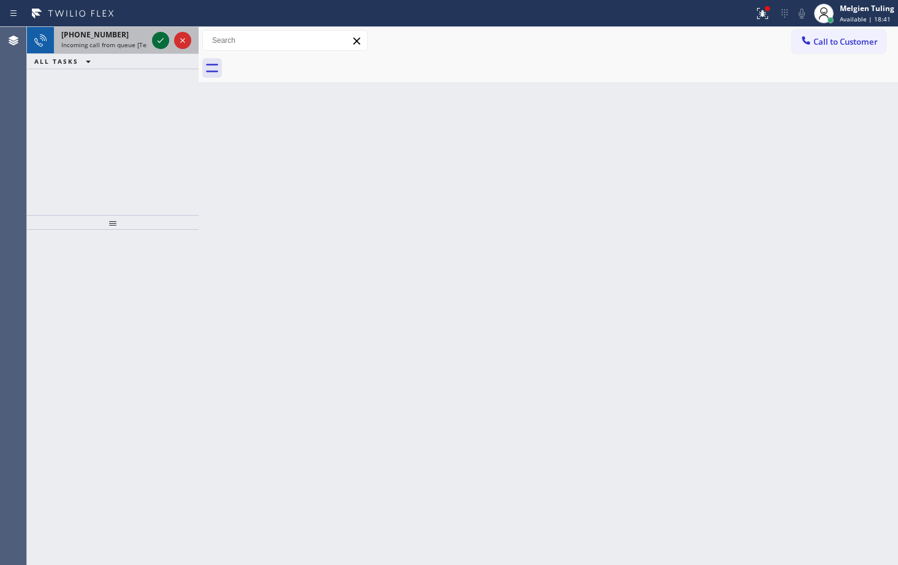
click at [161, 40] on icon at bounding box center [160, 40] width 15 height 15
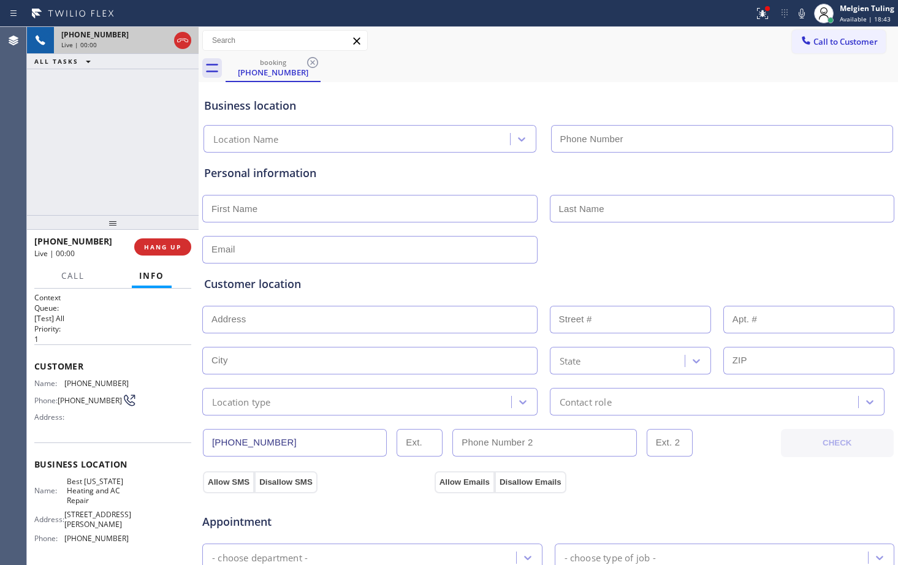
type input "[PHONE_NUMBER]"
click at [166, 248] on span "HANG UP" at bounding box center [162, 247] width 37 height 9
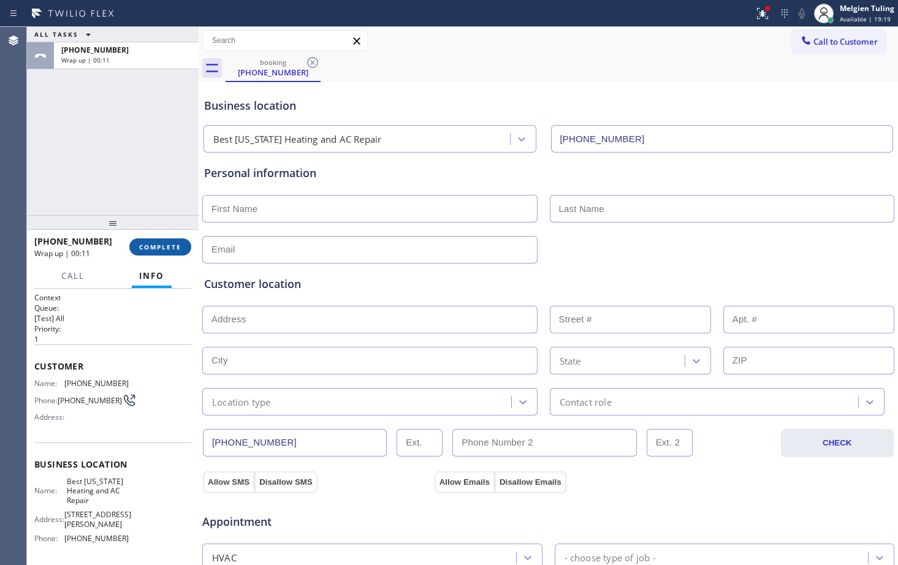
click at [159, 248] on span "COMPLETE" at bounding box center [160, 247] width 42 height 9
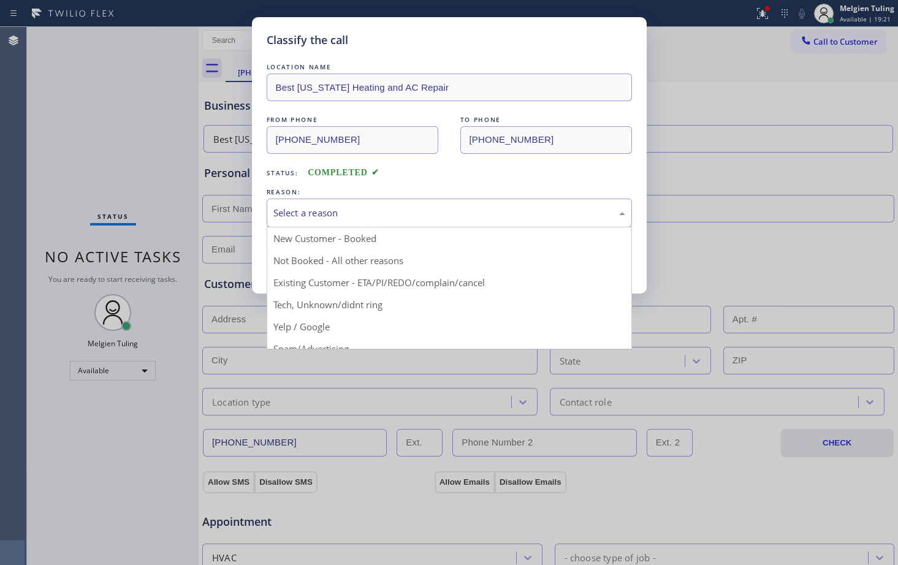
click at [335, 214] on div "Select a reason" at bounding box center [450, 213] width 352 height 14
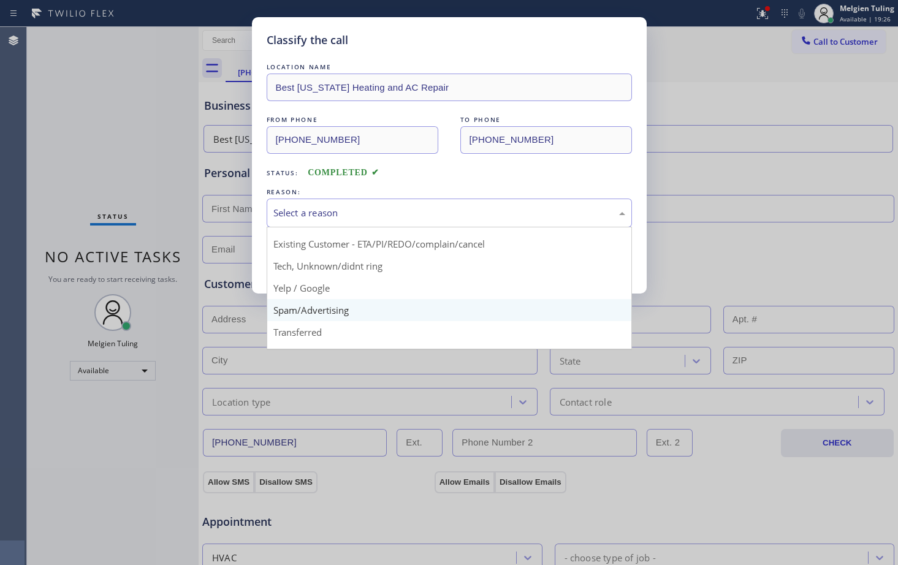
scroll to position [77, 0]
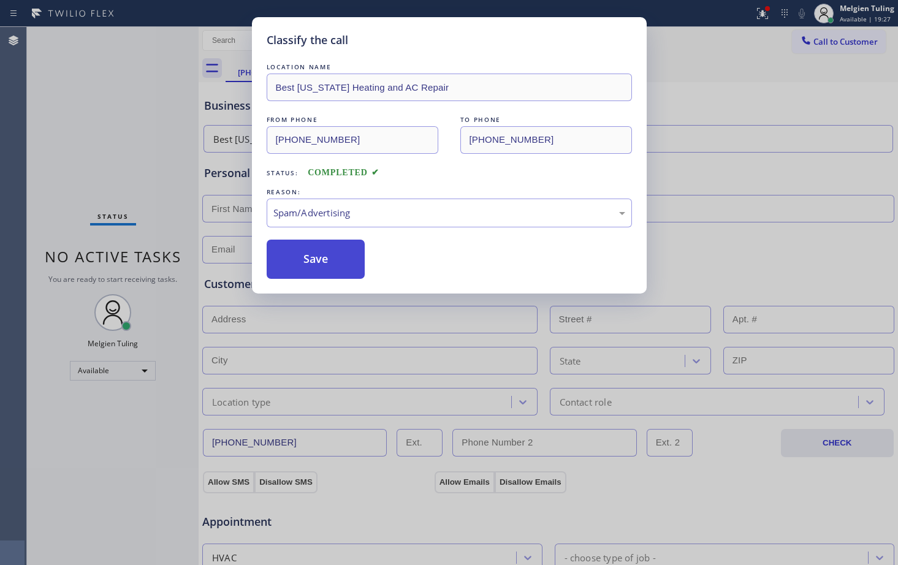
click at [295, 258] on button "Save" at bounding box center [316, 259] width 99 height 39
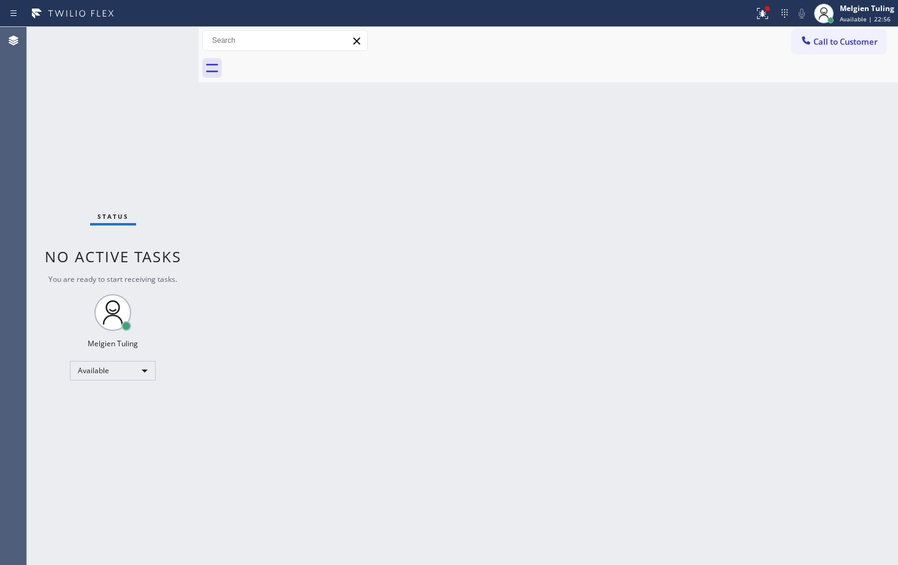
drag, startPoint x: 435, startPoint y: 244, endPoint x: 460, endPoint y: 175, distance: 73.1
click at [460, 175] on div "Back to Dashboard Change Sender ID Customers Technicians Select a contact Outbo…" at bounding box center [549, 296] width 700 height 538
click at [136, 94] on div "Status No active tasks You are ready to start receiving tasks. Melgien Tuling A…" at bounding box center [113, 296] width 172 height 538
click at [95, 442] on div "Status No active tasks You are ready to start receiving tasks. Melgien Tuling A…" at bounding box center [113, 296] width 172 height 538
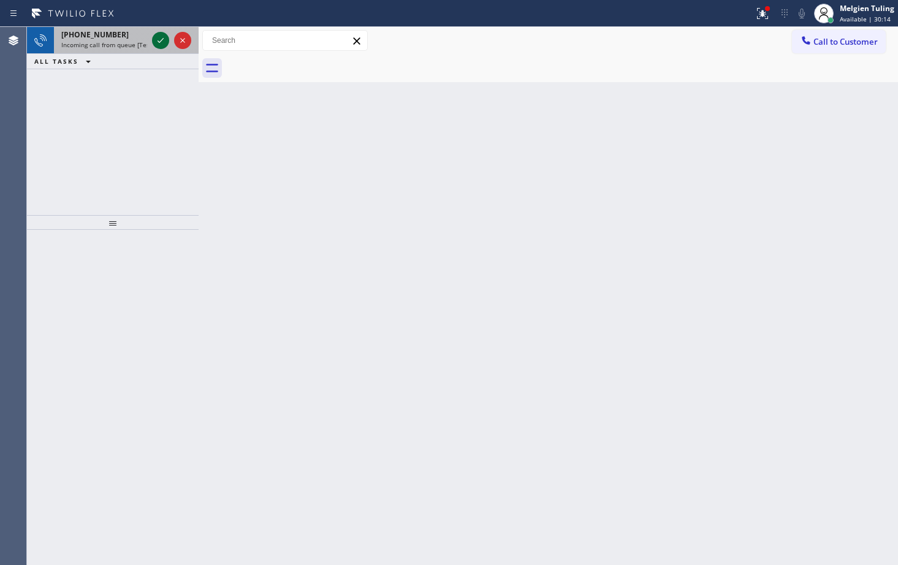
click at [164, 47] on icon at bounding box center [160, 40] width 15 height 15
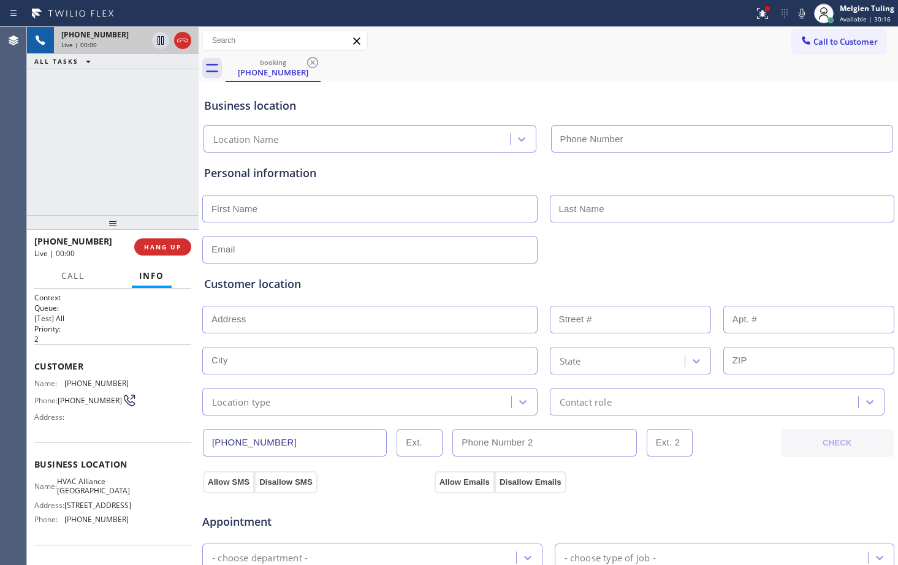
type input "[PHONE_NUMBER]"
click at [147, 250] on span "HANG UP" at bounding box center [162, 247] width 37 height 9
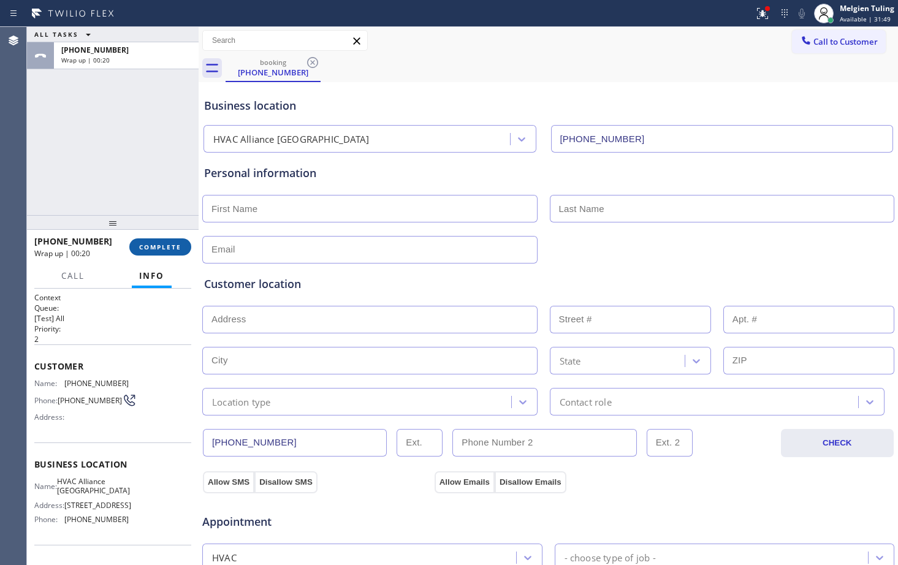
click at [155, 250] on span "COMPLETE" at bounding box center [160, 247] width 42 height 9
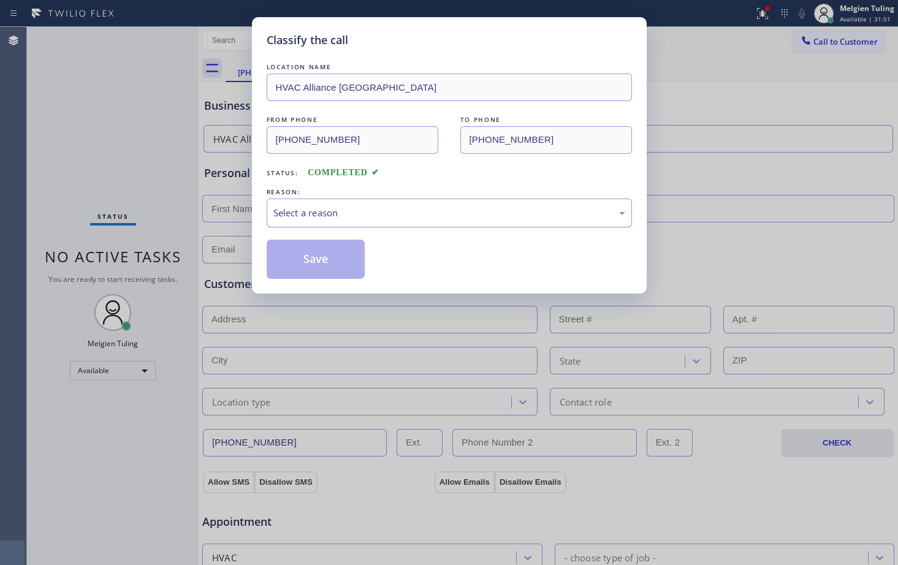
click at [323, 207] on div "Select a reason" at bounding box center [450, 213] width 352 height 14
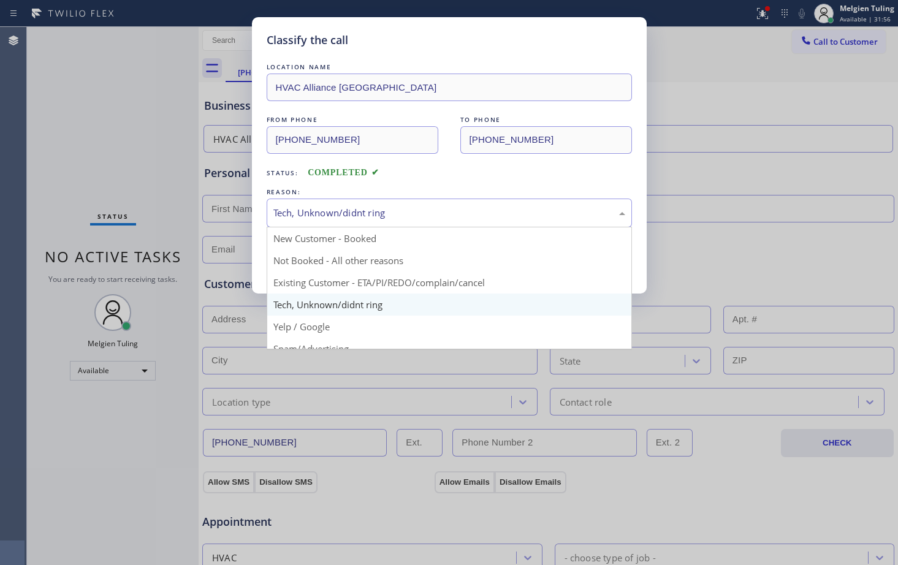
click at [304, 213] on div "Tech, Unknown/didnt ring" at bounding box center [450, 213] width 352 height 14
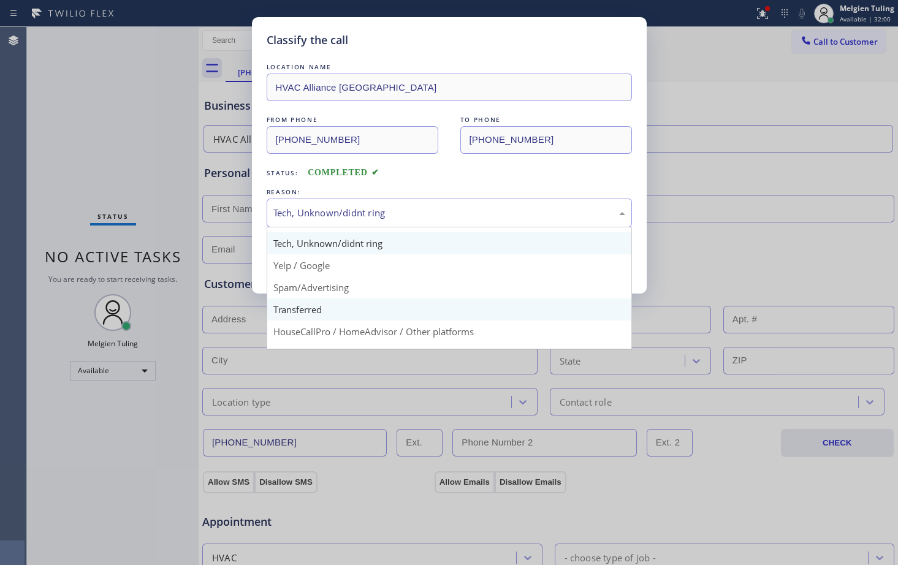
scroll to position [77, 0]
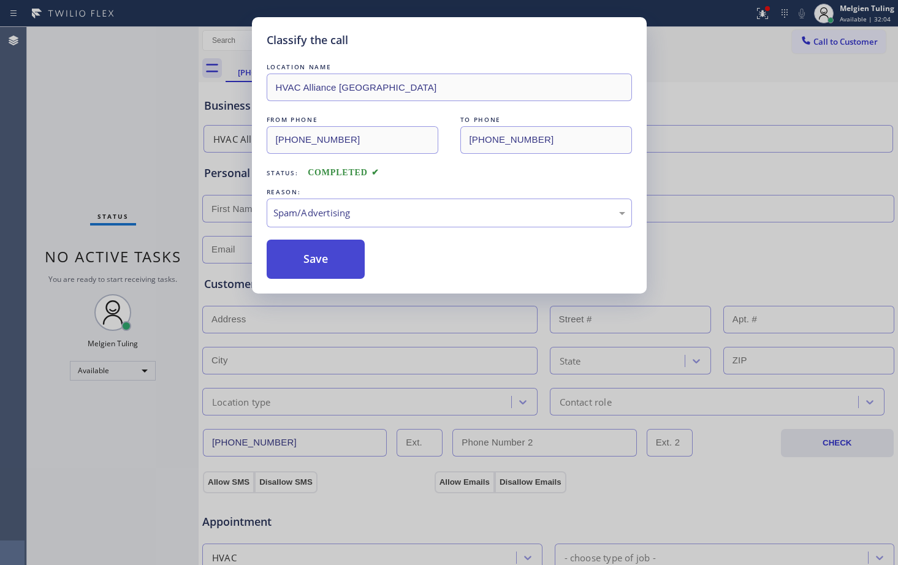
click at [325, 251] on button "Save" at bounding box center [316, 259] width 99 height 39
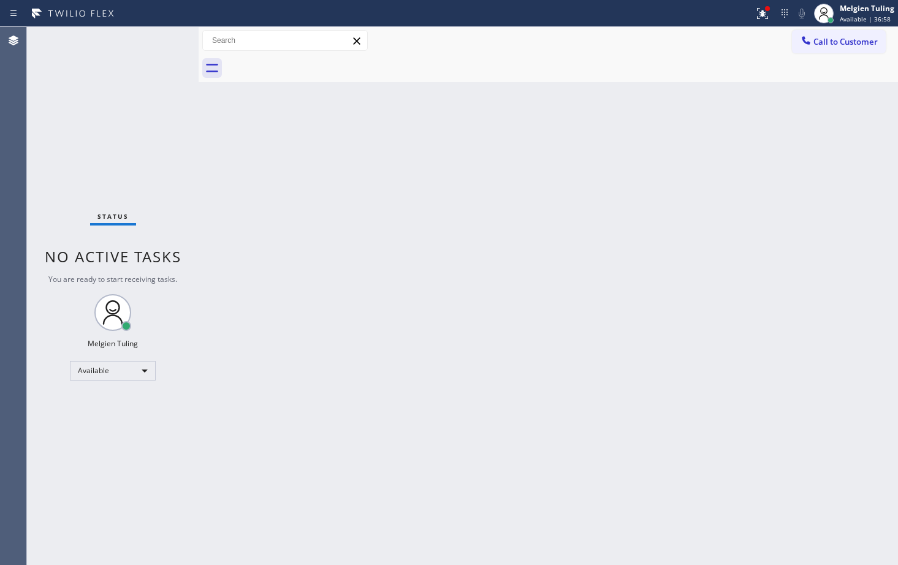
click at [215, 178] on div "Back to Dashboard Change Sender ID Customers Technicians Select a contact Outbo…" at bounding box center [549, 296] width 700 height 538
click at [160, 40] on div "Status No active tasks You are ready to start receiving tasks. Melgien Tuling A…" at bounding box center [113, 296] width 172 height 538
click at [616, 305] on div "Back to Dashboard Change Sender ID Customers Technicians Select a contact Outbo…" at bounding box center [549, 296] width 700 height 538
click at [562, 263] on div "Back to Dashboard Change Sender ID Customers Technicians Select a contact Outbo…" at bounding box center [549, 296] width 700 height 538
drag, startPoint x: 656, startPoint y: 219, endPoint x: 684, endPoint y: 175, distance: 52.7
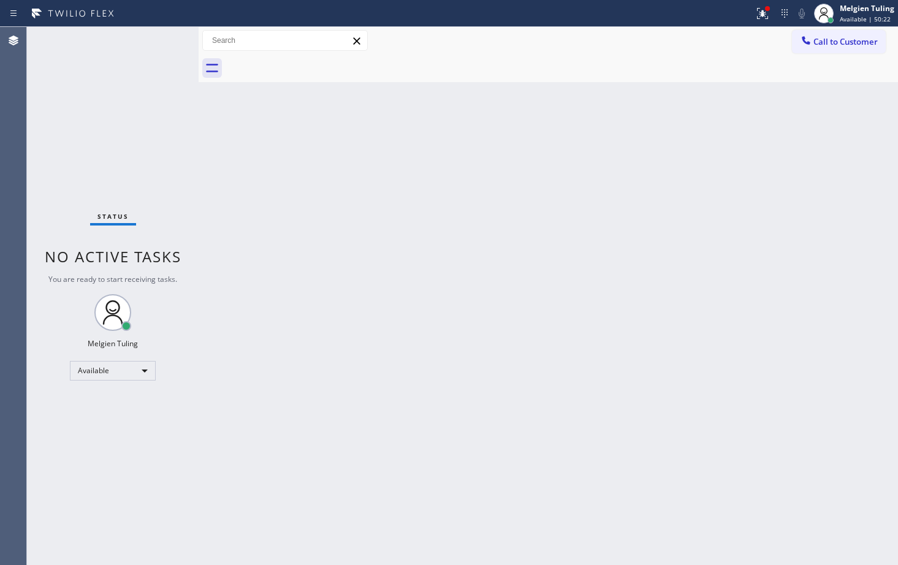
click at [656, 218] on div "Back to Dashboard Change Sender ID Customers Technicians Select a contact Outbo…" at bounding box center [549, 296] width 700 height 538
click at [767, 15] on icon at bounding box center [763, 13] width 15 height 15
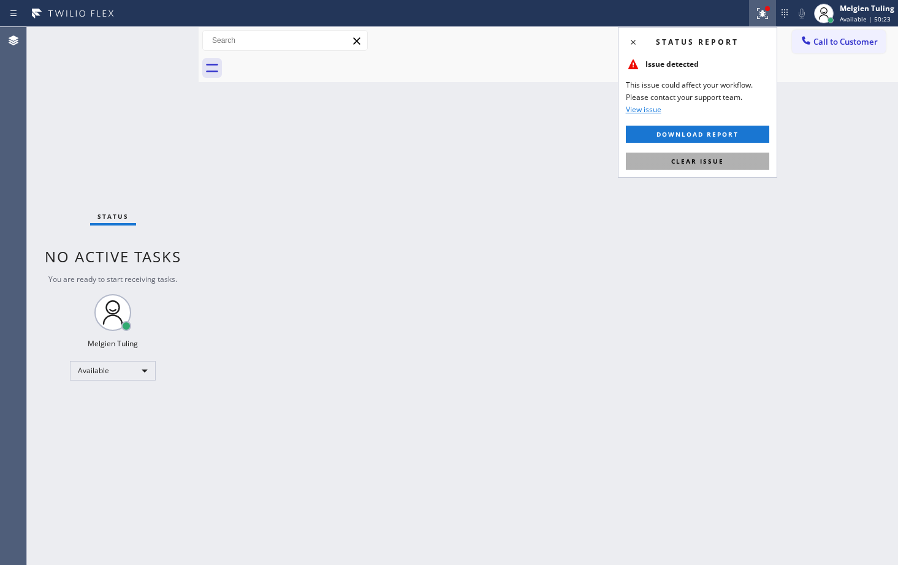
click at [718, 159] on span "Clear issue" at bounding box center [698, 161] width 53 height 9
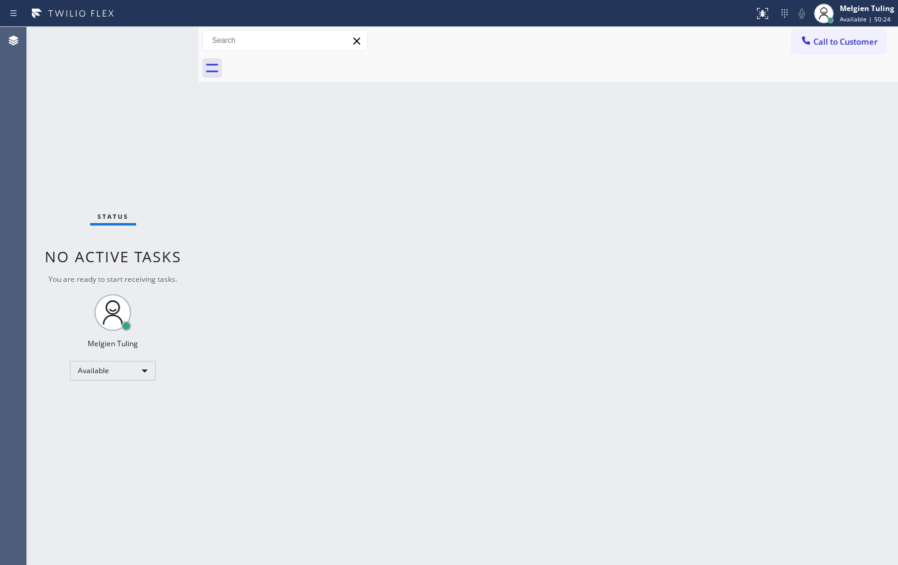
click at [670, 196] on div "Back to Dashboard Change Sender ID Customers Technicians Select a contact Outbo…" at bounding box center [549, 296] width 700 height 538
click at [173, 44] on div "Status No active tasks You are ready to start receiving tasks. Melgien Tuling A…" at bounding box center [113, 296] width 172 height 538
click at [295, 207] on div "Back to Dashboard Change Sender ID Customers Technicians Select a contact Outbo…" at bounding box center [549, 296] width 700 height 538
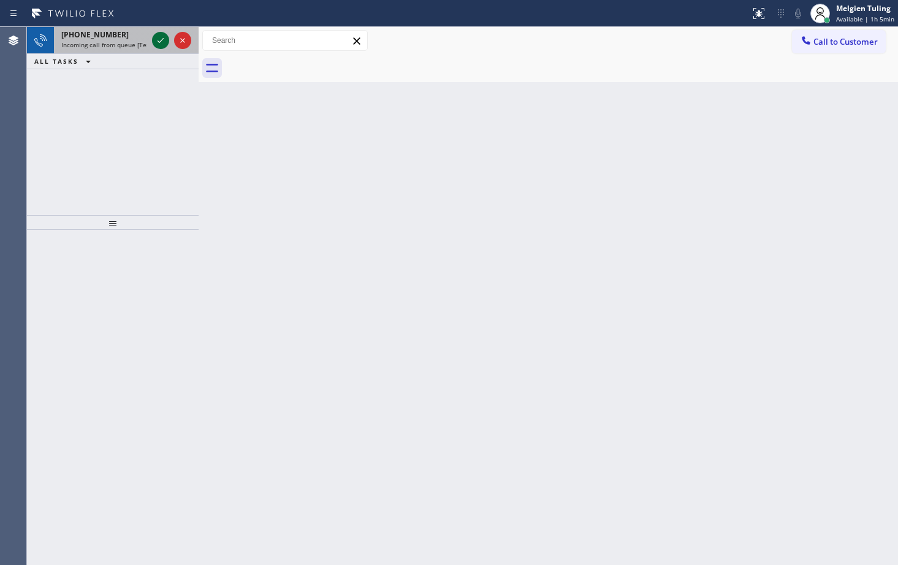
click at [159, 39] on icon at bounding box center [160, 40] width 15 height 15
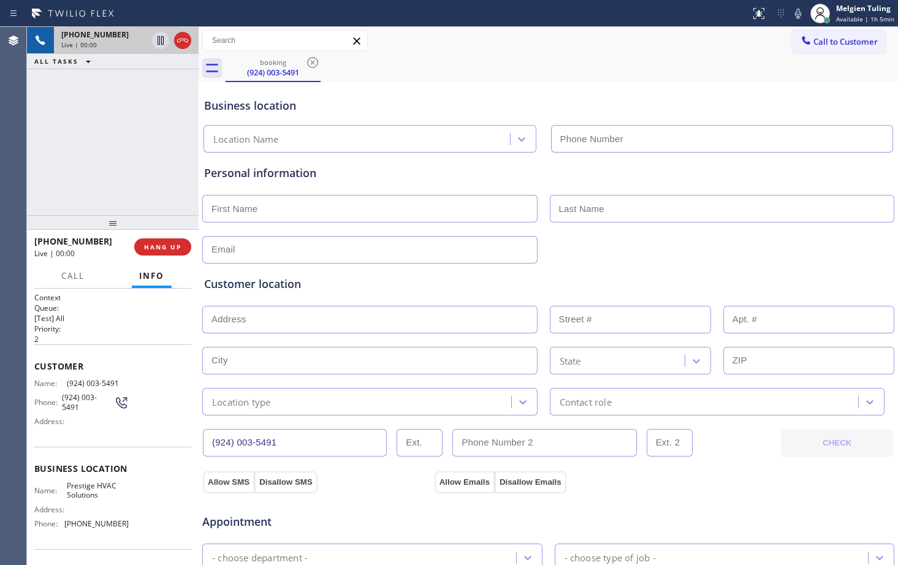
type input "[PHONE_NUMBER]"
drag, startPoint x: 126, startPoint y: 131, endPoint x: 134, endPoint y: 131, distance: 7.4
click at [126, 131] on div "[PHONE_NUMBER] Live | 01:20 ALL TASKS ALL TASKS ACTIVE TASKS TASKS IN WRAP UP" at bounding box center [113, 121] width 172 height 188
click at [128, 178] on div "[PHONE_NUMBER] Live | 01:22 ALL TASKS ALL TASKS ACTIVE TASKS TASKS IN WRAP UP" at bounding box center [113, 121] width 172 height 188
click at [354, 172] on div "Personal information" at bounding box center [548, 173] width 689 height 17
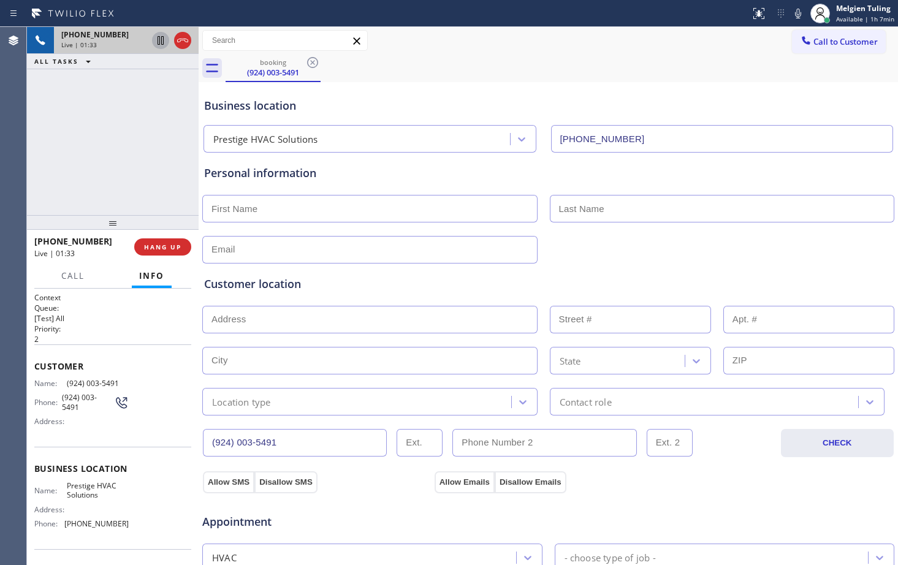
click at [159, 42] on icon at bounding box center [161, 40] width 6 height 9
click at [797, 15] on icon at bounding box center [798, 13] width 15 height 15
click at [126, 153] on div "[PHONE_NUMBER] Live | 02:57 ALL TASKS ALL TASKS ACTIVE TASKS TASKS IN WRAP UP" at bounding box center [113, 121] width 172 height 188
click at [157, 39] on icon at bounding box center [160, 40] width 15 height 15
click at [149, 117] on div "[PHONE_NUMBER] Live | 03:07 ALL TASKS ALL TASKS ACTIVE TASKS TASKS IN WRAP UP" at bounding box center [113, 121] width 172 height 188
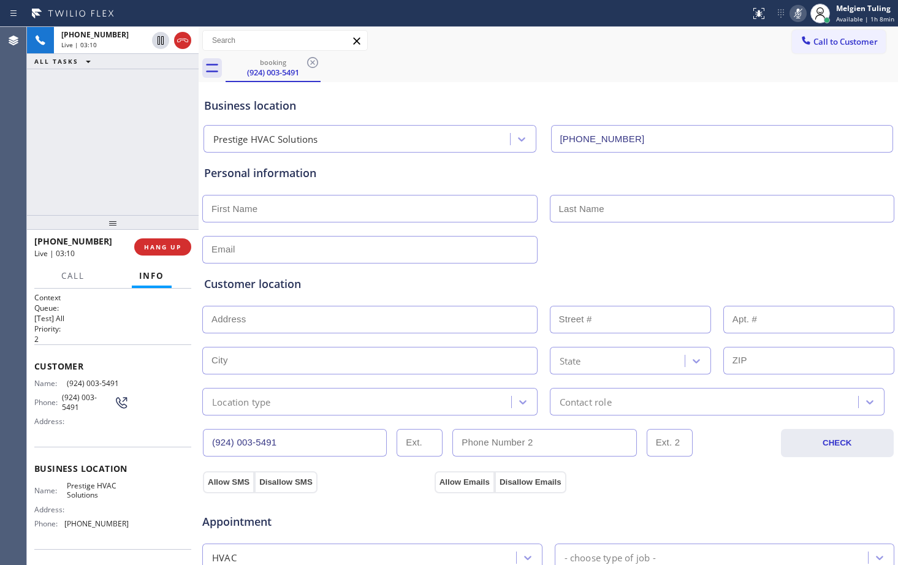
click at [802, 13] on icon at bounding box center [798, 13] width 15 height 15
drag, startPoint x: 122, startPoint y: 385, endPoint x: 65, endPoint y: 383, distance: 57.1
click at [67, 383] on span "(924) 003-5491" at bounding box center [97, 383] width 61 height 9
click at [169, 248] on span "HANG UP" at bounding box center [162, 247] width 37 height 9
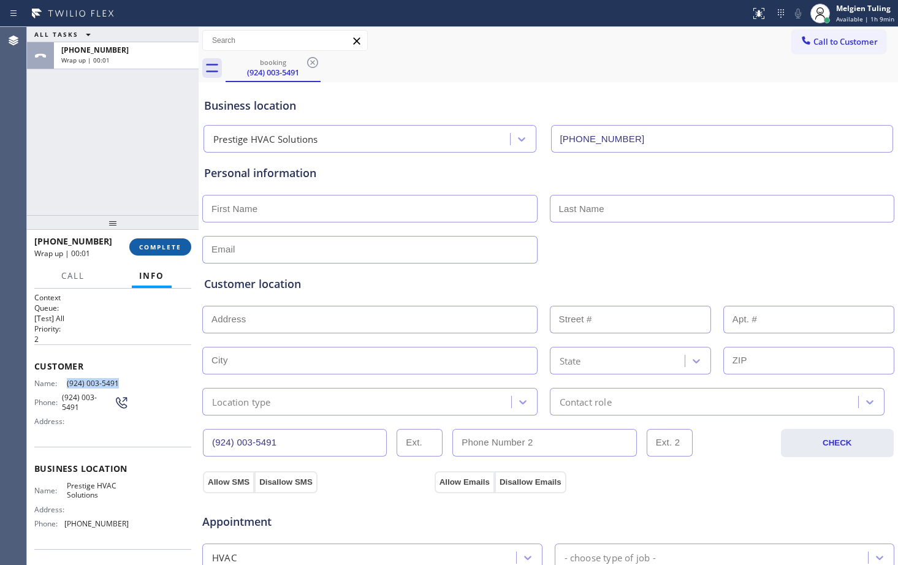
click at [175, 247] on span "COMPLETE" at bounding box center [160, 247] width 42 height 9
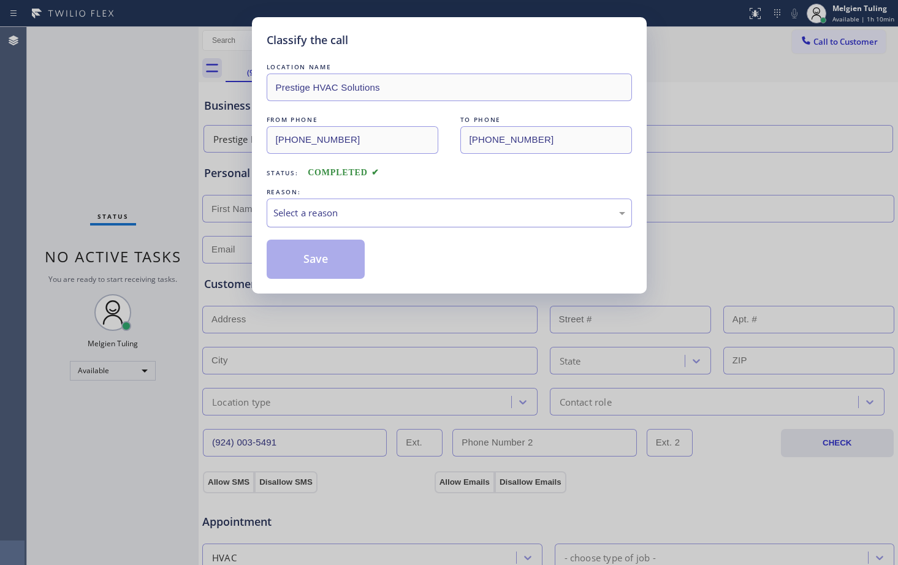
click at [317, 212] on div "Select a reason" at bounding box center [450, 213] width 352 height 14
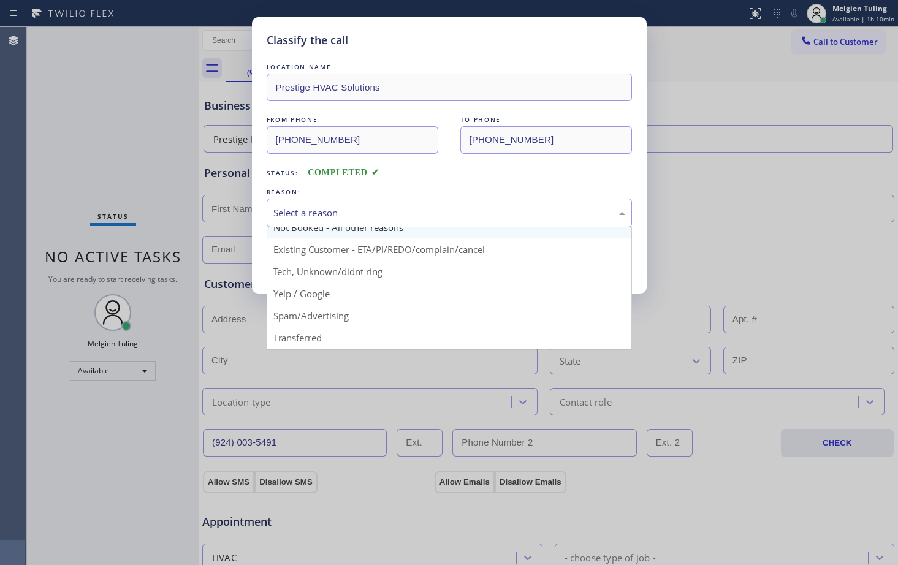
scroll to position [61, 0]
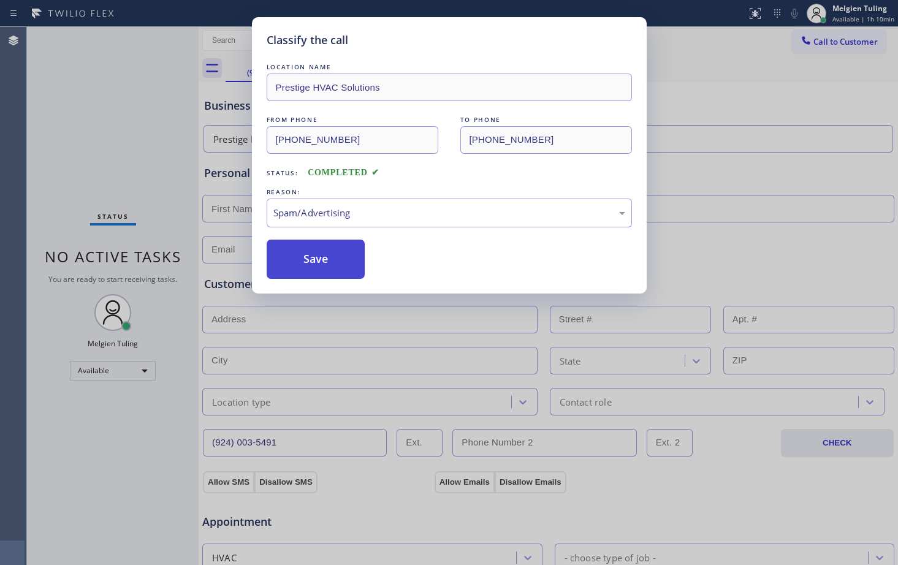
click at [338, 261] on button "Save" at bounding box center [316, 259] width 99 height 39
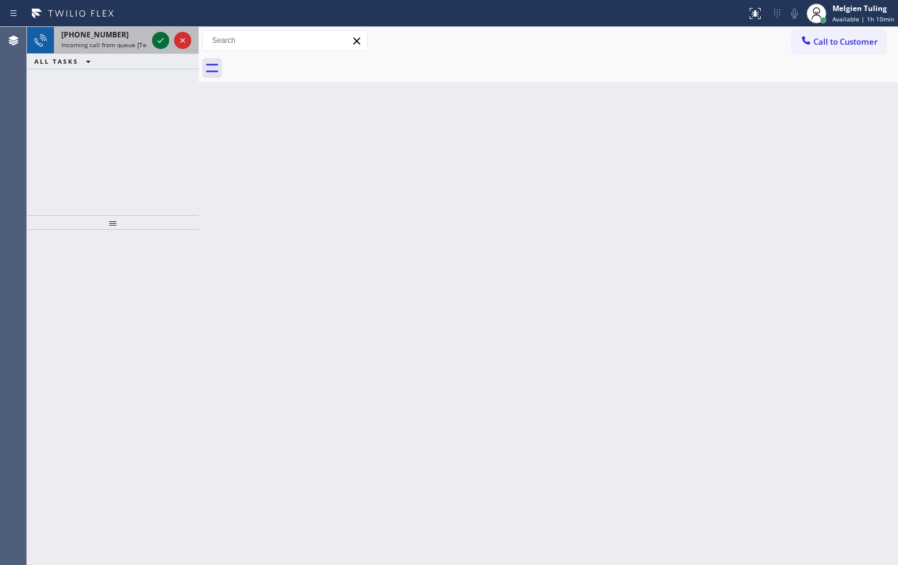
click at [157, 40] on icon at bounding box center [160, 40] width 15 height 15
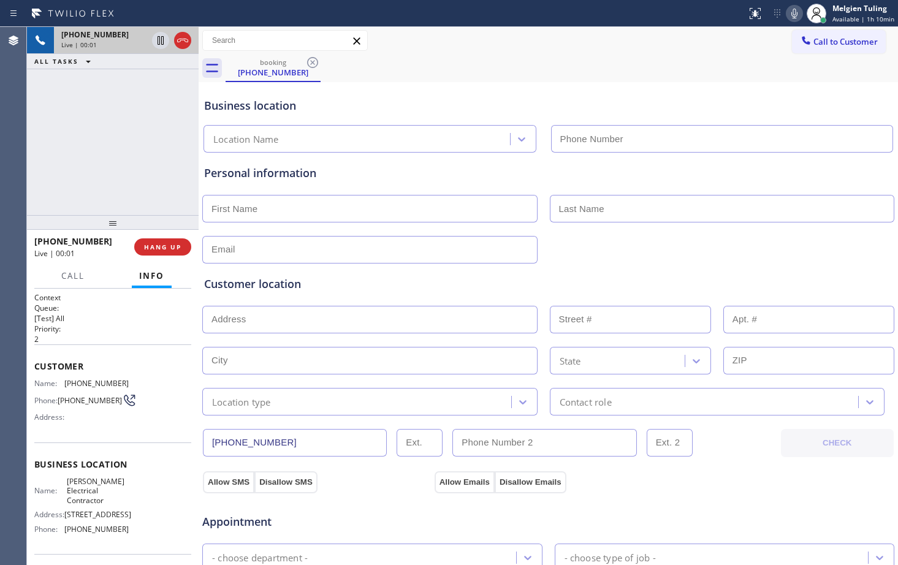
type input "[PHONE_NUMBER]"
click at [159, 40] on icon at bounding box center [160, 40] width 15 height 15
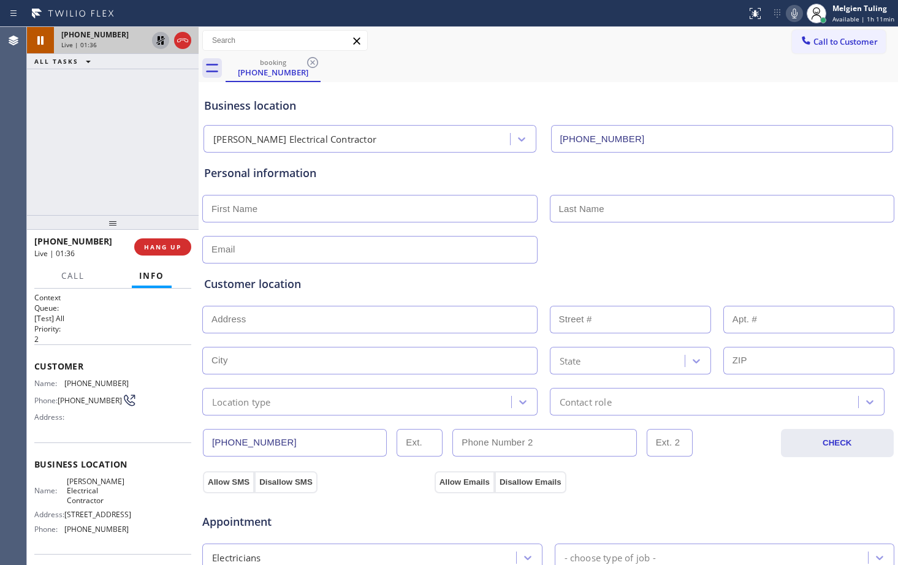
click at [795, 10] on icon at bounding box center [794, 13] width 15 height 15
click at [114, 159] on div "[PHONE_NUMBER] Live | 02:01 ALL TASKS ALL TASKS ACTIVE TASKS TASKS IN WRAP UP" at bounding box center [113, 121] width 172 height 188
click at [797, 14] on icon at bounding box center [794, 13] width 15 height 15
click at [157, 42] on icon at bounding box center [160, 40] width 15 height 15
click at [121, 149] on div "[PHONE_NUMBER] Live | 02:25 ALL TASKS ALL TASKS ACTIVE TASKS TASKS IN WRAP UP" at bounding box center [113, 121] width 172 height 188
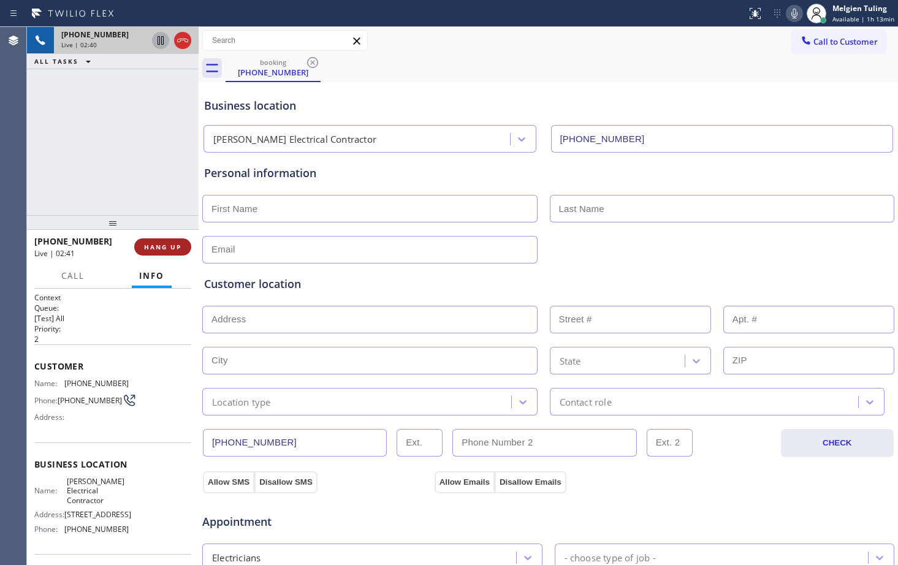
click at [168, 249] on span "HANG UP" at bounding box center [162, 247] width 37 height 9
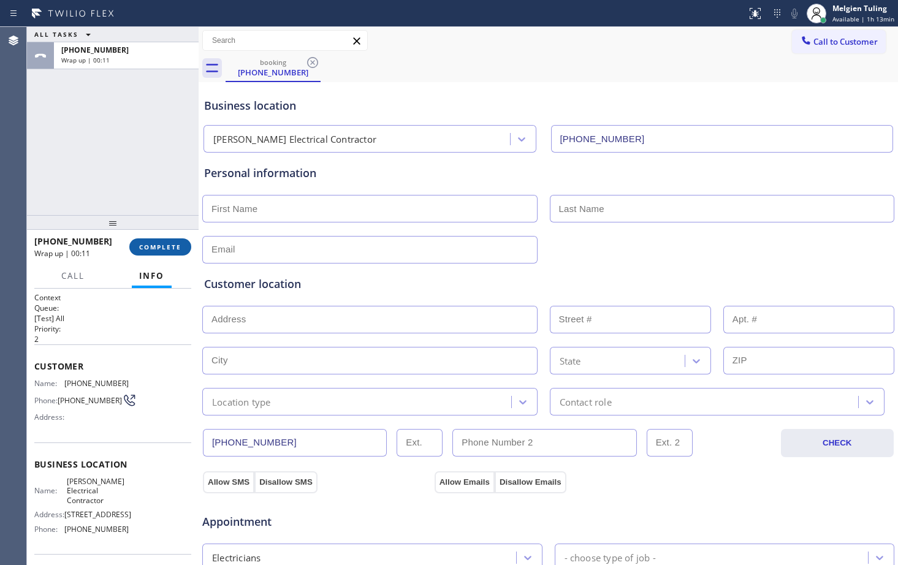
click at [156, 247] on span "COMPLETE" at bounding box center [160, 247] width 42 height 9
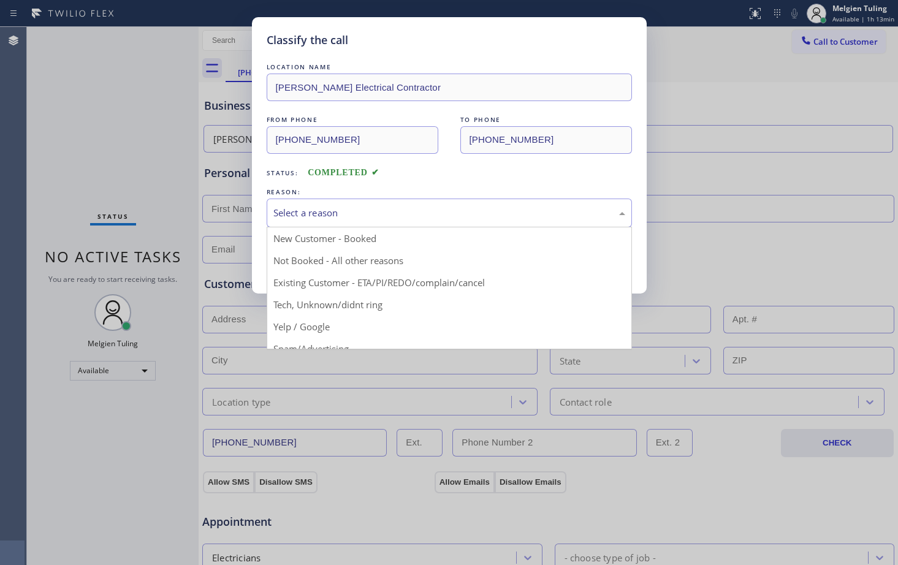
click at [316, 209] on div "Select a reason" at bounding box center [450, 213] width 352 height 14
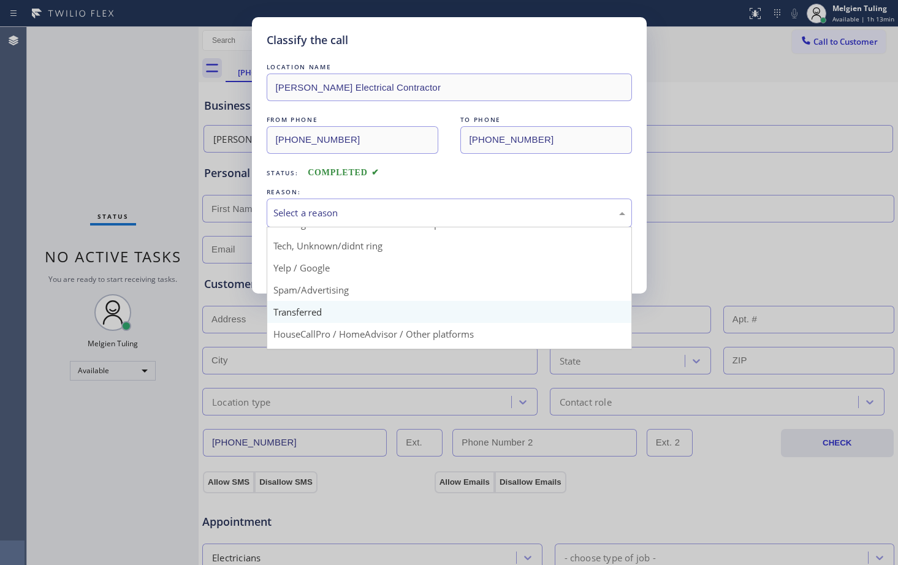
scroll to position [61, 0]
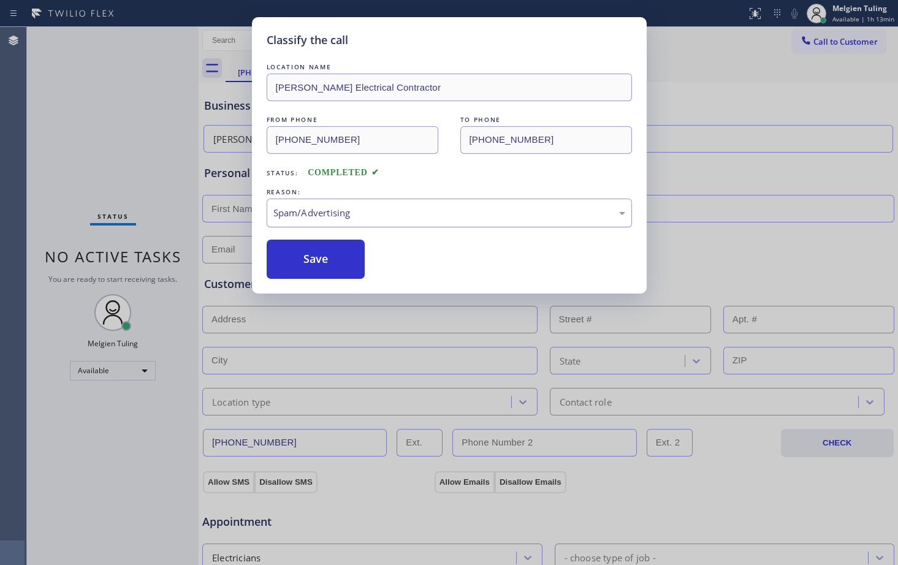
click at [349, 220] on div "Spam/Advertising" at bounding box center [450, 213] width 352 height 14
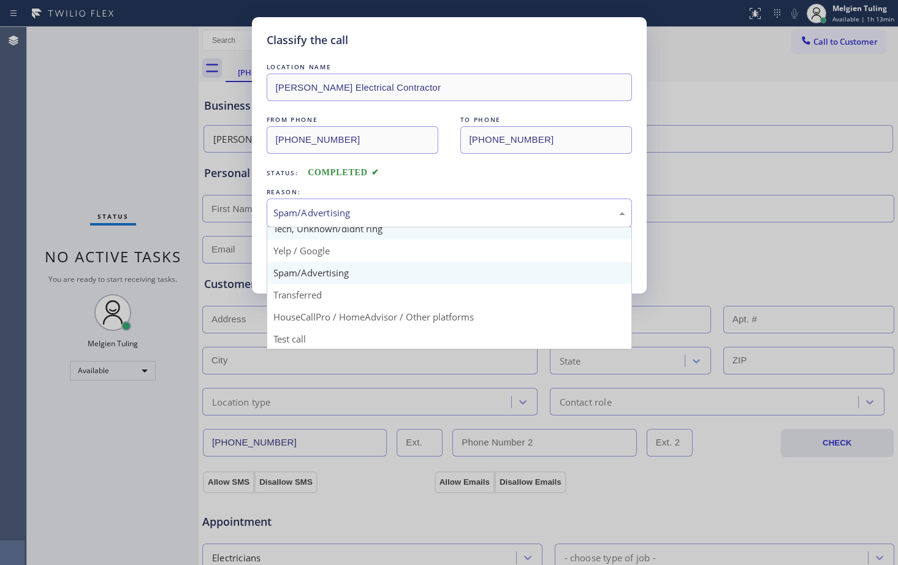
scroll to position [77, 0]
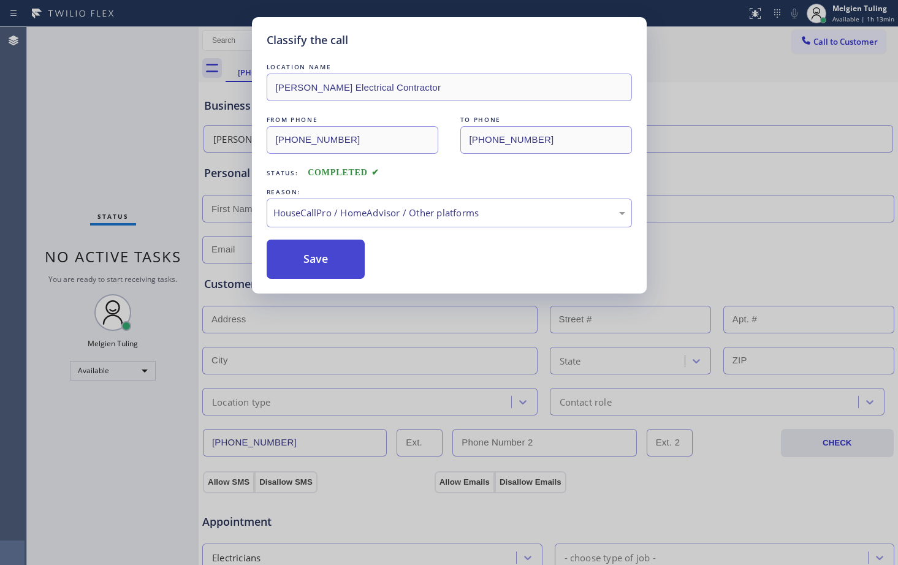
click at [318, 264] on button "Save" at bounding box center [316, 259] width 99 height 39
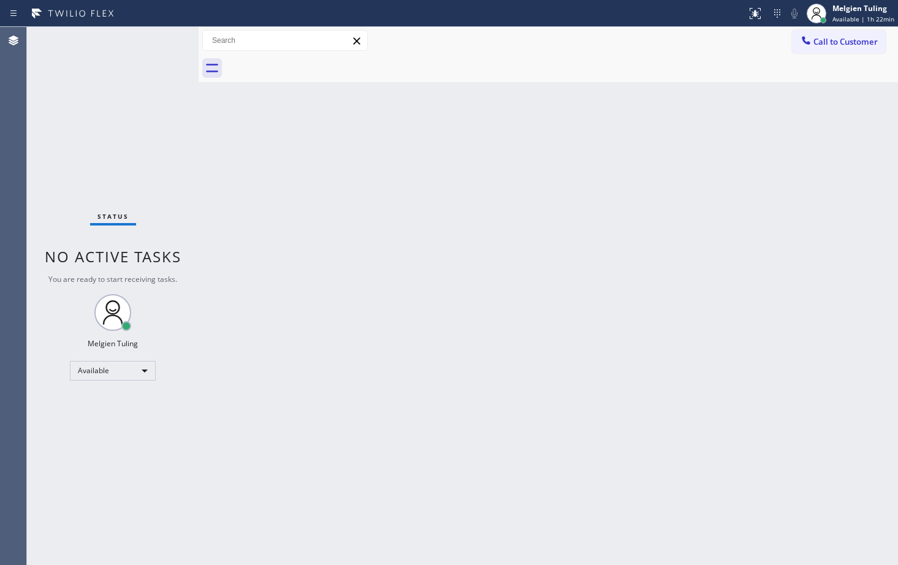
click at [81, 438] on div "Status No active tasks You are ready to start receiving tasks. Melgien Tuling A…" at bounding box center [113, 296] width 172 height 538
click at [507, 282] on div "Back to Dashboard Change Sender ID Customers Technicians Select a contact Outbo…" at bounding box center [549, 296] width 700 height 538
click at [155, 40] on div "Status No active tasks You are ready to start receiving tasks. Melgien Tuling A…" at bounding box center [113, 296] width 172 height 538
click at [79, 90] on div "Status No active tasks You are ready to start receiving tasks. Melgien Tuling A…" at bounding box center [113, 296] width 172 height 538
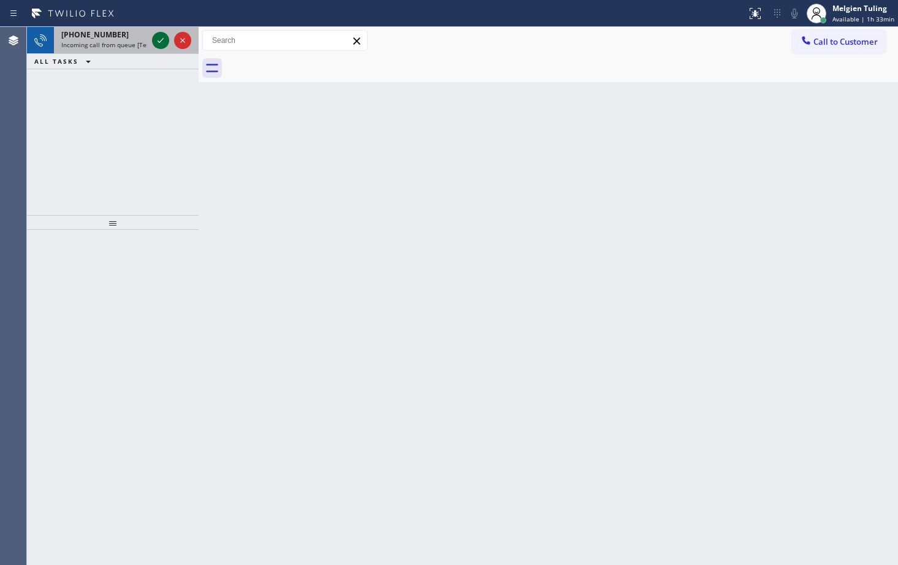
click at [168, 43] on div at bounding box center [160, 40] width 17 height 15
click at [156, 44] on icon at bounding box center [160, 40] width 15 height 15
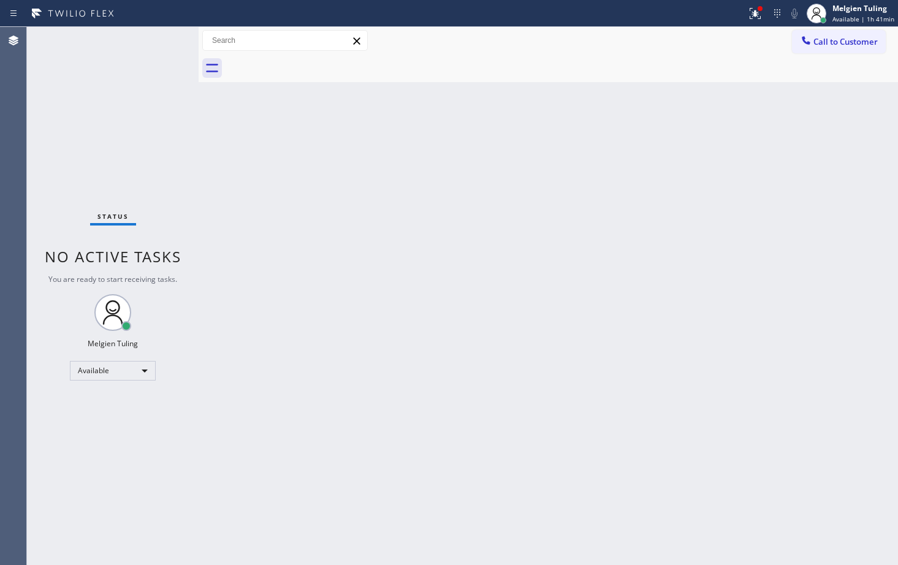
click at [161, 34] on div "Status No active tasks You are ready to start receiving tasks. Melgien Tuling A…" at bounding box center [113, 296] width 172 height 538
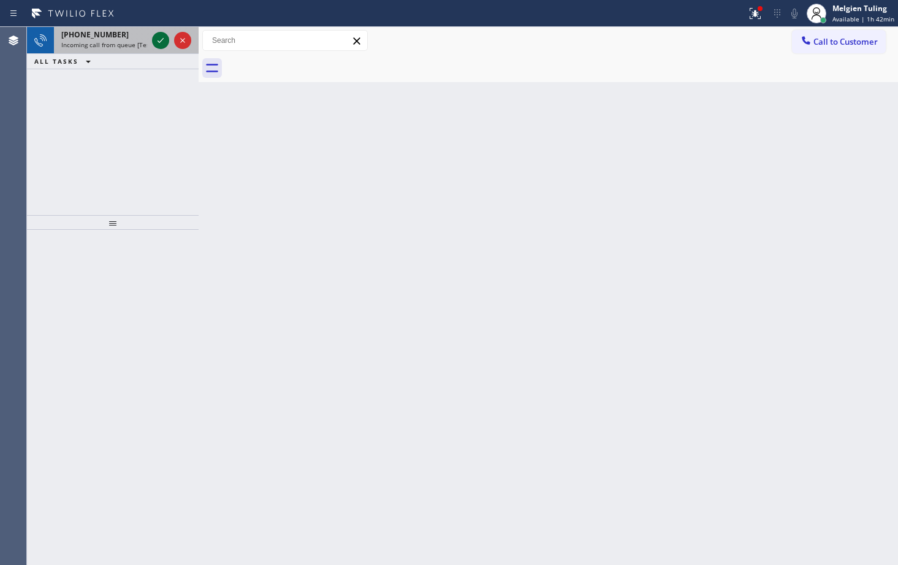
click at [155, 37] on icon at bounding box center [160, 40] width 15 height 15
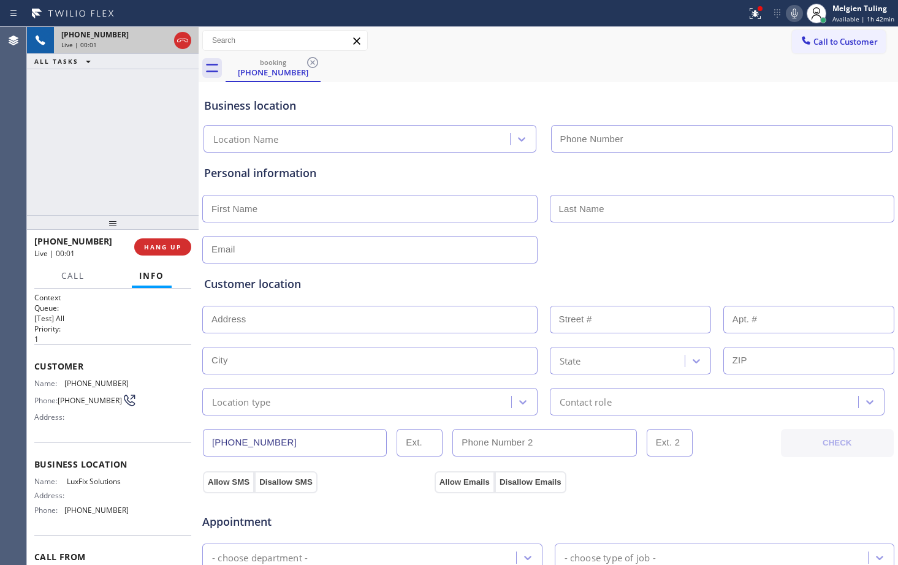
type input "[PHONE_NUMBER]"
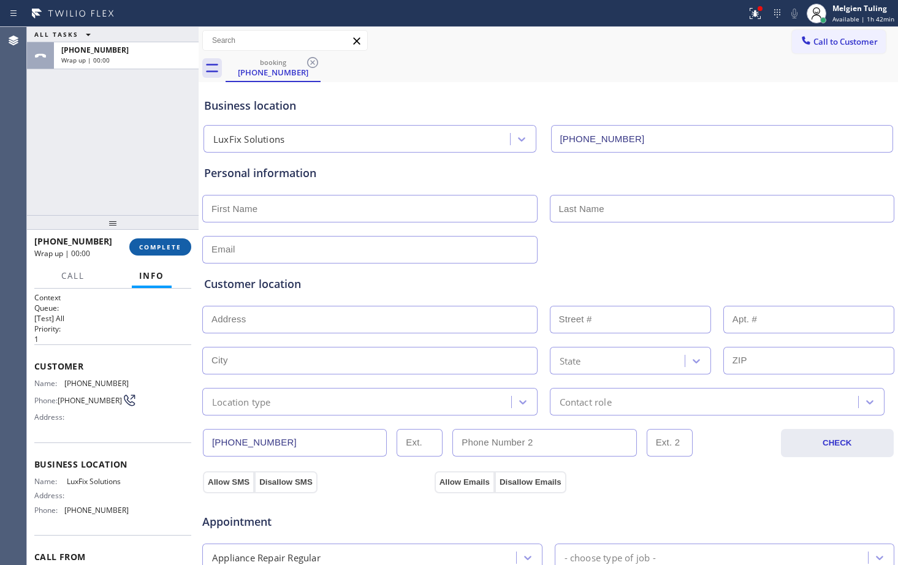
click at [147, 247] on span "COMPLETE" at bounding box center [160, 247] width 42 height 9
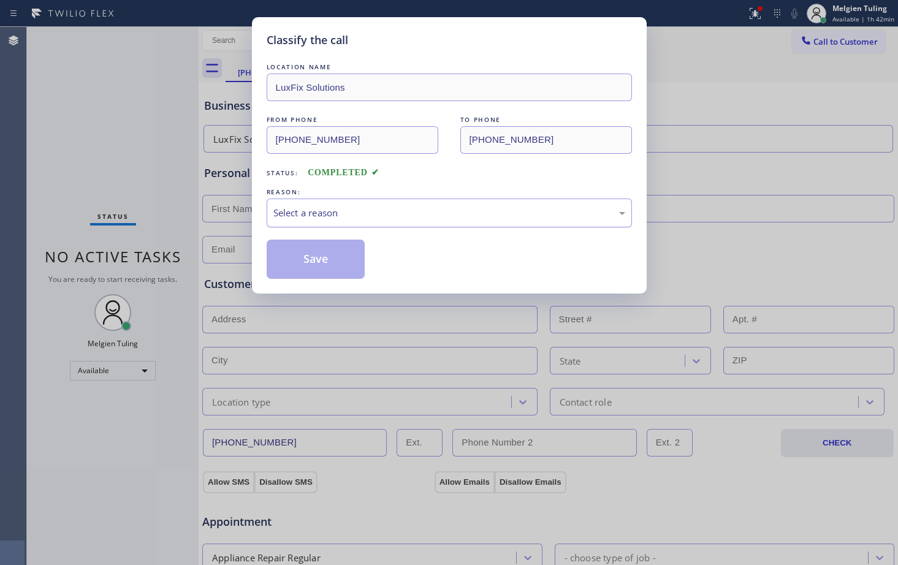
click at [324, 211] on div "Select a reason" at bounding box center [450, 213] width 352 height 14
click at [323, 253] on button "Save" at bounding box center [316, 259] width 99 height 39
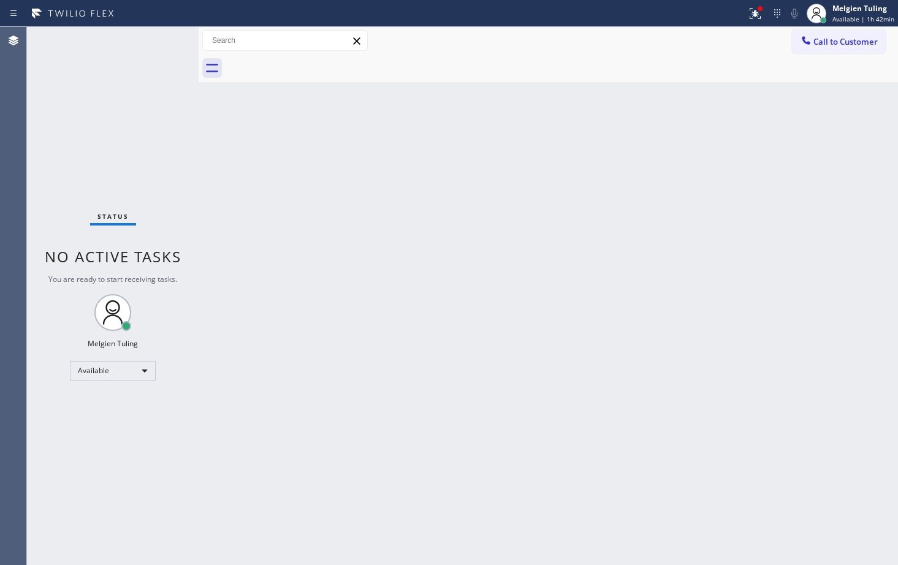
click at [166, 117] on div "Status No active tasks You are ready to start receiving tasks. Melgien Tuling A…" at bounding box center [113, 296] width 172 height 538
click at [126, 447] on div "Status No active tasks You are ready to start receiving tasks. Melgien Tuling A…" at bounding box center [113, 296] width 172 height 538
click at [167, 58] on div "Status No active tasks You are ready to start receiving tasks. Melgien Tuling A…" at bounding box center [113, 296] width 172 height 538
click at [104, 137] on div "Status No active tasks You are ready to start receiving tasks. Melgien Tuling A…" at bounding box center [113, 296] width 172 height 538
click at [759, 13] on icon at bounding box center [755, 12] width 7 height 4
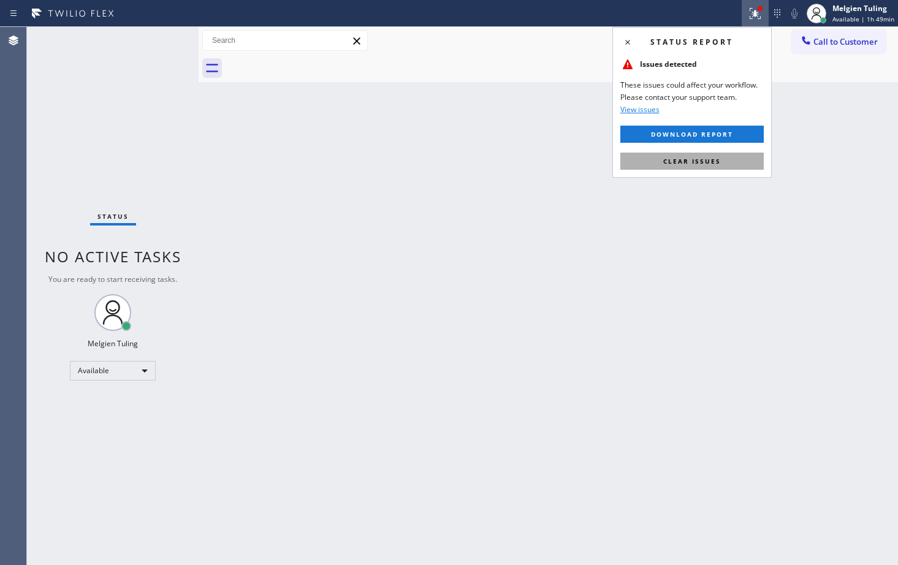
click at [682, 162] on span "Clear issues" at bounding box center [693, 161] width 58 height 9
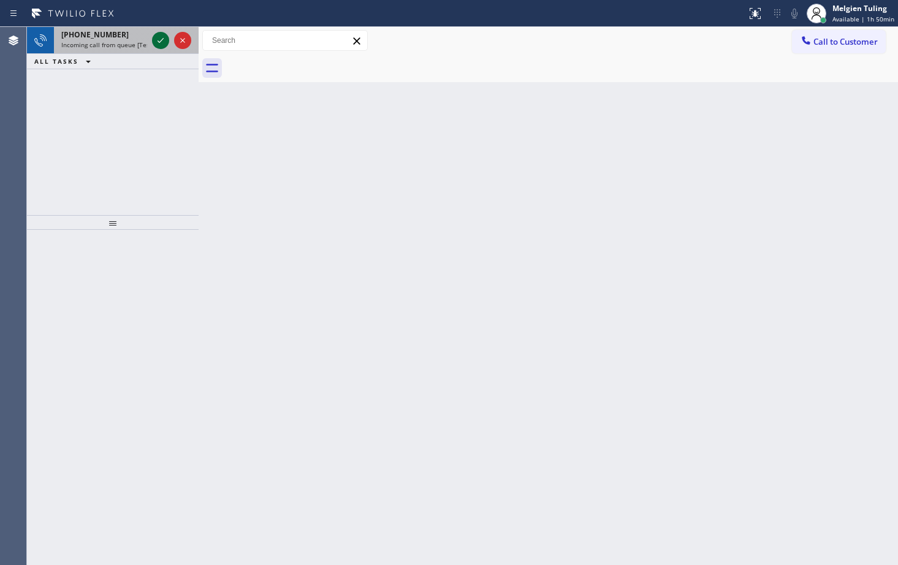
click at [157, 44] on icon at bounding box center [160, 40] width 15 height 15
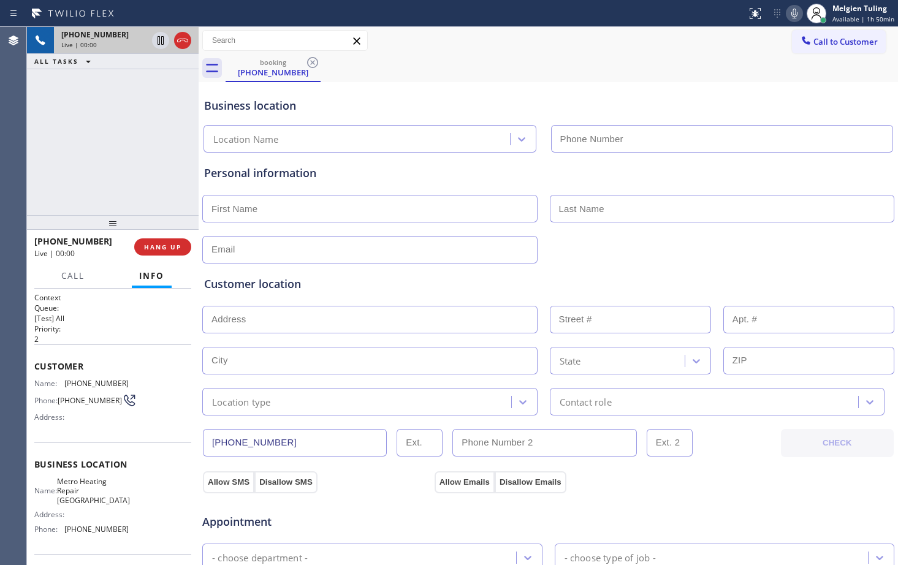
type input "[PHONE_NUMBER]"
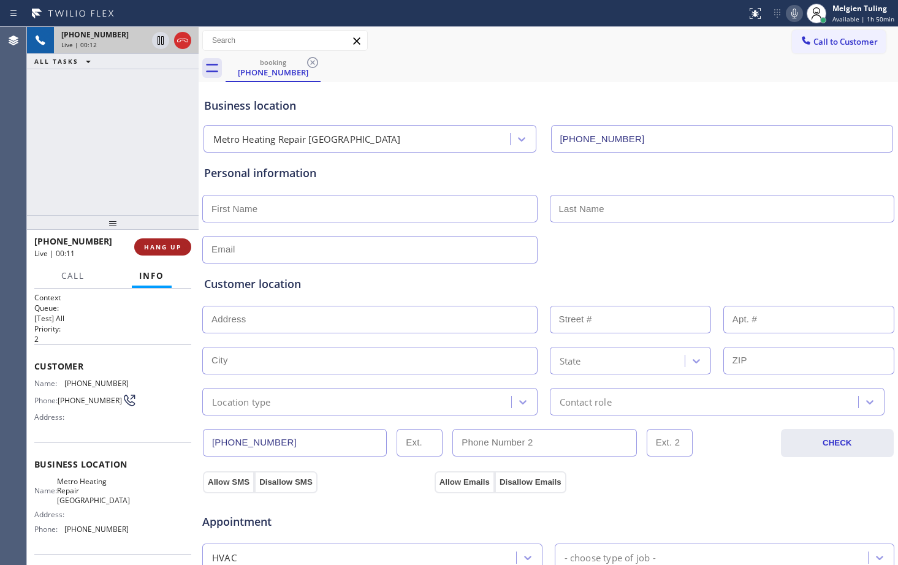
click at [161, 250] on span "HANG UP" at bounding box center [162, 247] width 37 height 9
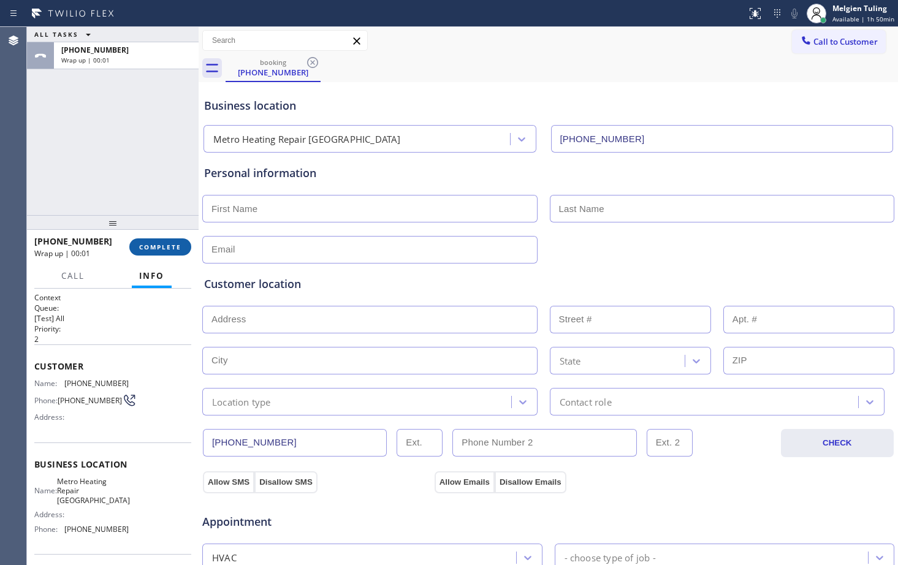
drag, startPoint x: 161, startPoint y: 250, endPoint x: 153, endPoint y: 247, distance: 8.9
click at [153, 247] on span "COMPLETE" at bounding box center [160, 247] width 42 height 9
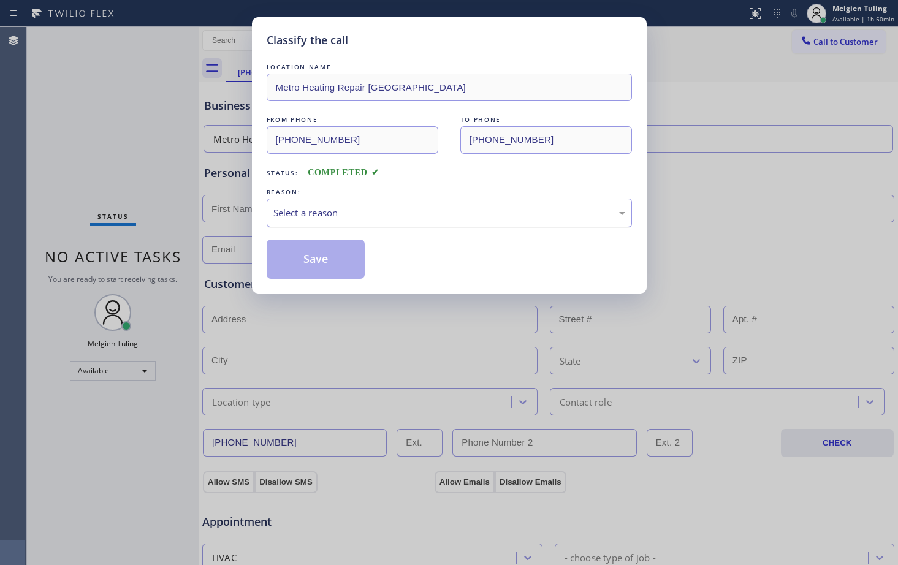
click at [339, 219] on div "Select a reason" at bounding box center [450, 213] width 352 height 14
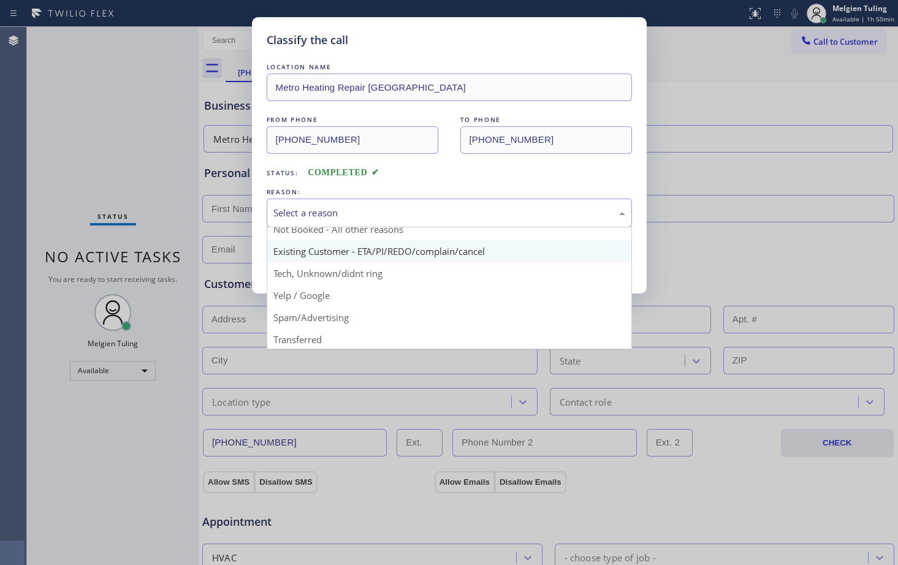
scroll to position [61, 0]
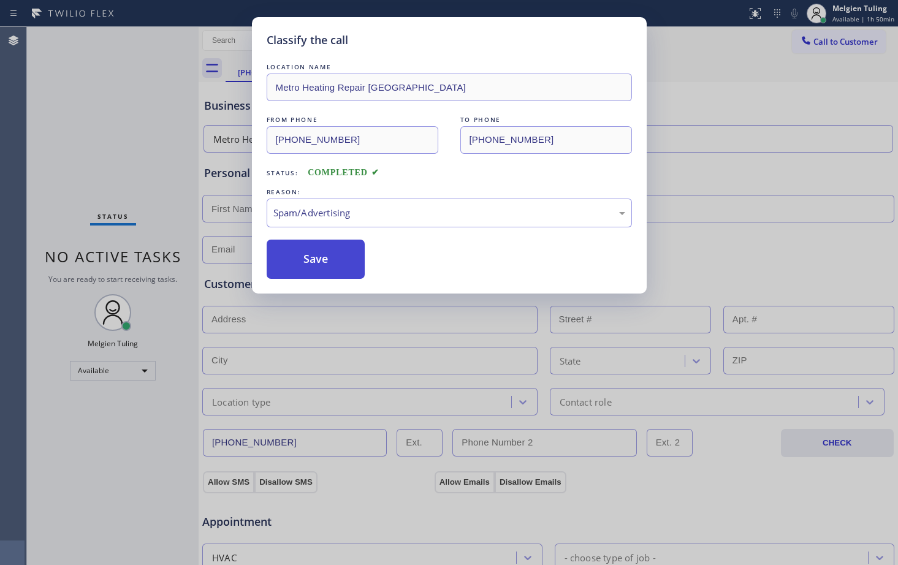
click at [311, 251] on button "Save" at bounding box center [316, 259] width 99 height 39
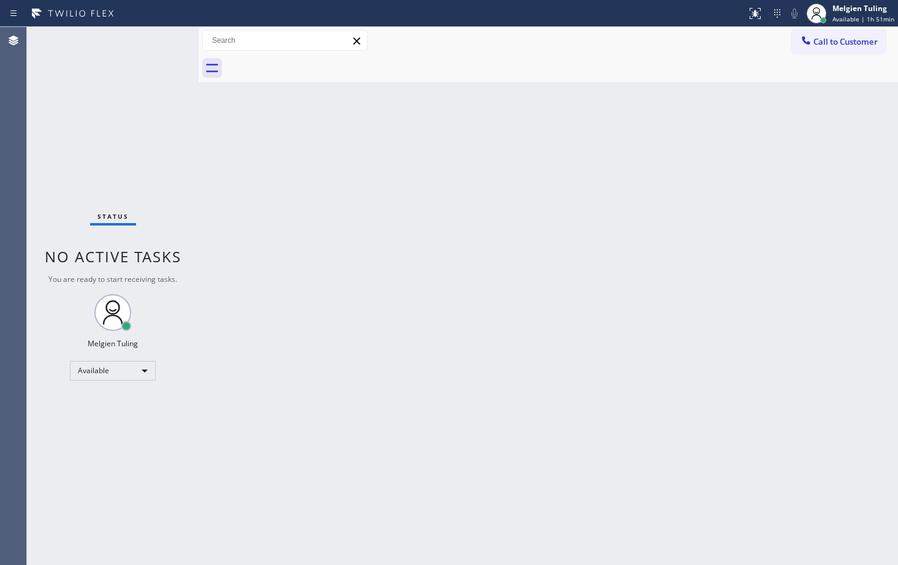
click at [343, 239] on div "Back to Dashboard Change Sender ID Customers Technicians Select a contact Outbo…" at bounding box center [549, 296] width 700 height 538
click at [172, 65] on div "Status No active tasks You are ready to start receiving tasks. Melgien Tuling A…" at bounding box center [113, 296] width 172 height 538
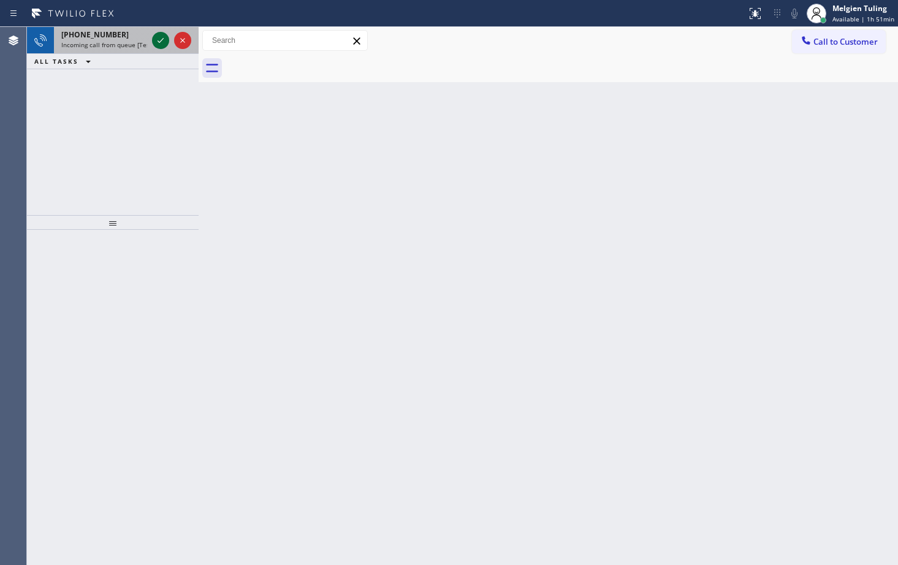
click at [163, 48] on button at bounding box center [160, 40] width 17 height 17
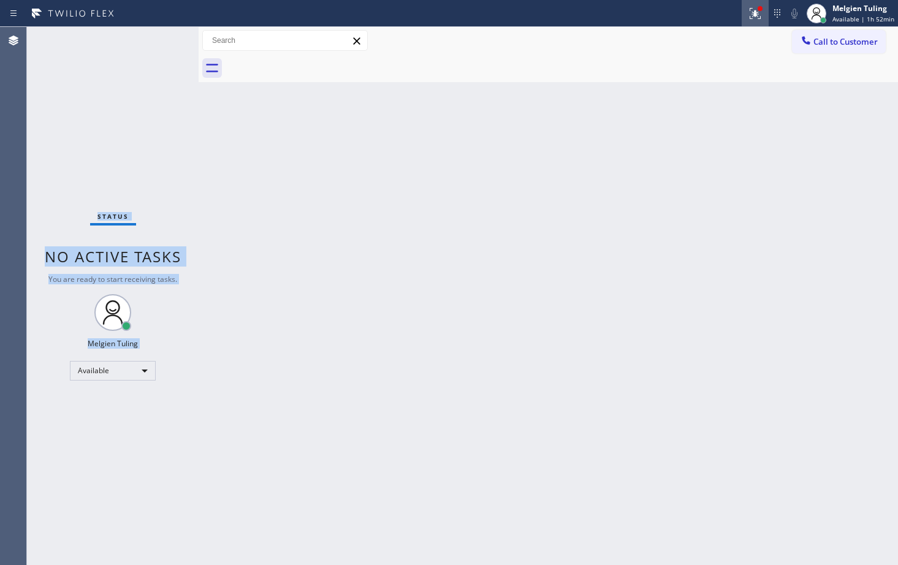
click at [757, 11] on icon at bounding box center [755, 13] width 15 height 15
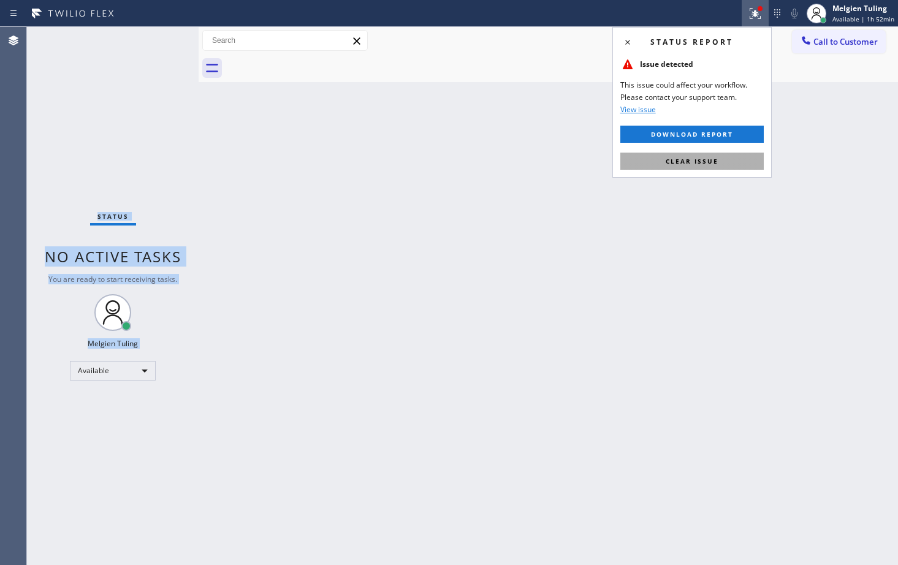
click at [696, 159] on span "Clear issue" at bounding box center [692, 161] width 53 height 9
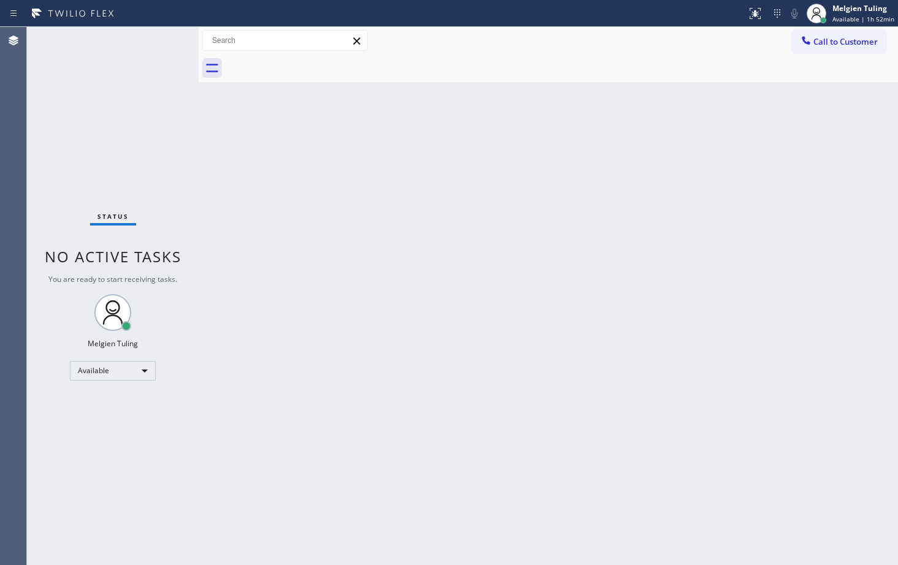
click at [573, 185] on div "Back to Dashboard Change Sender ID Customers Technicians Select a contact Outbo…" at bounding box center [549, 296] width 700 height 538
click at [560, 415] on div "Back to Dashboard Change Sender ID Customers Technicians Select a contact Outbo…" at bounding box center [549, 296] width 700 height 538
click at [161, 75] on div "Status No active tasks You are ready to start receiving tasks. Melgien Tuling A…" at bounding box center [113, 296] width 172 height 538
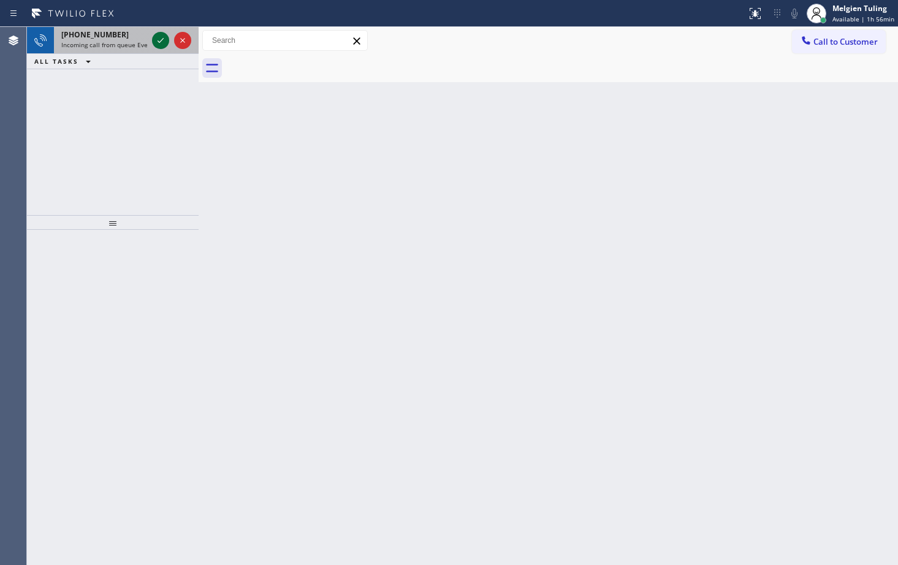
click at [163, 44] on icon at bounding box center [160, 40] width 15 height 15
click at [163, 40] on icon at bounding box center [160, 40] width 15 height 15
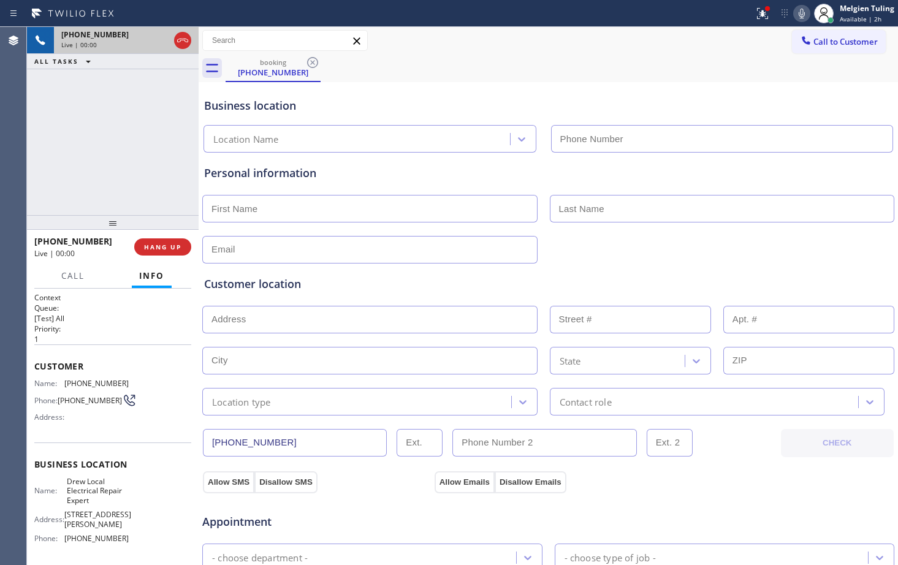
type input "[PHONE_NUMBER]"
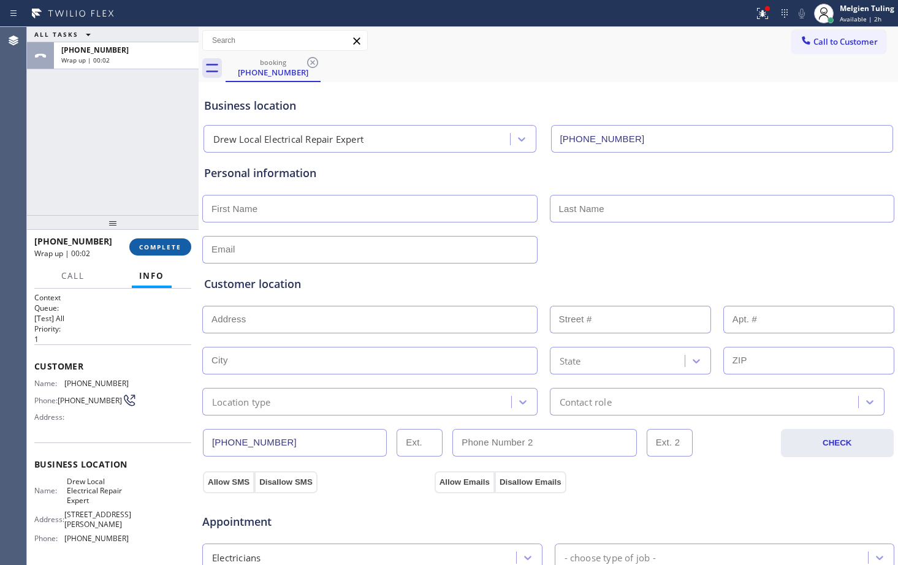
click at [158, 243] on span "COMPLETE" at bounding box center [160, 247] width 42 height 9
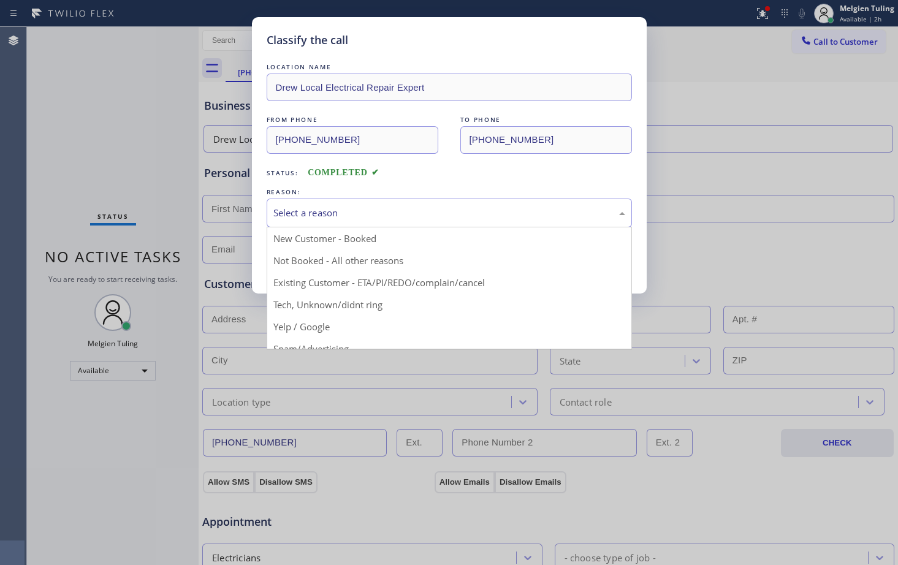
click at [304, 216] on div "Select a reason" at bounding box center [450, 213] width 352 height 14
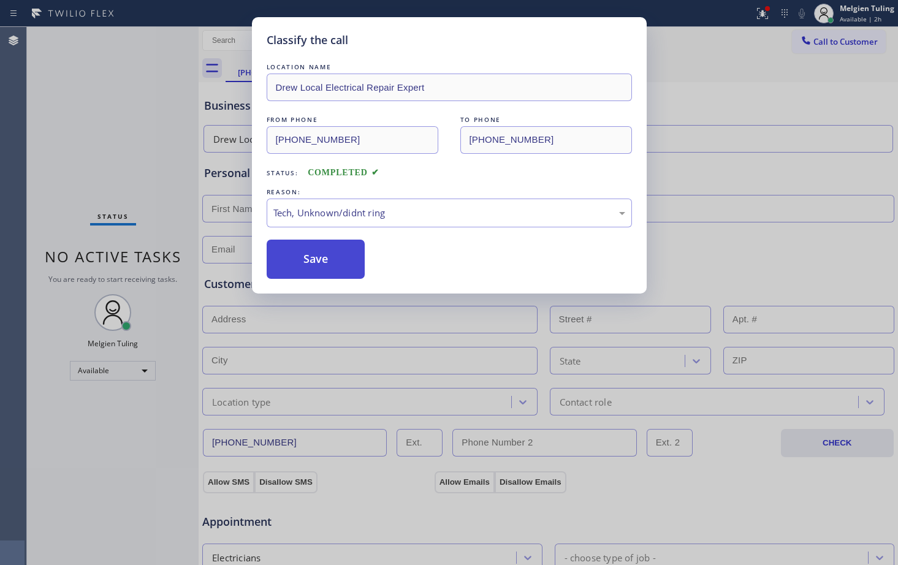
click at [328, 253] on button "Save" at bounding box center [316, 259] width 99 height 39
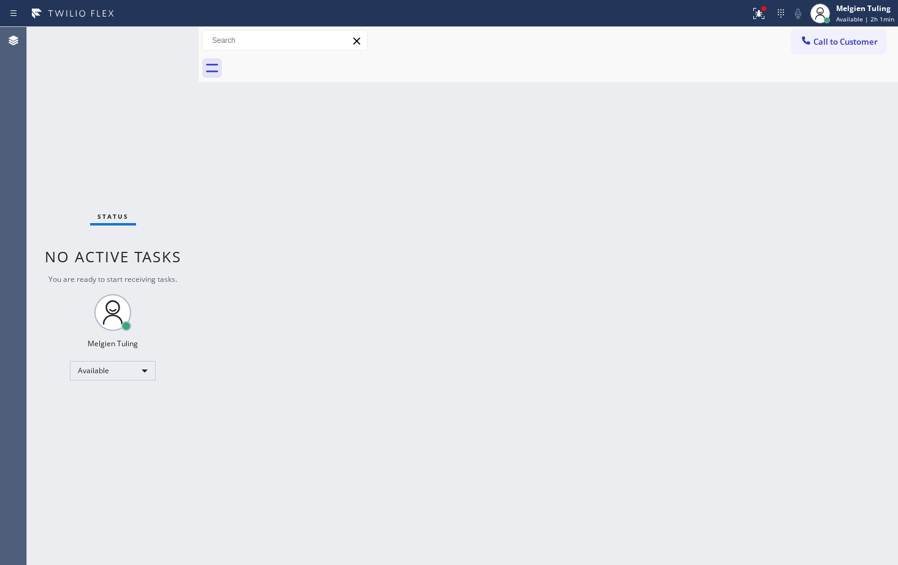
click at [173, 40] on div "Status No active tasks You are ready to start receiving tasks. Melgien Tuling A…" at bounding box center [113, 296] width 172 height 538
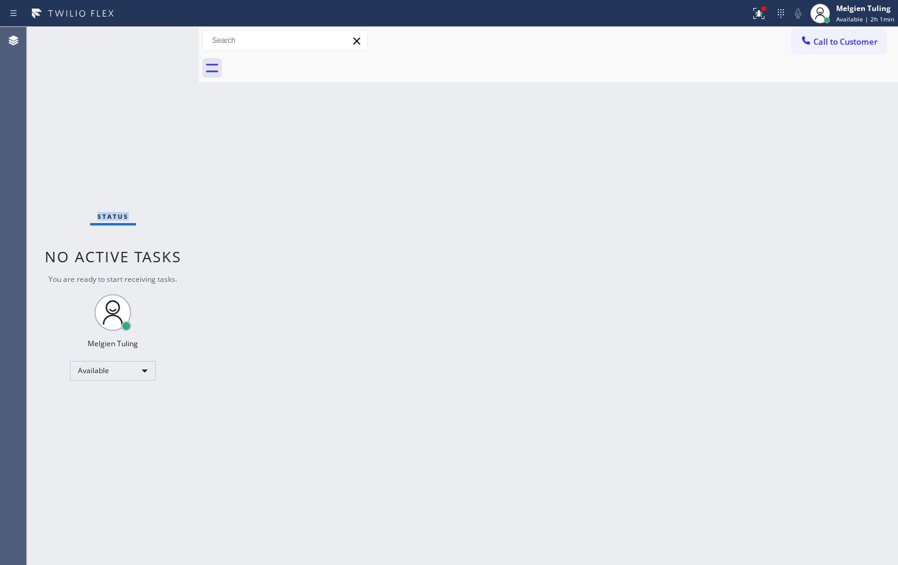
click at [169, 38] on div "Status No active tasks You are ready to start receiving tasks. Melgien Tuling A…" at bounding box center [113, 296] width 172 height 538
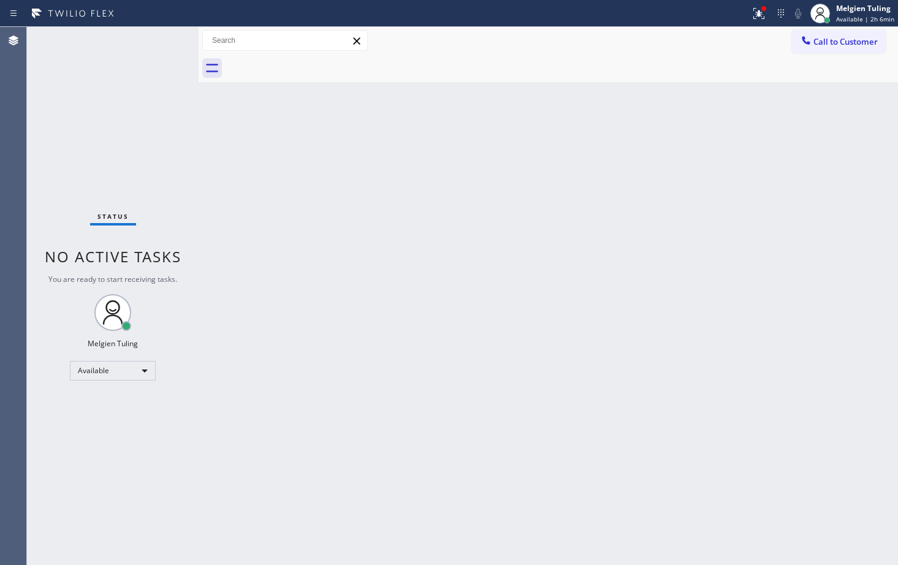
click at [343, 216] on div "Back to Dashboard Change Sender ID Customers Technicians Select a contact Outbo…" at bounding box center [549, 296] width 700 height 538
click at [82, 109] on div "Status No active tasks You are ready to start receiving tasks. Melgien Tuling A…" at bounding box center [113, 296] width 172 height 538
click at [172, 64] on div "Status No active tasks You are ready to start receiving tasks. Melgien Tuling A…" at bounding box center [113, 296] width 172 height 538
click at [86, 450] on div "Status No active tasks You are ready to start receiving tasks. Melgien Tuling A…" at bounding box center [113, 296] width 172 height 538
click at [286, 216] on div "Back to Dashboard Change Sender ID Customers Technicians Select a contact Outbo…" at bounding box center [549, 296] width 700 height 538
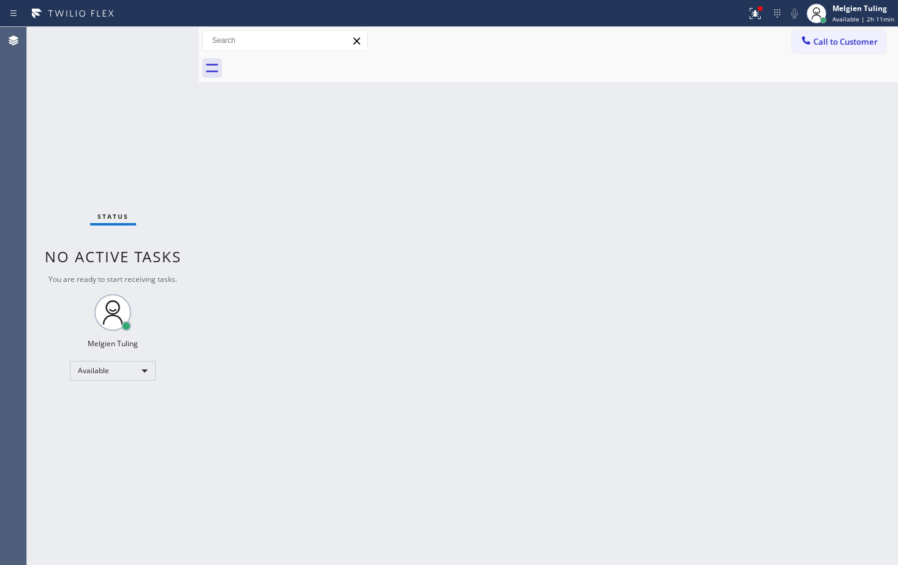
click at [156, 39] on div "Status No active tasks You are ready to start receiving tasks. Melgien Tuling A…" at bounding box center [113, 296] width 172 height 538
click at [156, 40] on div "Status No active tasks You are ready to start receiving tasks. Melgien Tuling A…" at bounding box center [113, 296] width 172 height 538
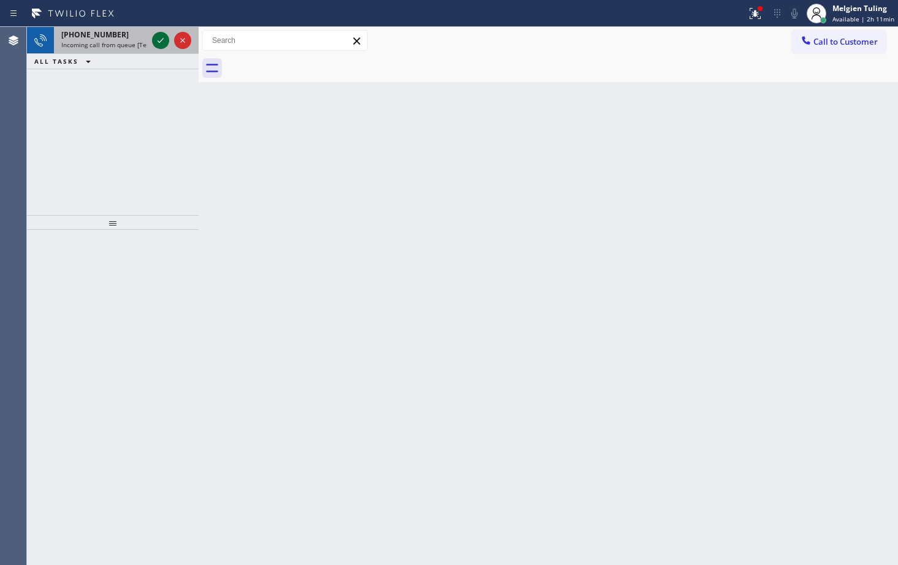
click at [164, 40] on icon at bounding box center [160, 40] width 15 height 15
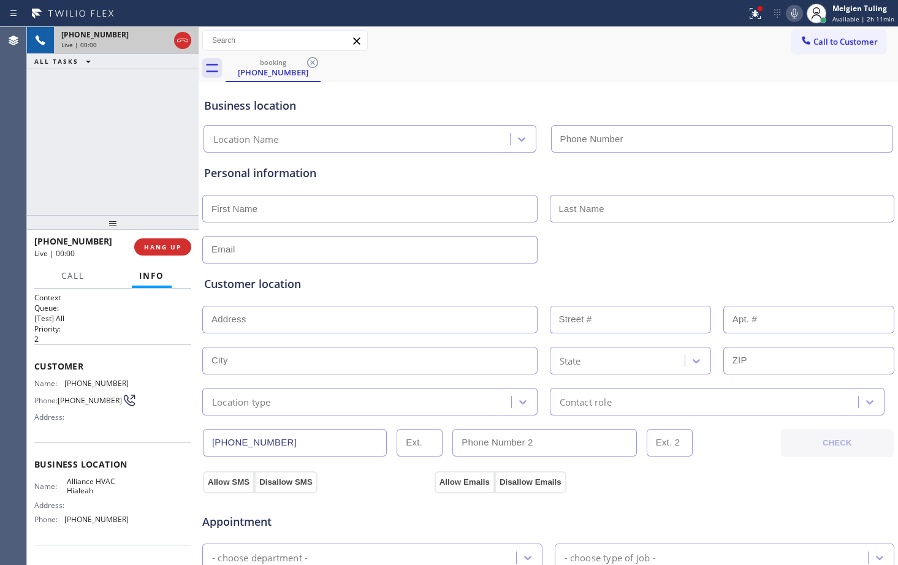
type input "[PHONE_NUMBER]"
click at [163, 251] on span "HANG UP" at bounding box center [162, 247] width 37 height 9
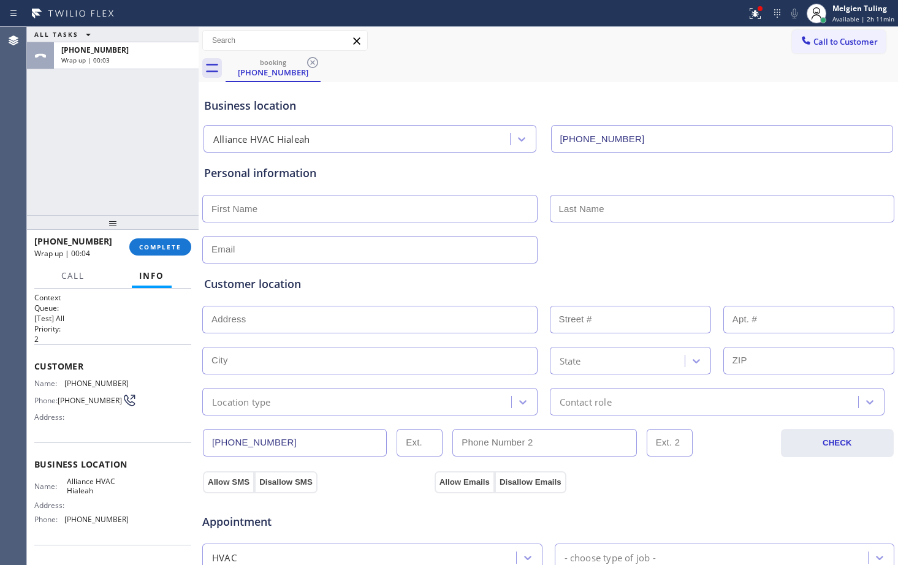
click at [286, 211] on input "text" at bounding box center [369, 209] width 335 height 28
click at [167, 248] on span "COMPLETE" at bounding box center [160, 247] width 42 height 9
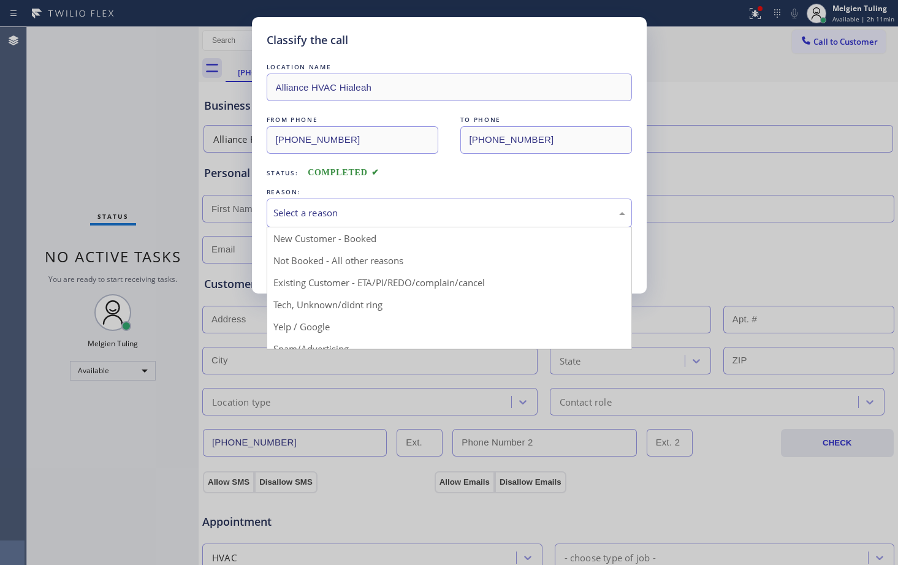
click at [311, 207] on div "Select a reason" at bounding box center [450, 213] width 352 height 14
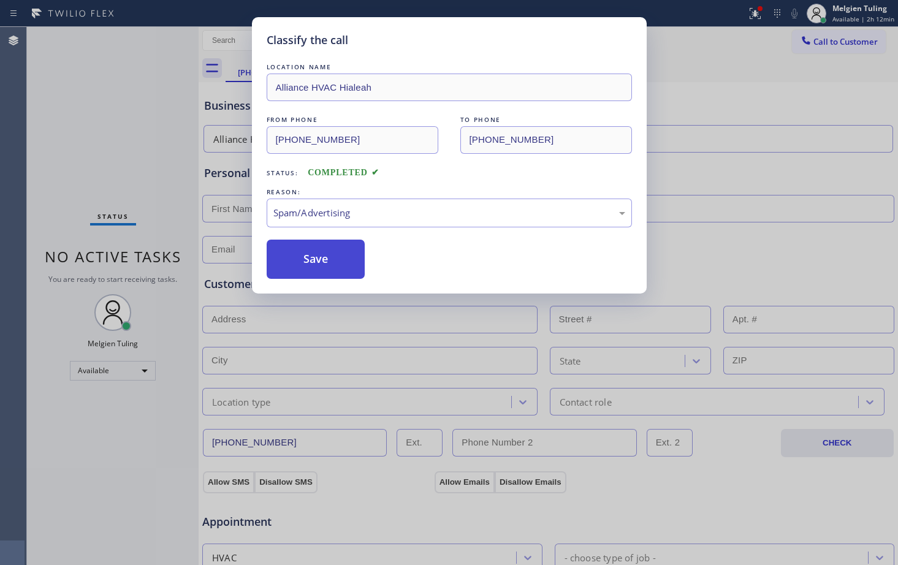
click at [324, 260] on button "Save" at bounding box center [316, 259] width 99 height 39
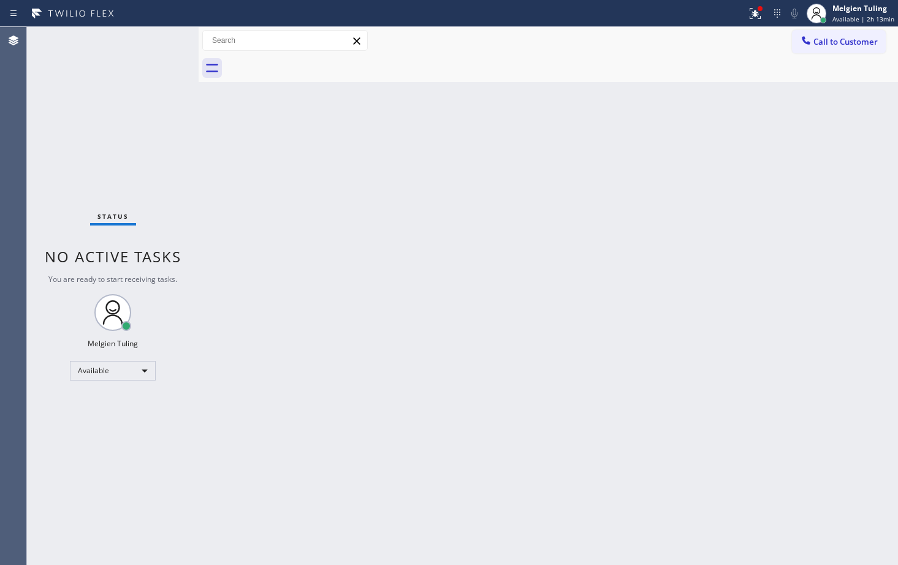
click at [164, 42] on div "Status No active tasks You are ready to start receiving tasks. Melgien Tuling A…" at bounding box center [113, 296] width 172 height 538
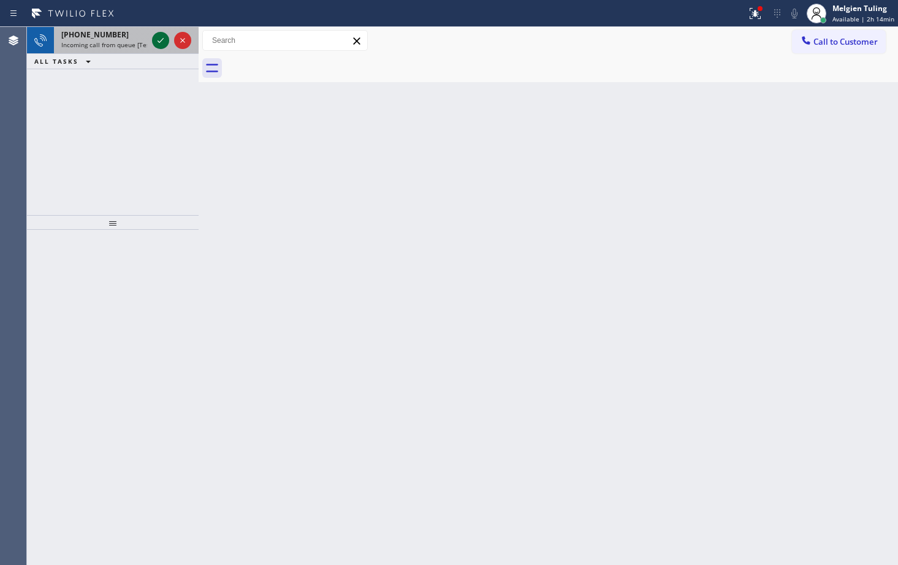
click at [158, 40] on icon at bounding box center [160, 40] width 15 height 15
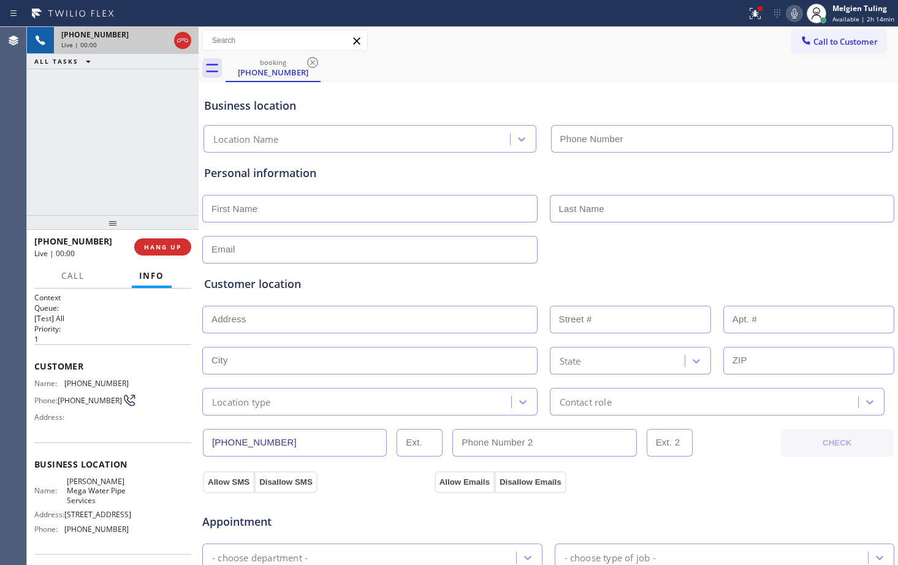
type input "[PHONE_NUMBER]"
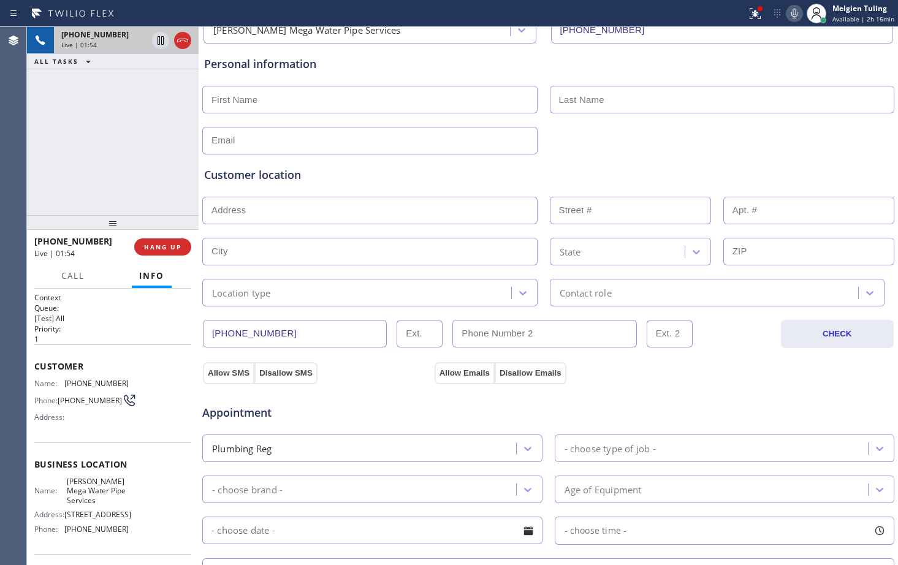
scroll to position [123, 0]
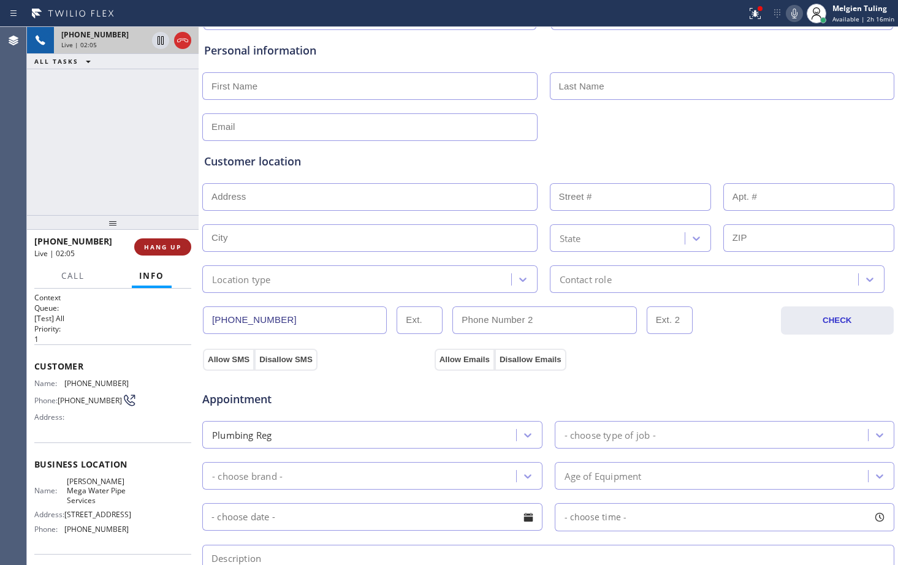
click at [160, 246] on span "HANG UP" at bounding box center [162, 247] width 37 height 9
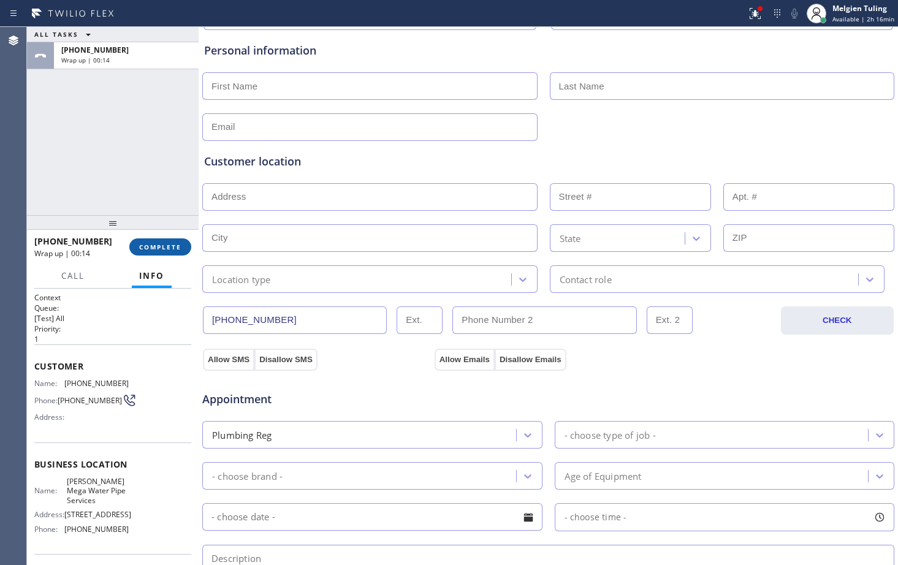
click at [168, 247] on span "COMPLETE" at bounding box center [160, 247] width 42 height 9
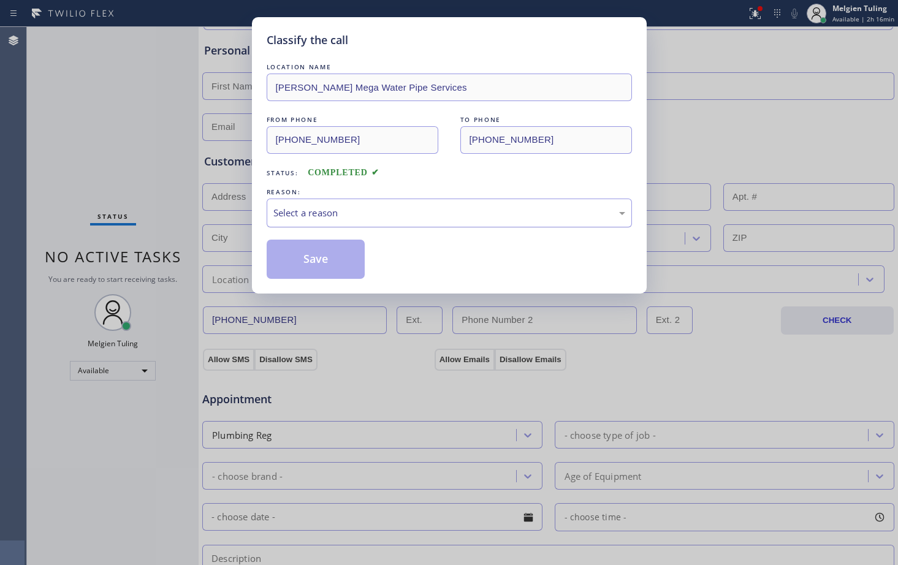
click at [342, 213] on div "Select a reason" at bounding box center [450, 213] width 352 height 14
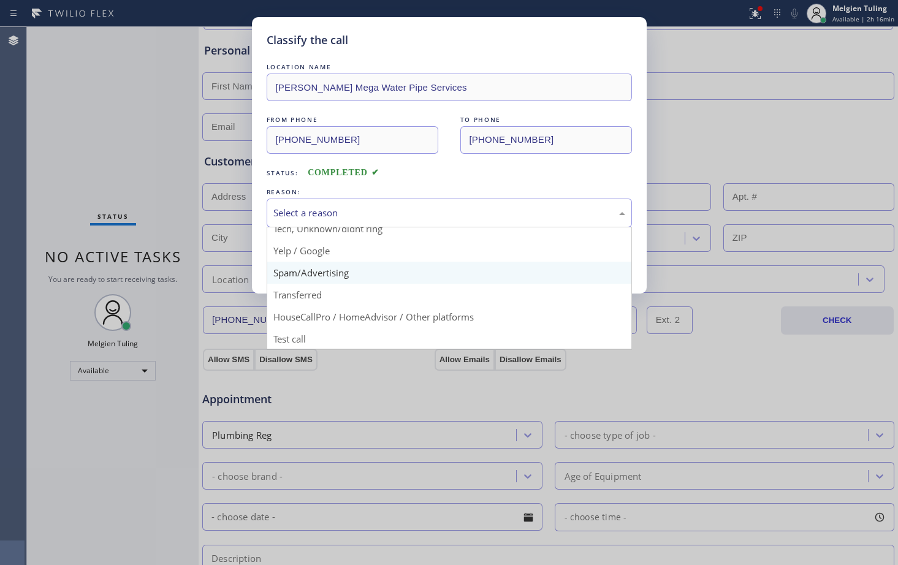
scroll to position [77, 0]
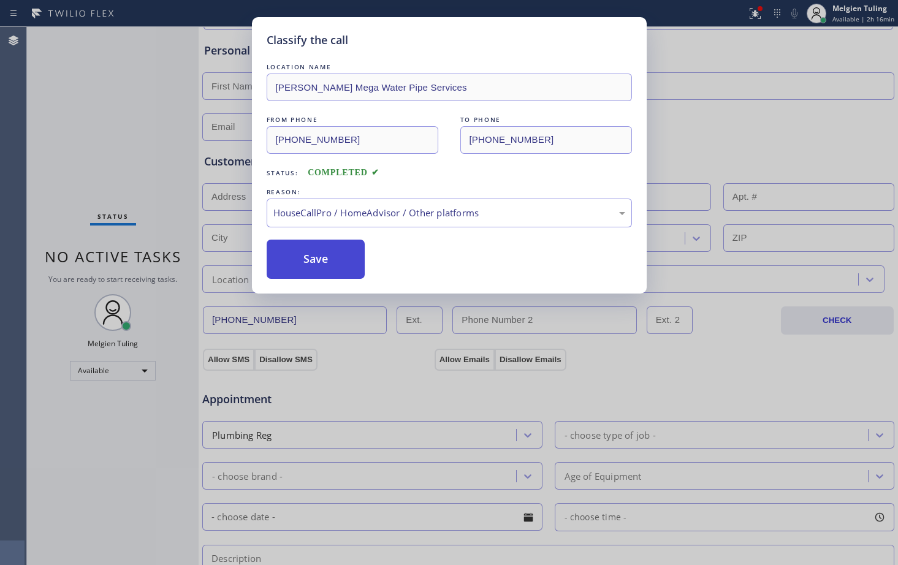
click at [315, 261] on button "Save" at bounding box center [316, 259] width 99 height 39
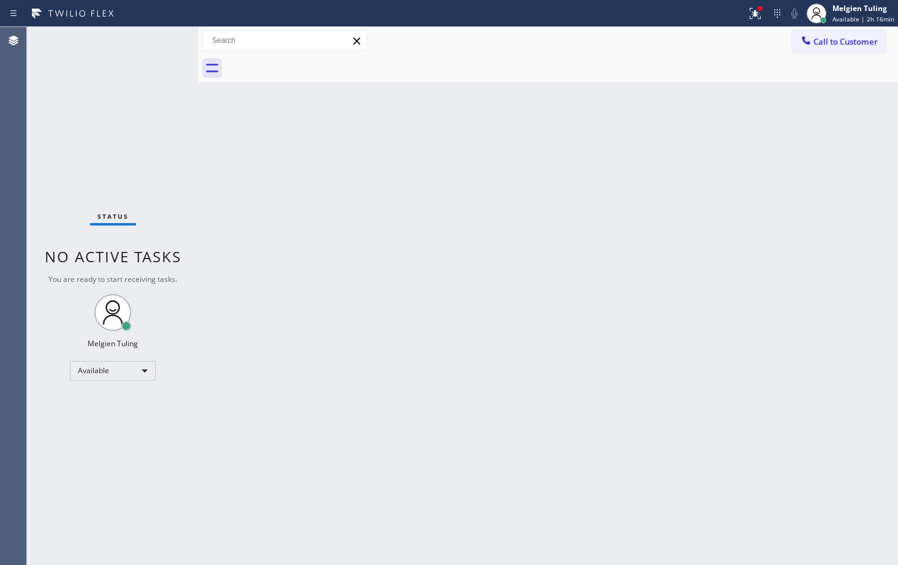
click at [170, 138] on div "Status No active tasks You are ready to start receiving tasks. Melgien Tuling A…" at bounding box center [113, 296] width 172 height 538
click at [151, 42] on div "Status No active tasks You are ready to start receiving tasks. Melgien Tuling A…" at bounding box center [113, 296] width 172 height 538
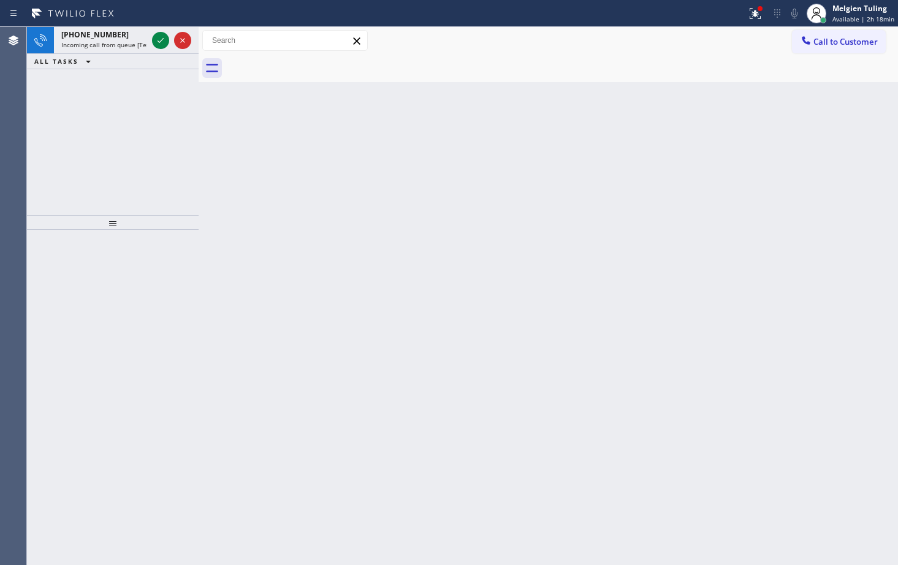
click at [164, 48] on div at bounding box center [172, 40] width 44 height 27
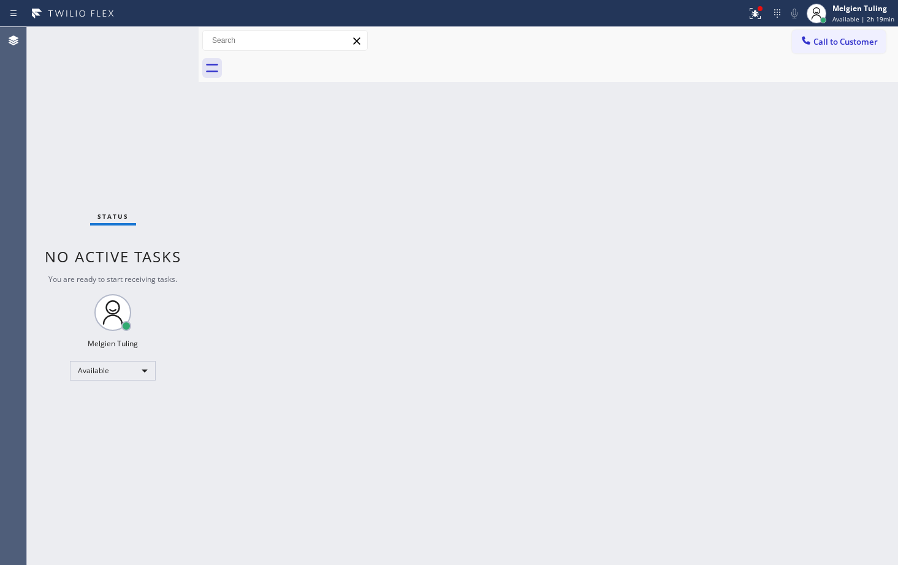
click at [162, 46] on div "Status No active tasks You are ready to start receiving tasks. Melgien Tuling A…" at bounding box center [113, 296] width 172 height 538
click at [175, 39] on div "Status No active tasks You are ready to start receiving tasks. Melgien Tuling A…" at bounding box center [113, 296] width 172 height 538
click at [290, 188] on div "Back to Dashboard Change Sender ID Customers Technicians Select a contact Outbo…" at bounding box center [549, 296] width 700 height 538
click at [99, 448] on div "Status No active tasks You are ready to start receiving tasks. Melgien Tuling A…" at bounding box center [113, 296] width 172 height 538
click at [142, 370] on div "Available" at bounding box center [113, 371] width 86 height 20
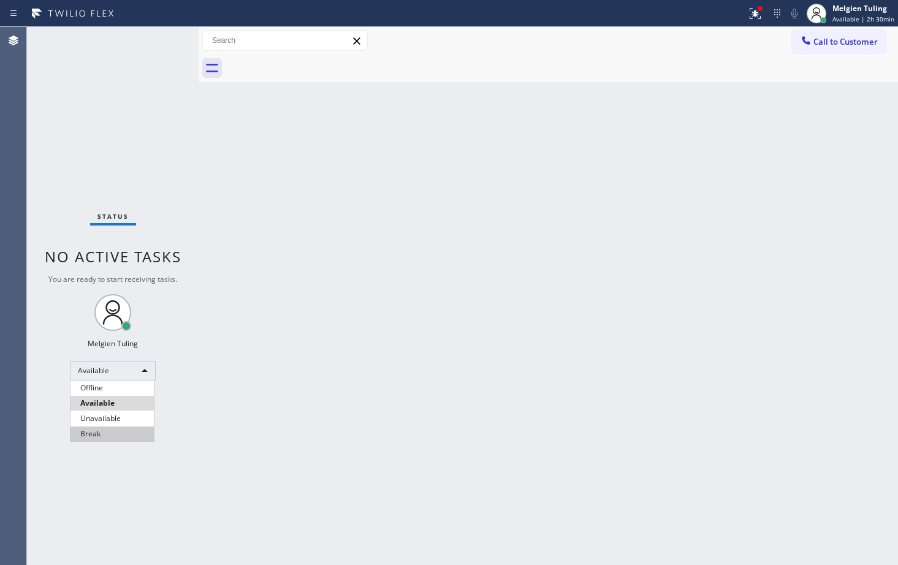
click at [111, 435] on li "Break" at bounding box center [112, 434] width 83 height 15
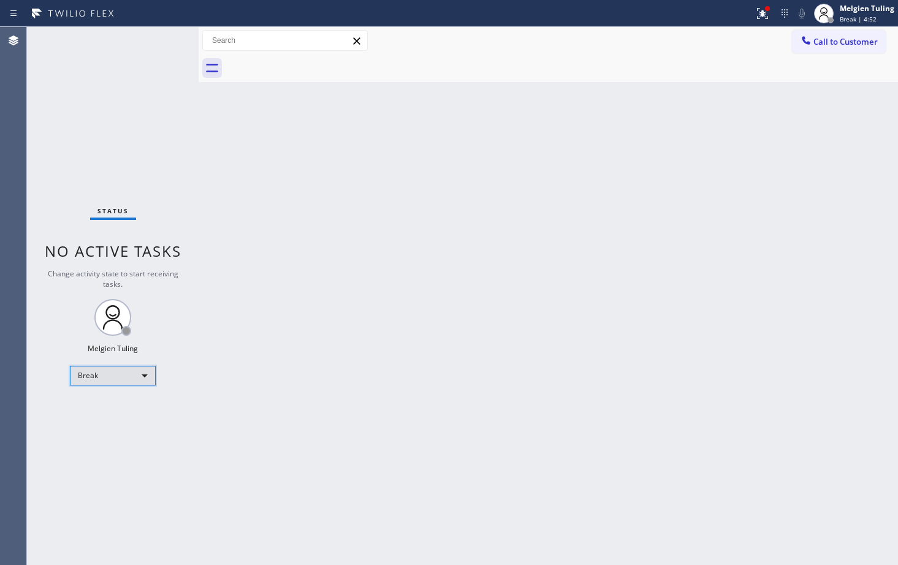
click at [144, 373] on div "Break" at bounding box center [113, 376] width 86 height 20
click at [127, 408] on li "Available" at bounding box center [112, 408] width 83 height 15
click at [66, 114] on div "Status No active tasks You are ready to start receiving tasks. Melgien Tuling A…" at bounding box center [113, 296] width 172 height 538
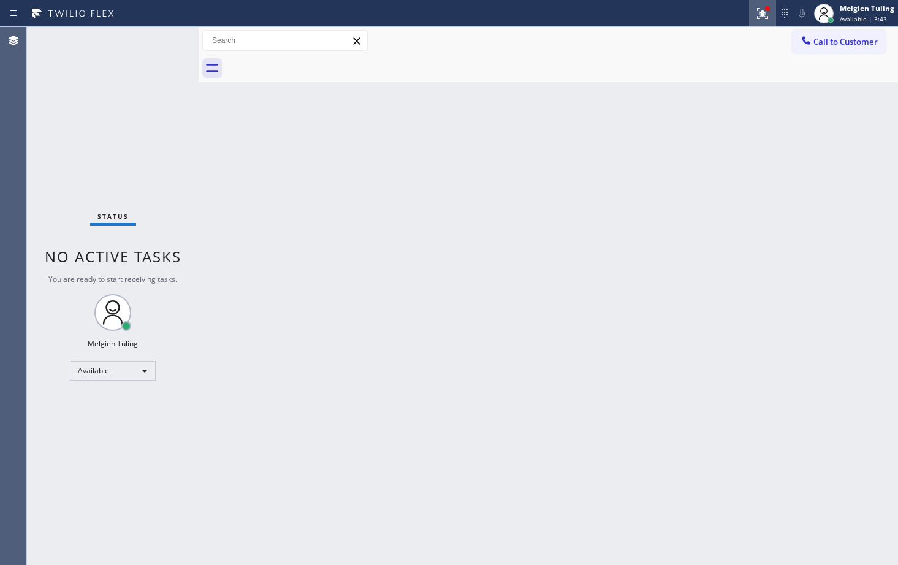
click at [768, 18] on icon at bounding box center [762, 13] width 11 height 11
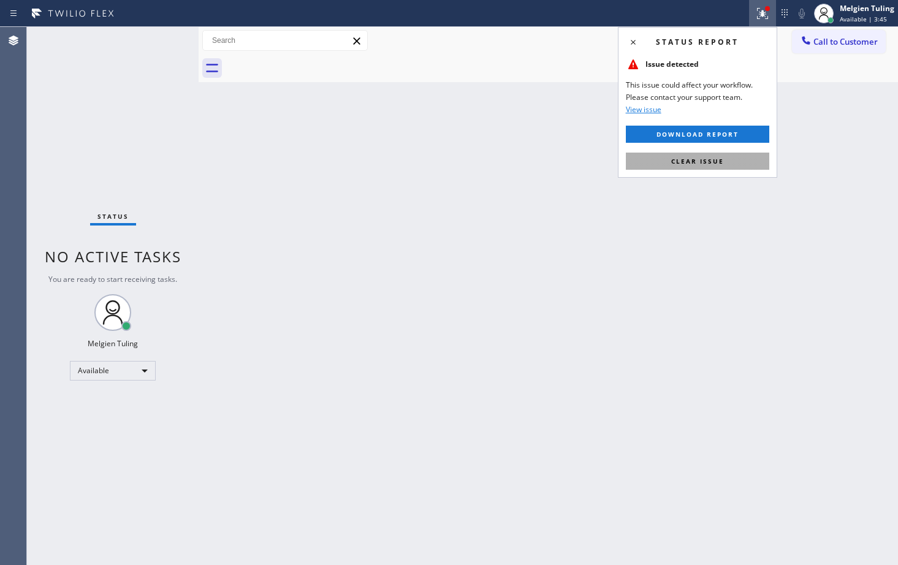
click at [682, 161] on span "Clear issue" at bounding box center [698, 161] width 53 height 9
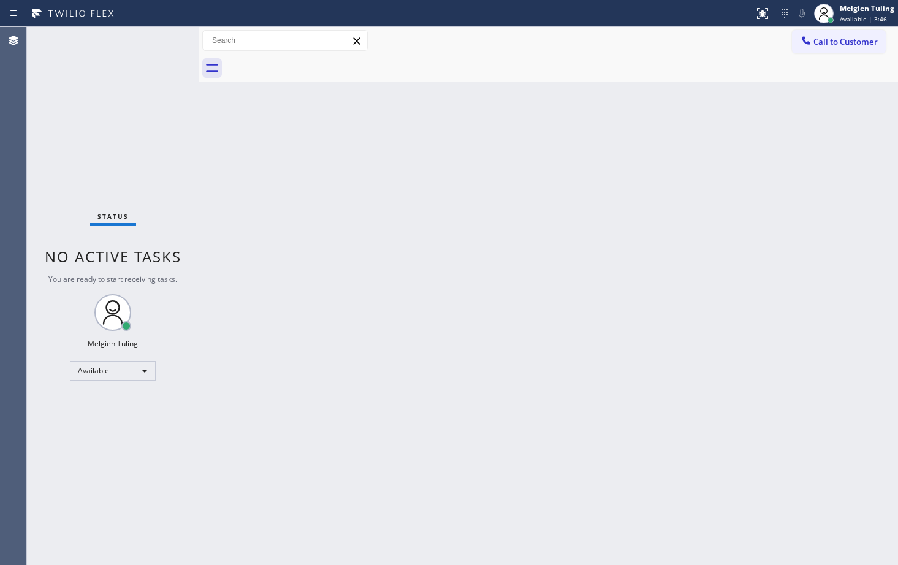
click at [647, 177] on div "Back to Dashboard Change Sender ID Customers Technicians Select a contact Outbo…" at bounding box center [549, 296] width 700 height 538
click at [142, 372] on div "Available" at bounding box center [113, 371] width 86 height 20
click at [103, 419] on li "Unavailable" at bounding box center [112, 419] width 83 height 15
click at [143, 375] on div "Unavailable" at bounding box center [113, 376] width 86 height 20
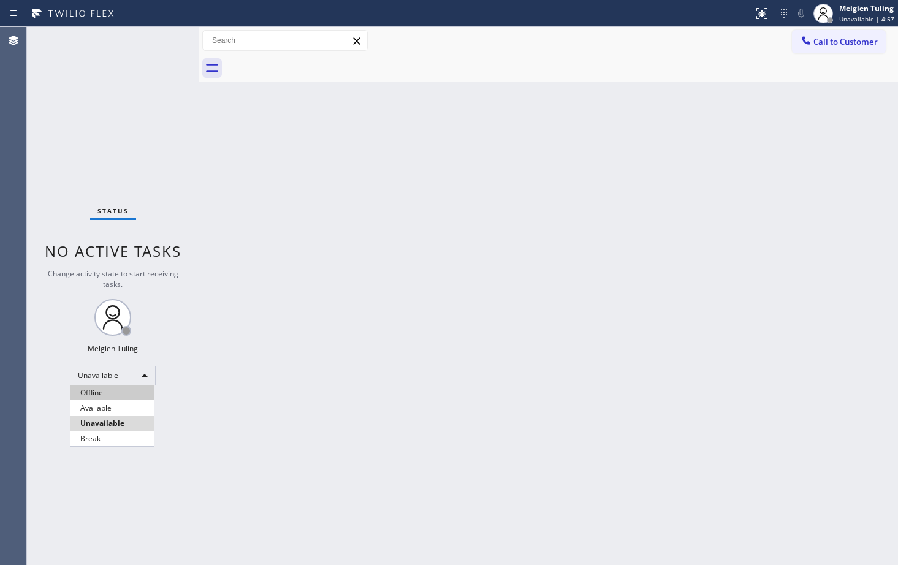
click at [109, 396] on li "Offline" at bounding box center [112, 393] width 83 height 15
